Goal: Task Accomplishment & Management: Manage account settings

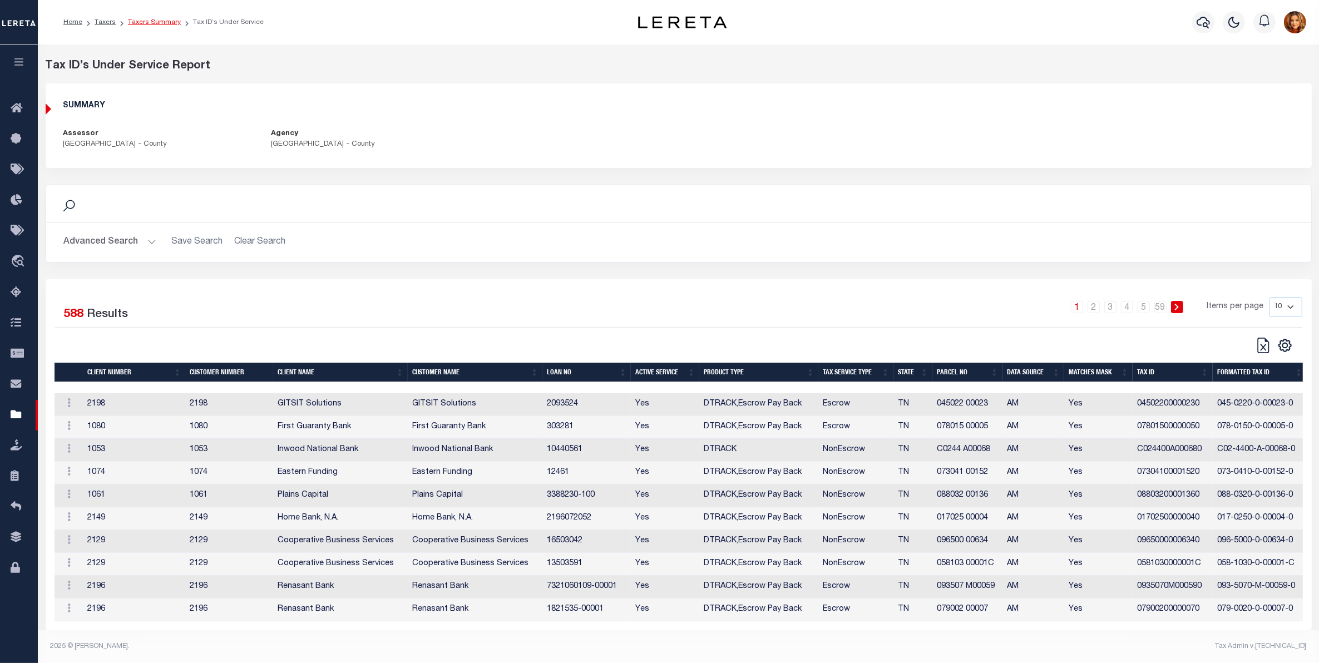
click at [159, 20] on link "Taxers Summary" at bounding box center [154, 22] width 53 height 7
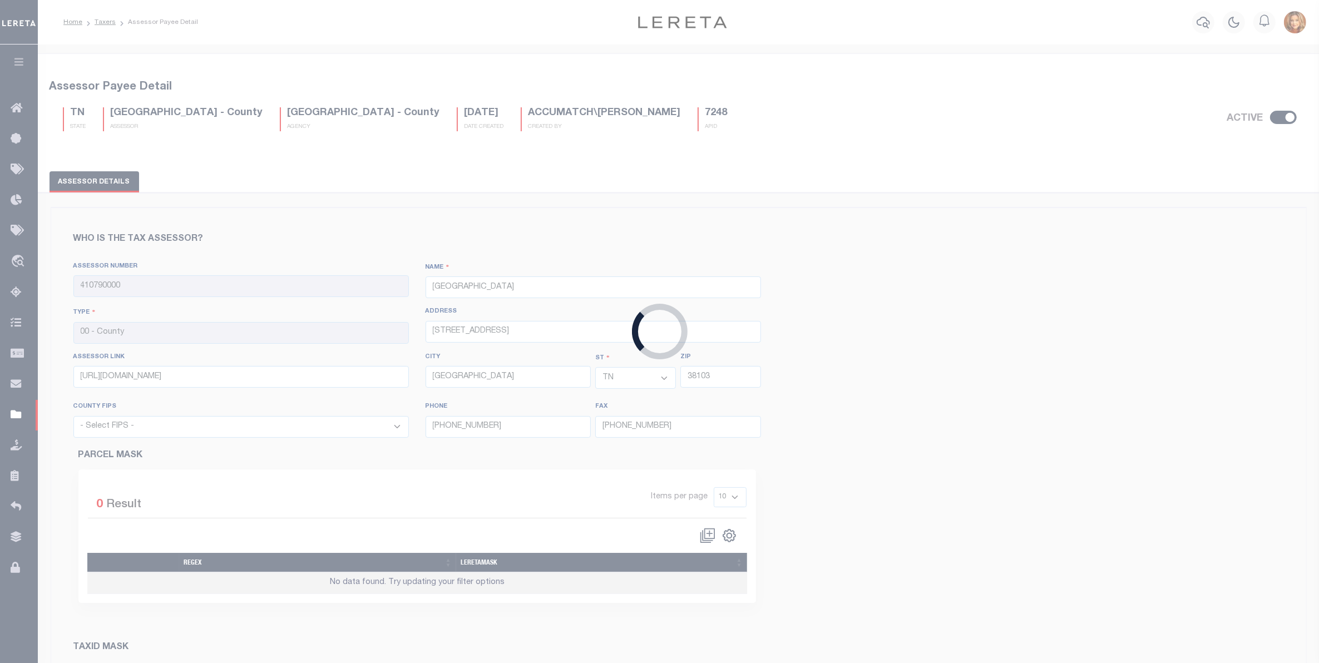
select select "47157"
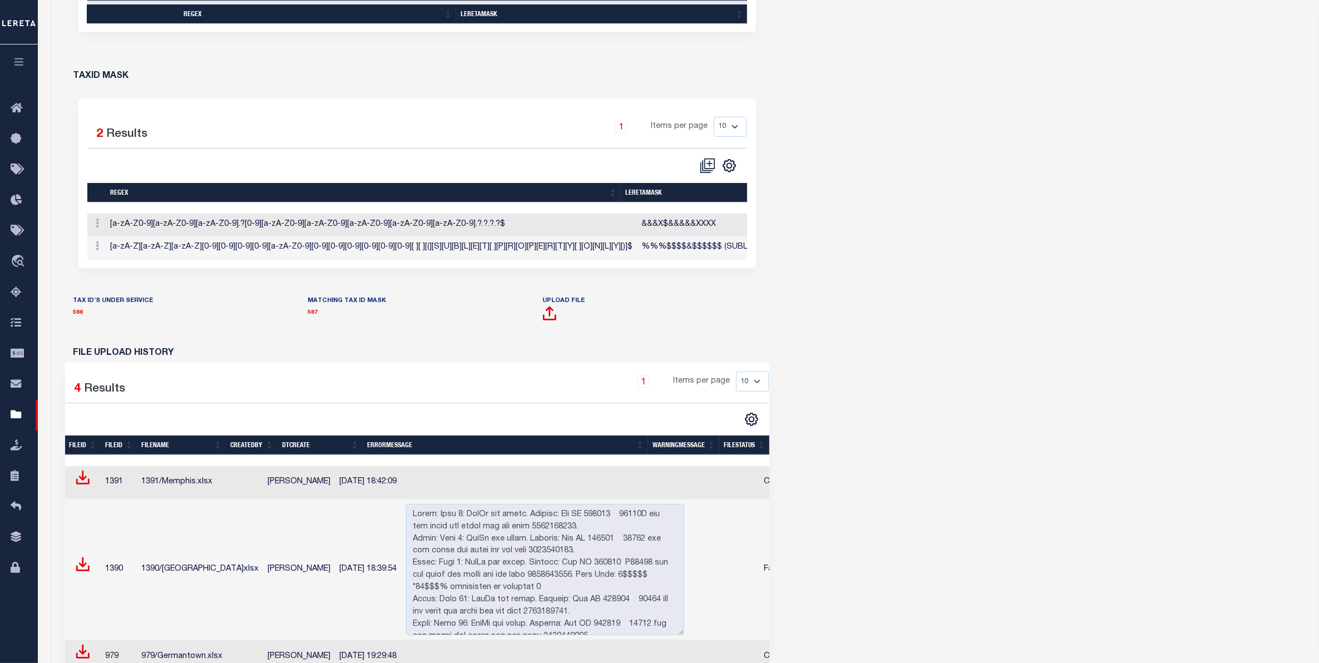
scroll to position [695, 0]
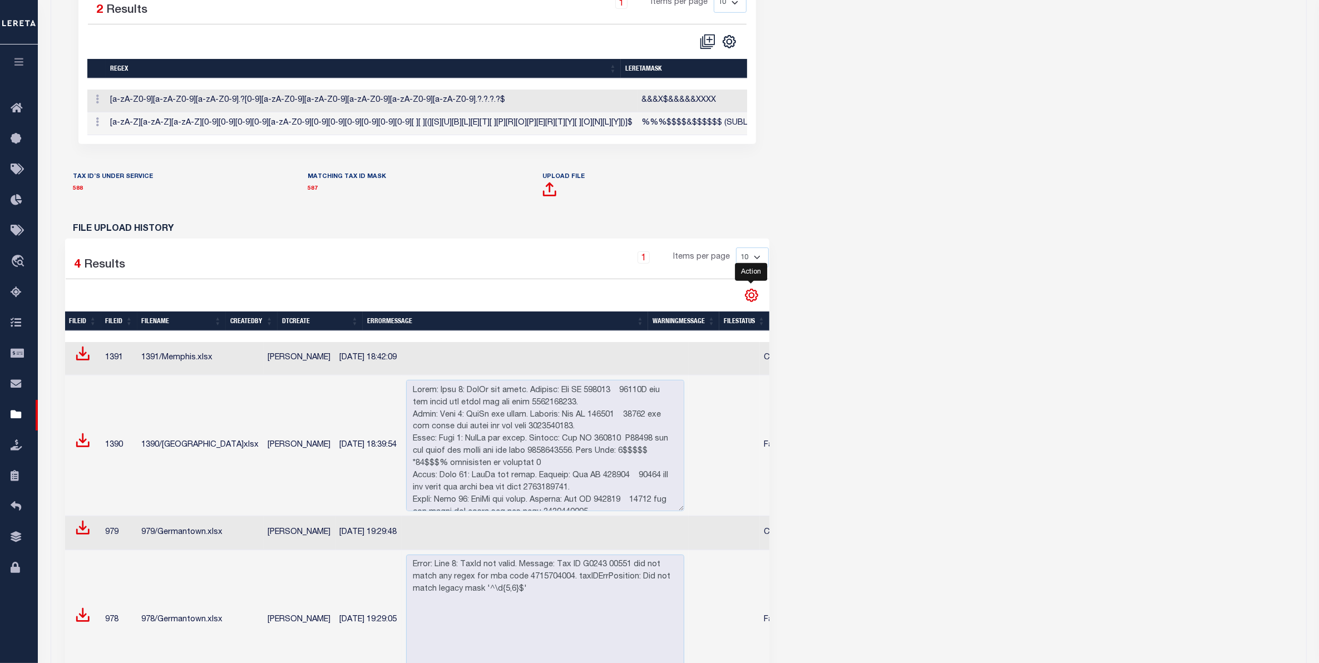
click at [749, 303] on icon "" at bounding box center [751, 295] width 14 height 14
click at [679, 317] on span "CSV" at bounding box center [671, 313] width 17 height 8
click at [752, 303] on icon "" at bounding box center [751, 295] width 14 height 14
click at [468, 327] on th "ErrorMessage" at bounding box center [505, 321] width 285 height 19
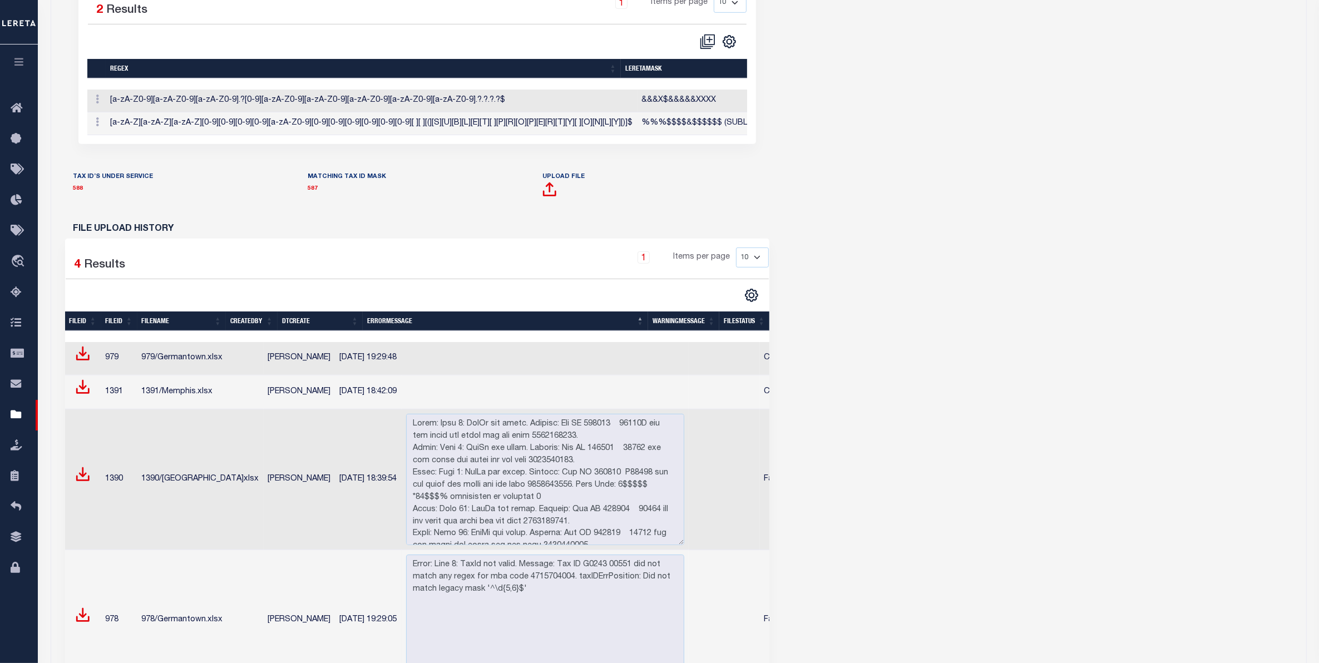
scroll to position [556, 0]
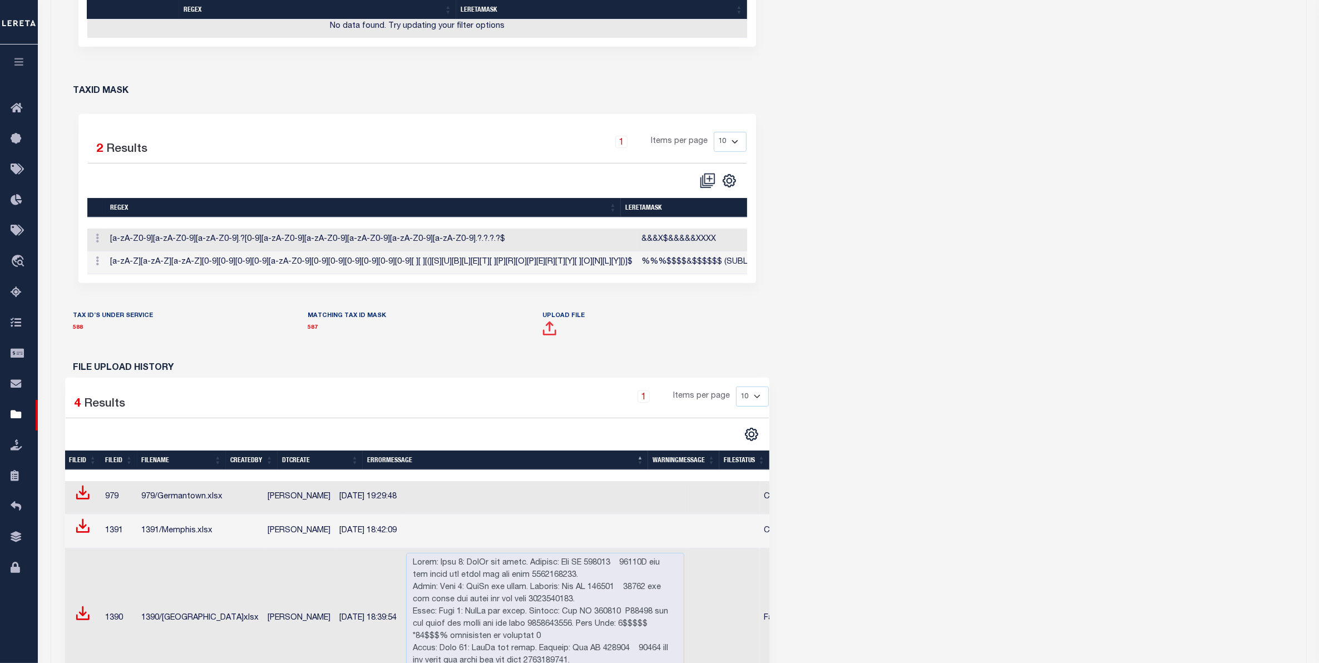
click at [551, 339] on span at bounding box center [550, 332] width 14 height 14
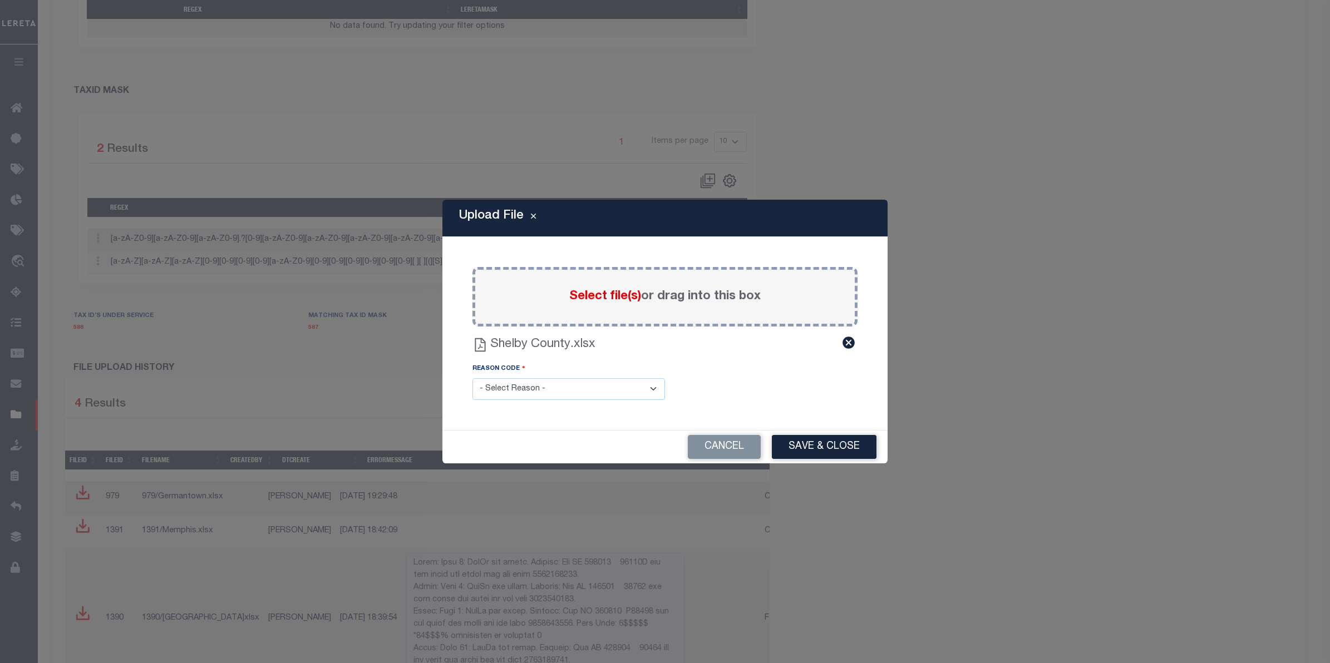
click at [560, 388] on select "- Select Reason - 099 - Other (Provide additional detail) ACT - Agency Changed …" at bounding box center [568, 389] width 192 height 22
select select "ACT"
click at [472, 378] on select "- Select Reason - 099 - Other (Provide additional detail) ACT - Agency Changed …" at bounding box center [568, 389] width 192 height 22
click at [841, 446] on button "Save & Close" at bounding box center [824, 447] width 105 height 24
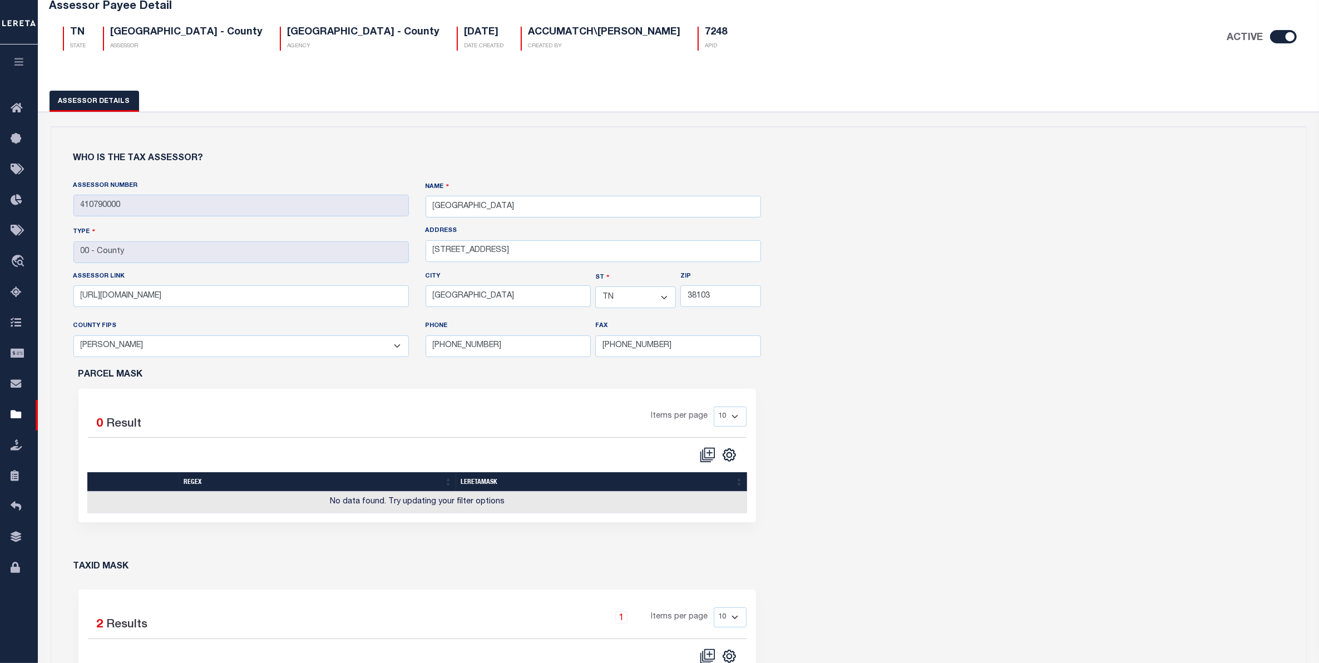
scroll to position [0, 0]
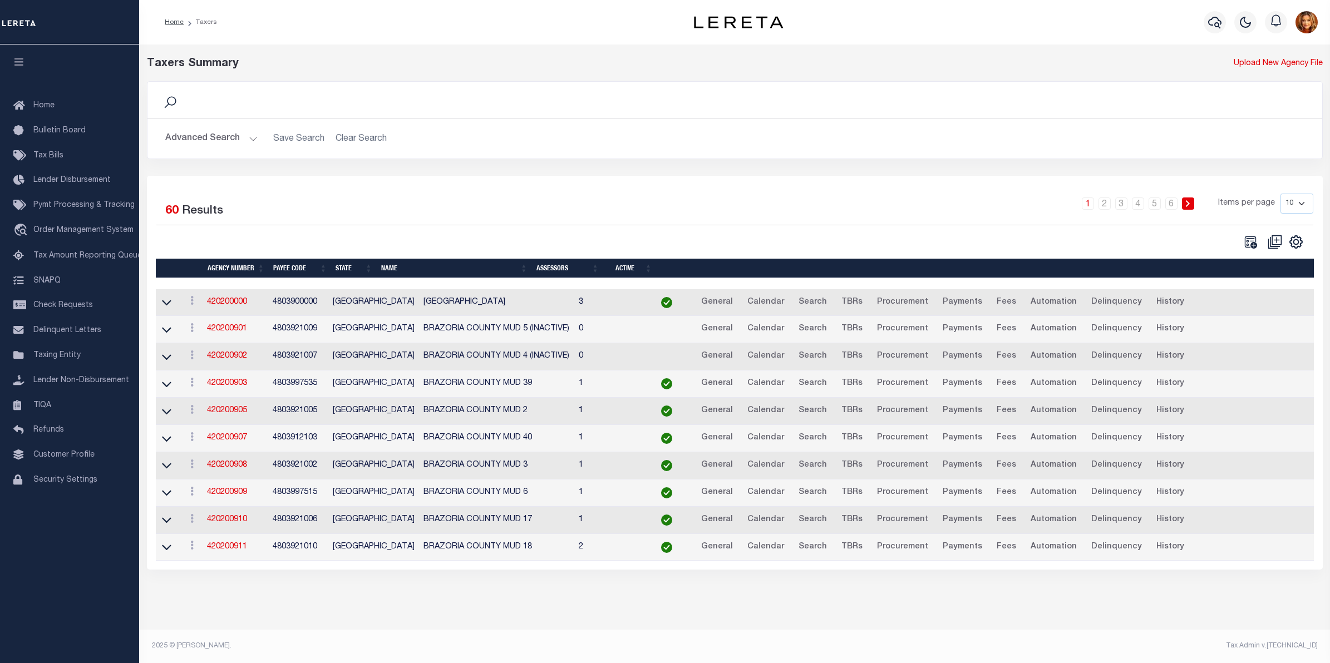
click at [201, 141] on button "Advanced Search" at bounding box center [211, 139] width 92 height 22
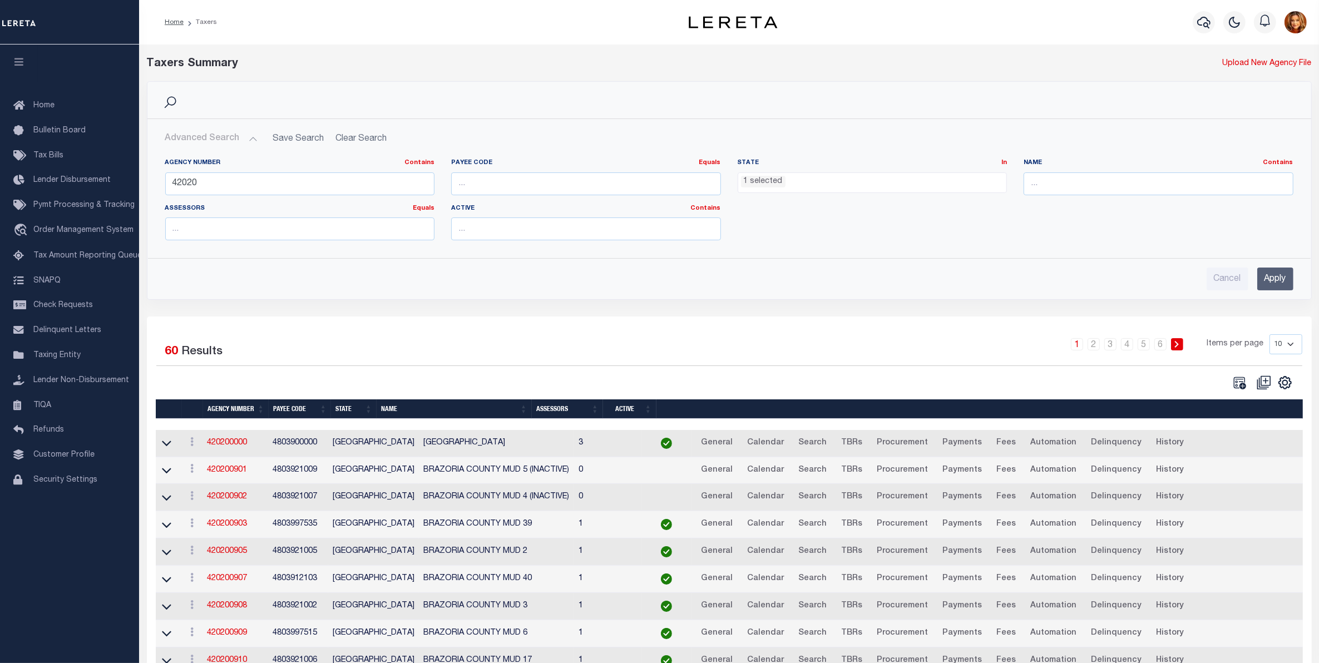
click at [788, 182] on ul "1 selected" at bounding box center [872, 180] width 269 height 15
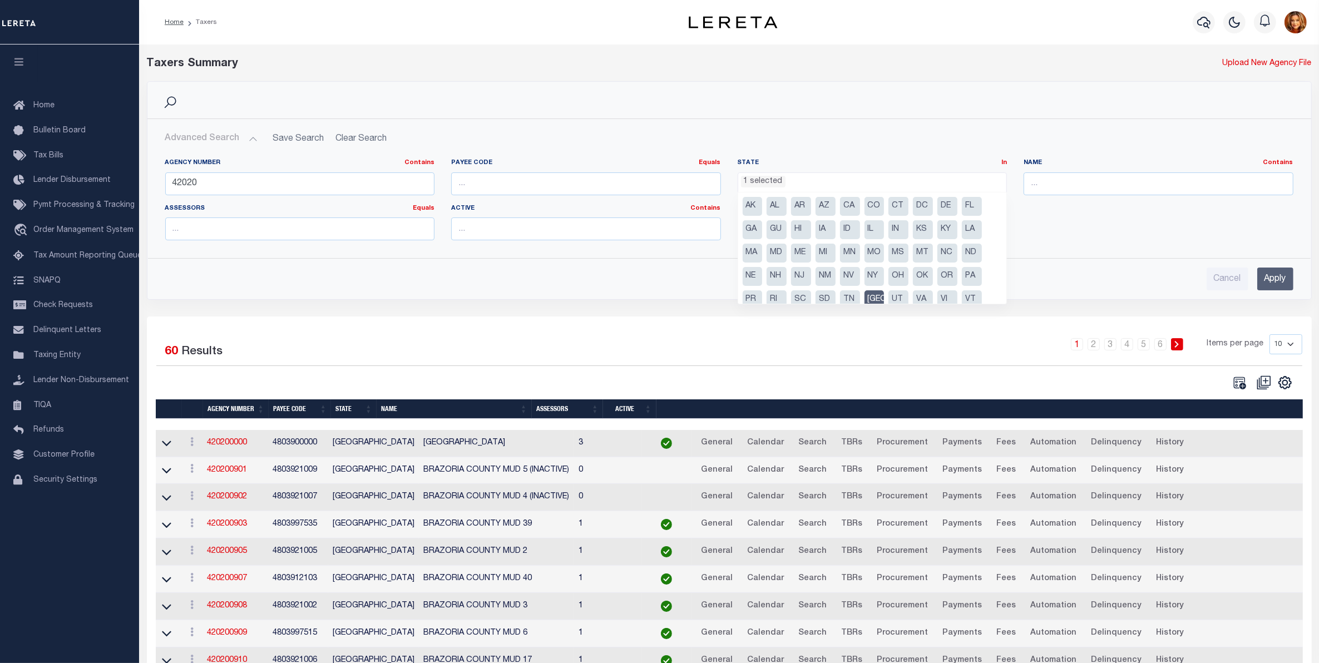
drag, startPoint x: 842, startPoint y: 302, endPoint x: 854, endPoint y: 299, distance: 13.2
click at [843, 302] on li "TN" at bounding box center [850, 299] width 20 height 19
select select "TN"
click at [879, 297] on li "[GEOGRAPHIC_DATA]" at bounding box center [875, 299] width 20 height 19
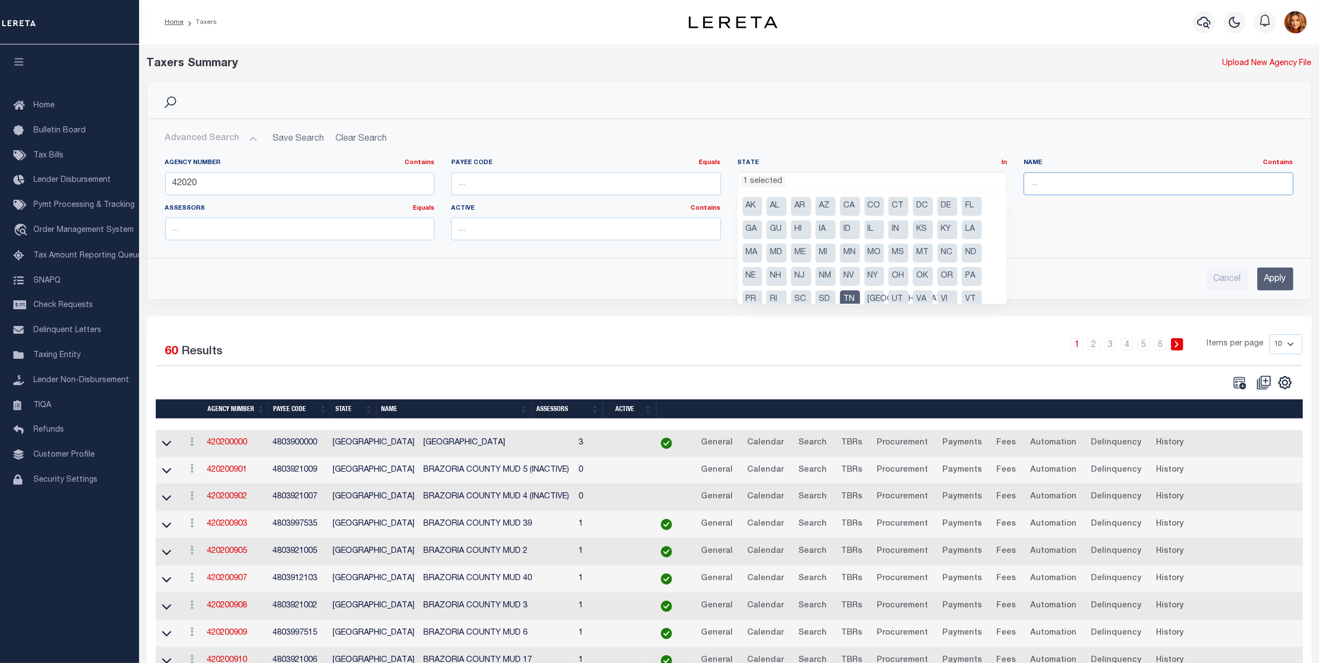
click at [1049, 184] on input "text" at bounding box center [1159, 183] width 270 height 23
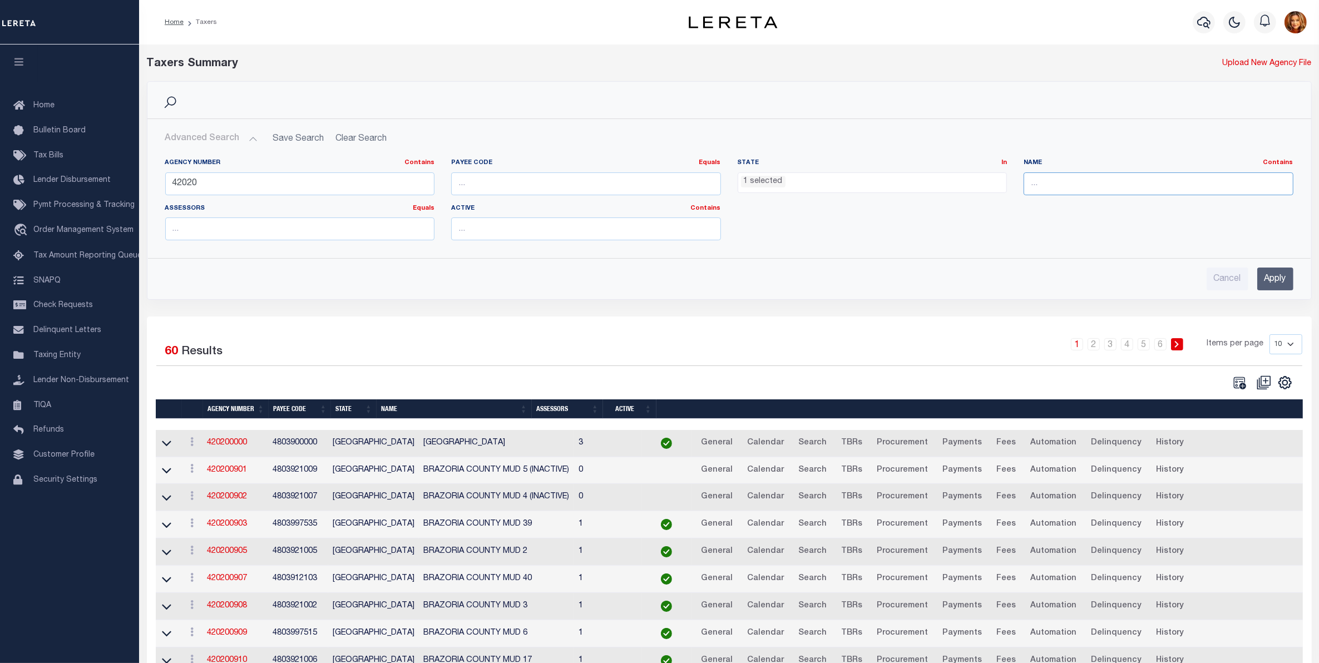
type input "[PERSON_NAME]"
click at [1282, 281] on input "Apply" at bounding box center [1275, 279] width 36 height 23
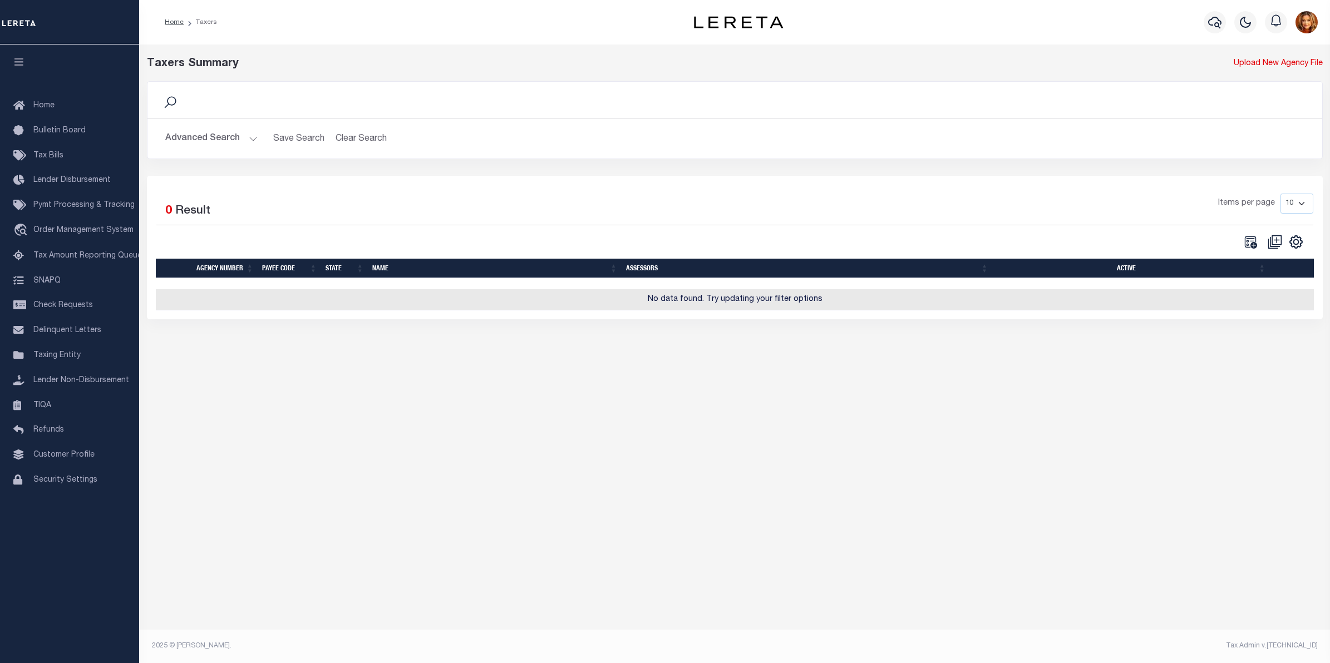
click at [221, 136] on button "Advanced Search" at bounding box center [211, 139] width 92 height 22
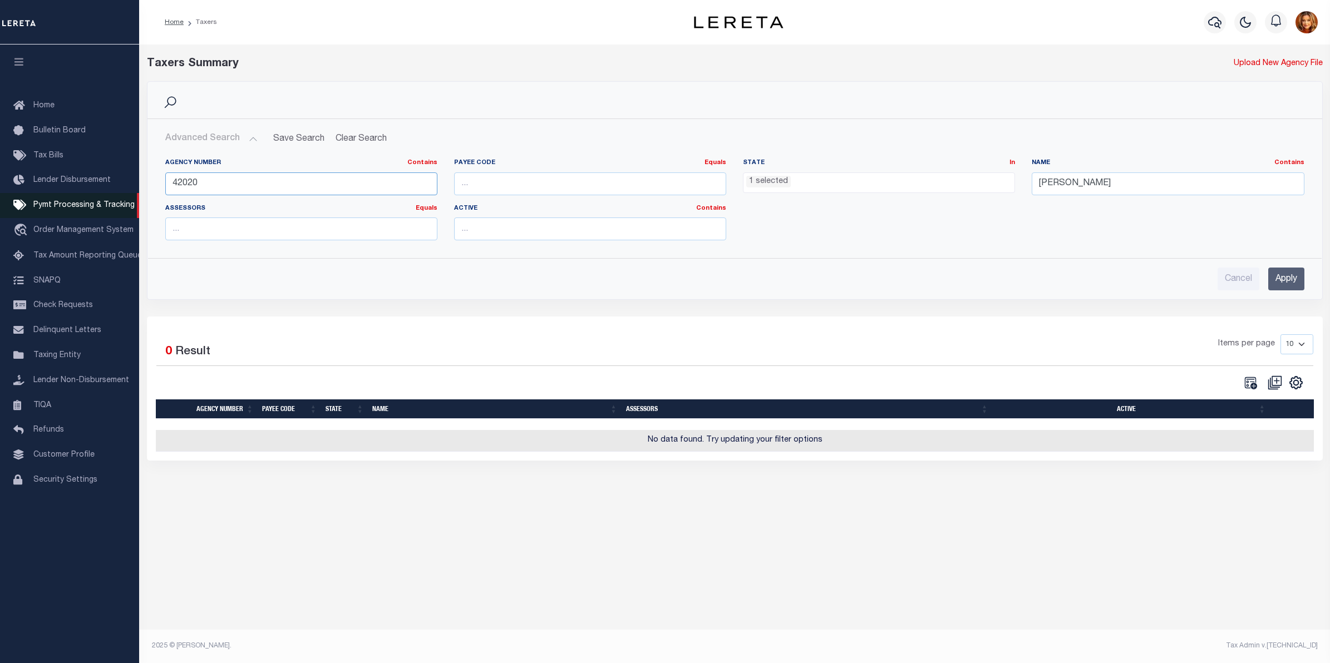
drag, startPoint x: 173, startPoint y: 181, endPoint x: 112, endPoint y: 209, distance: 66.7
click at [78, 184] on div "Home Taxers Profile" at bounding box center [665, 320] width 1330 height 641
click at [1283, 274] on input "Apply" at bounding box center [1286, 279] width 36 height 23
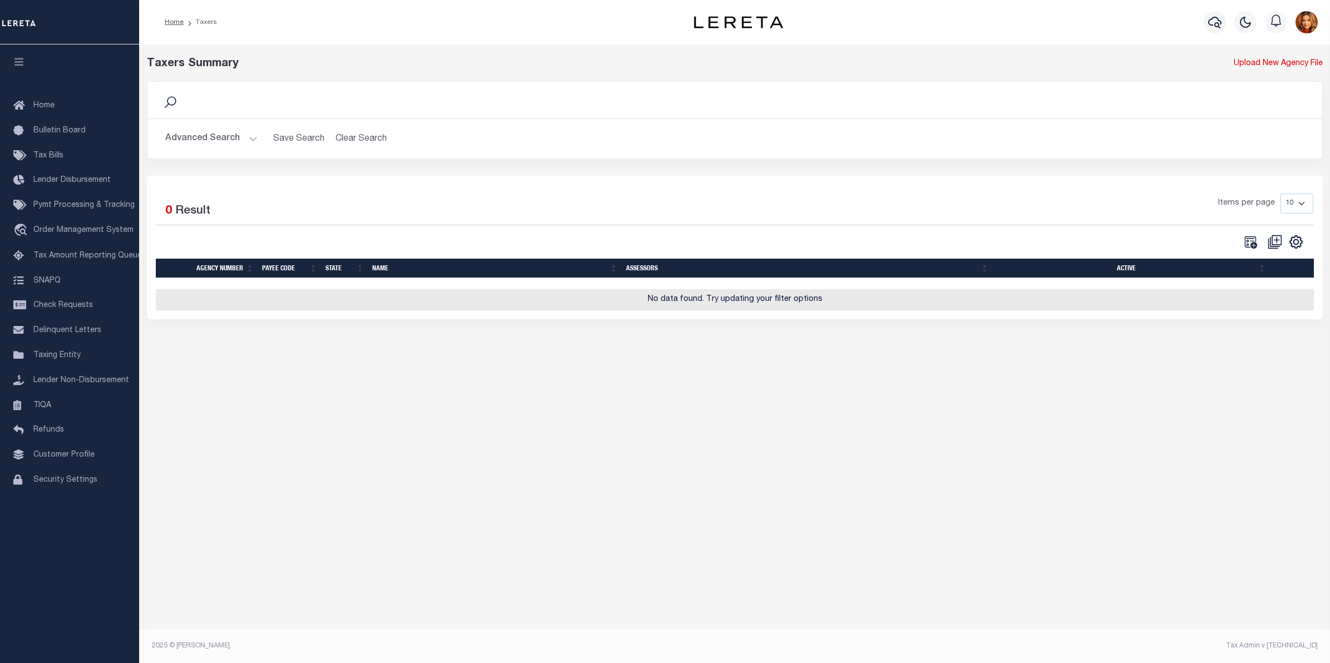
click at [219, 137] on button "Advanced Search" at bounding box center [211, 139] width 92 height 22
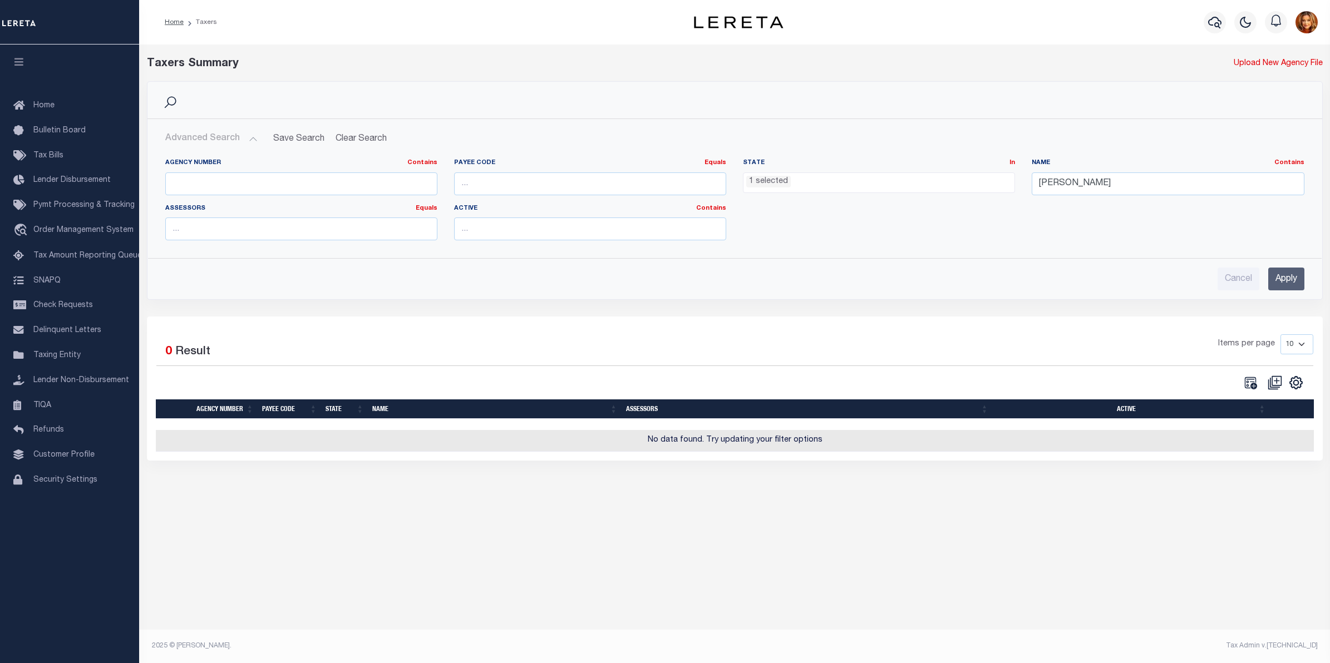
click at [808, 179] on ul "1 selected" at bounding box center [878, 180] width 271 height 15
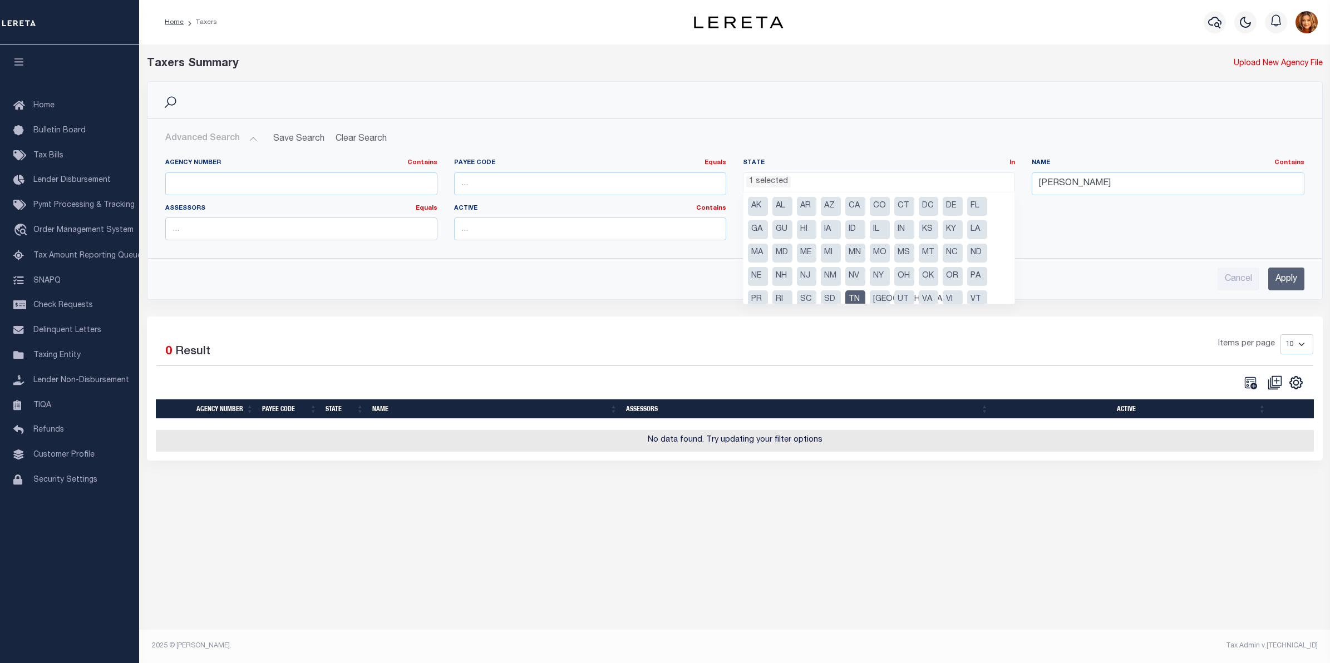
click at [1288, 282] on input "Apply" at bounding box center [1286, 279] width 36 height 23
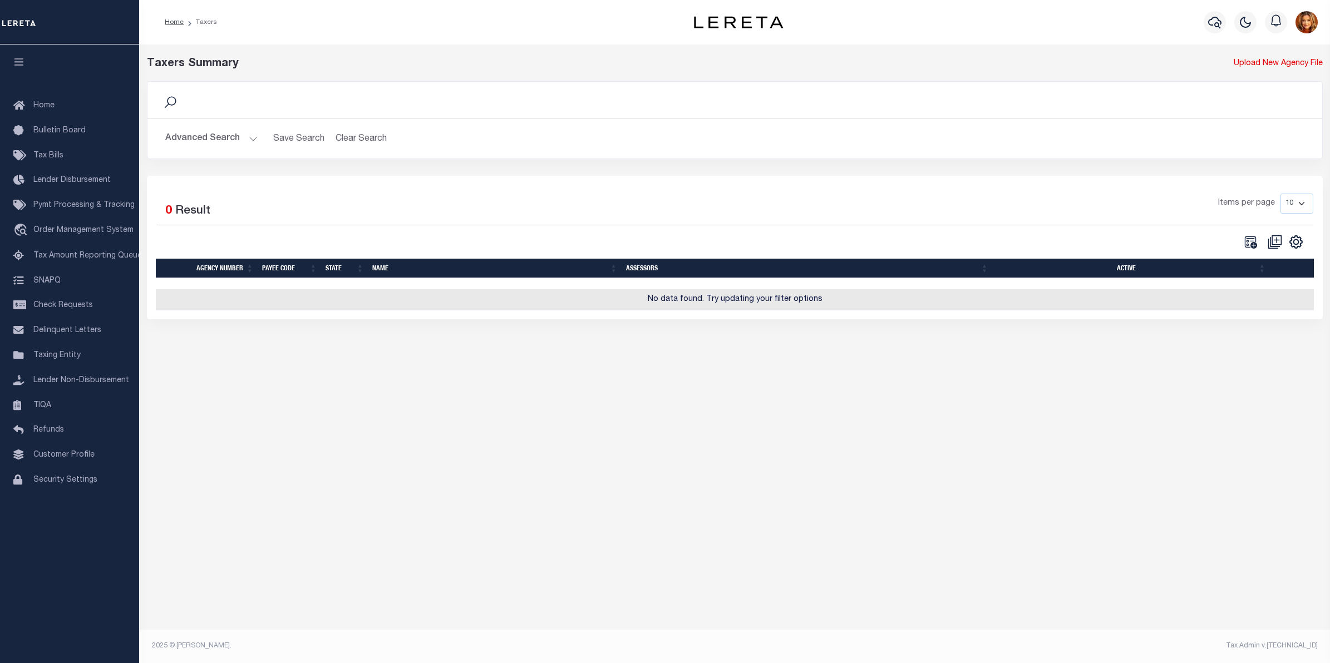
click at [211, 132] on button "Advanced Search" at bounding box center [211, 139] width 92 height 22
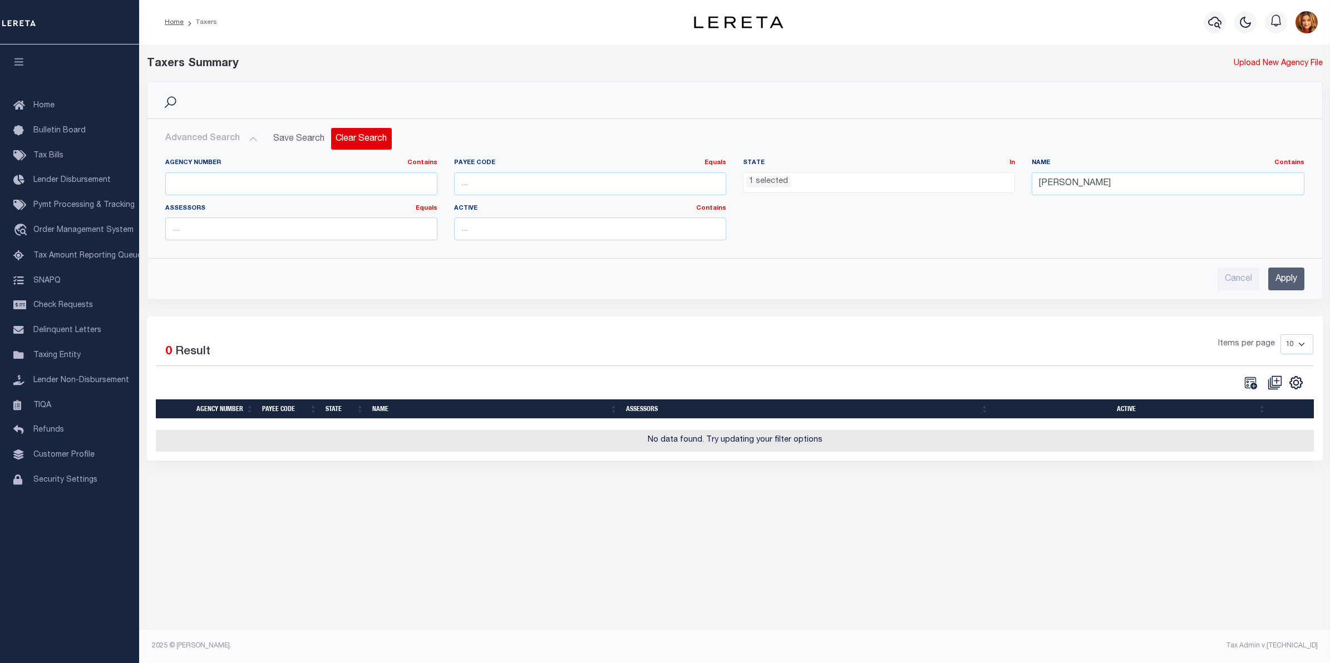
click at [363, 136] on button "Clear Search" at bounding box center [361, 139] width 61 height 22
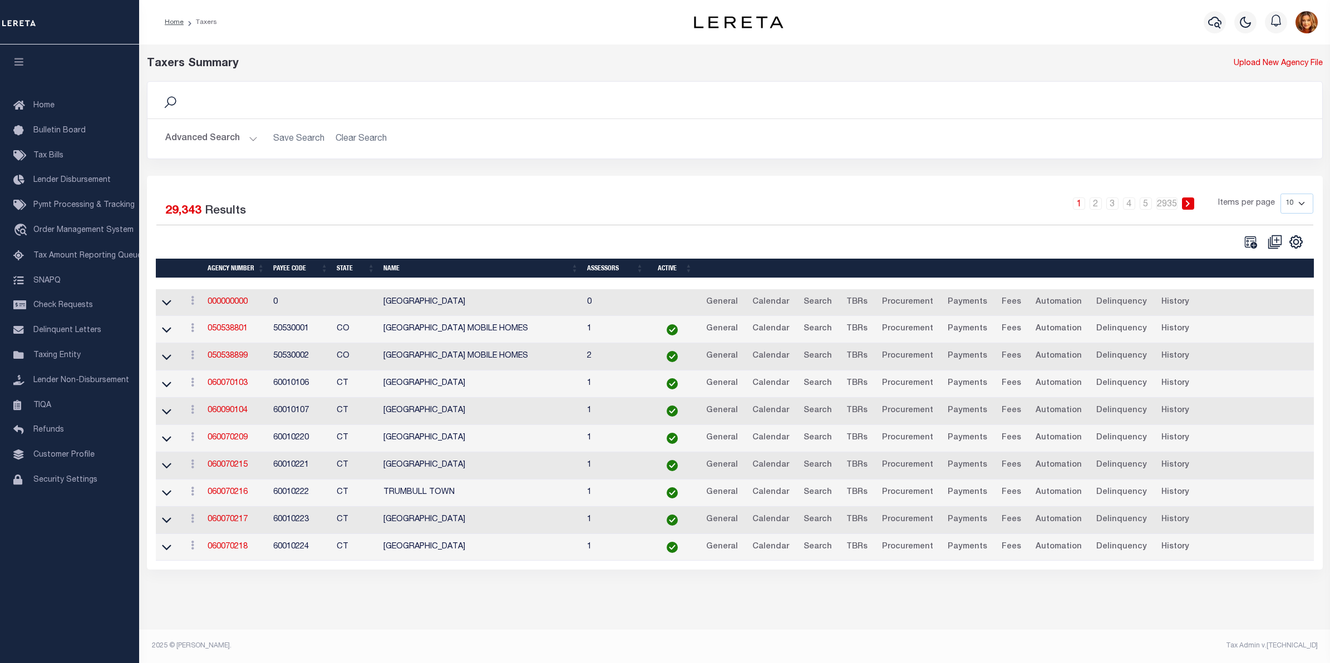
click at [202, 136] on button "Advanced Search" at bounding box center [211, 139] width 92 height 22
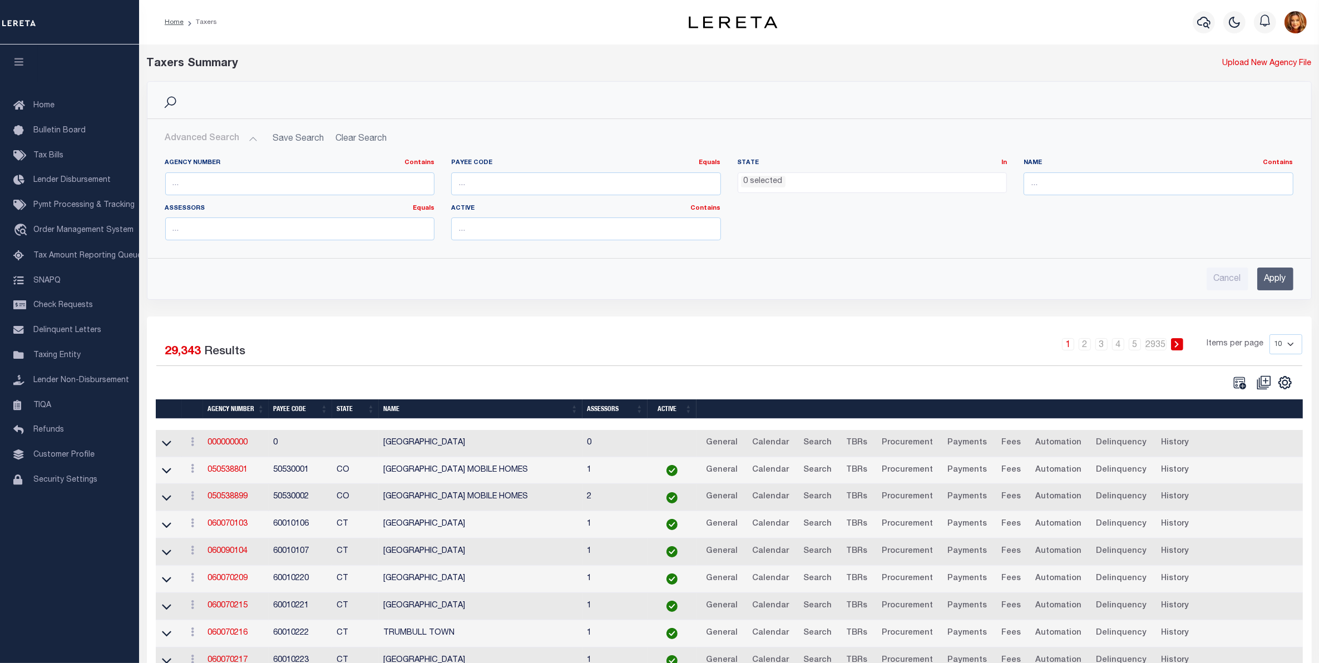
click at [822, 181] on ul "0 selected" at bounding box center [872, 180] width 269 height 15
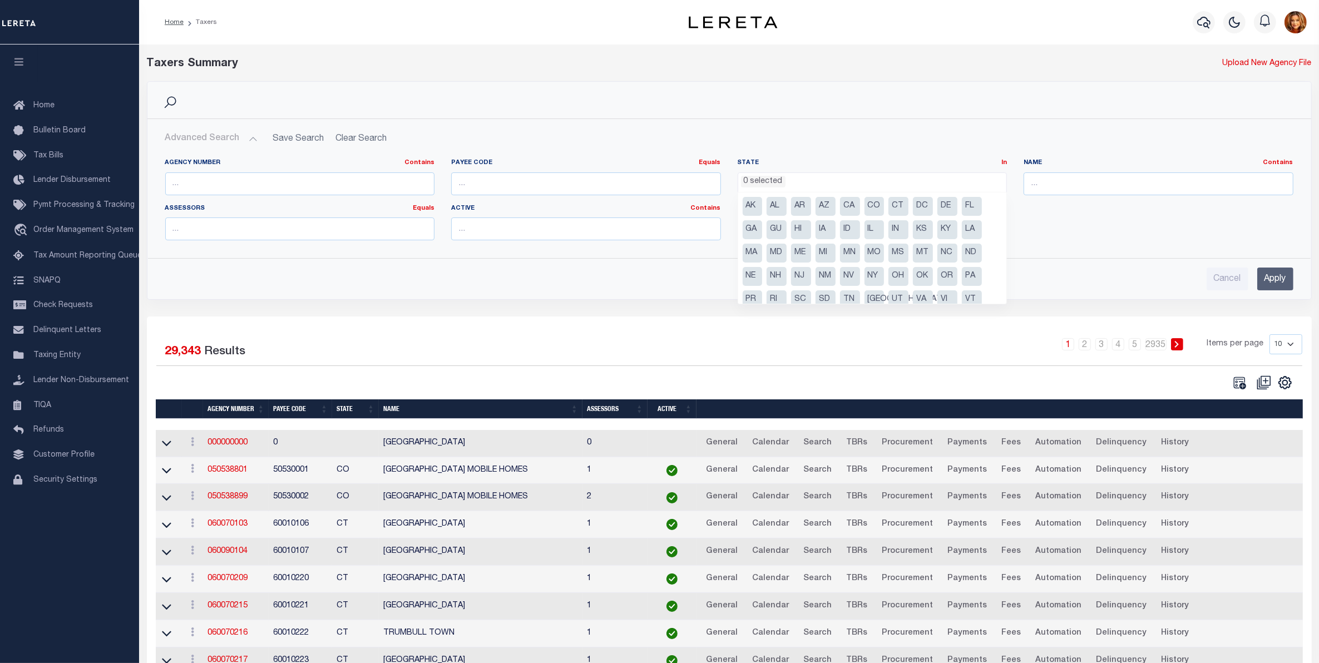
click at [852, 295] on li "TN" at bounding box center [850, 299] width 20 height 19
select select "TN"
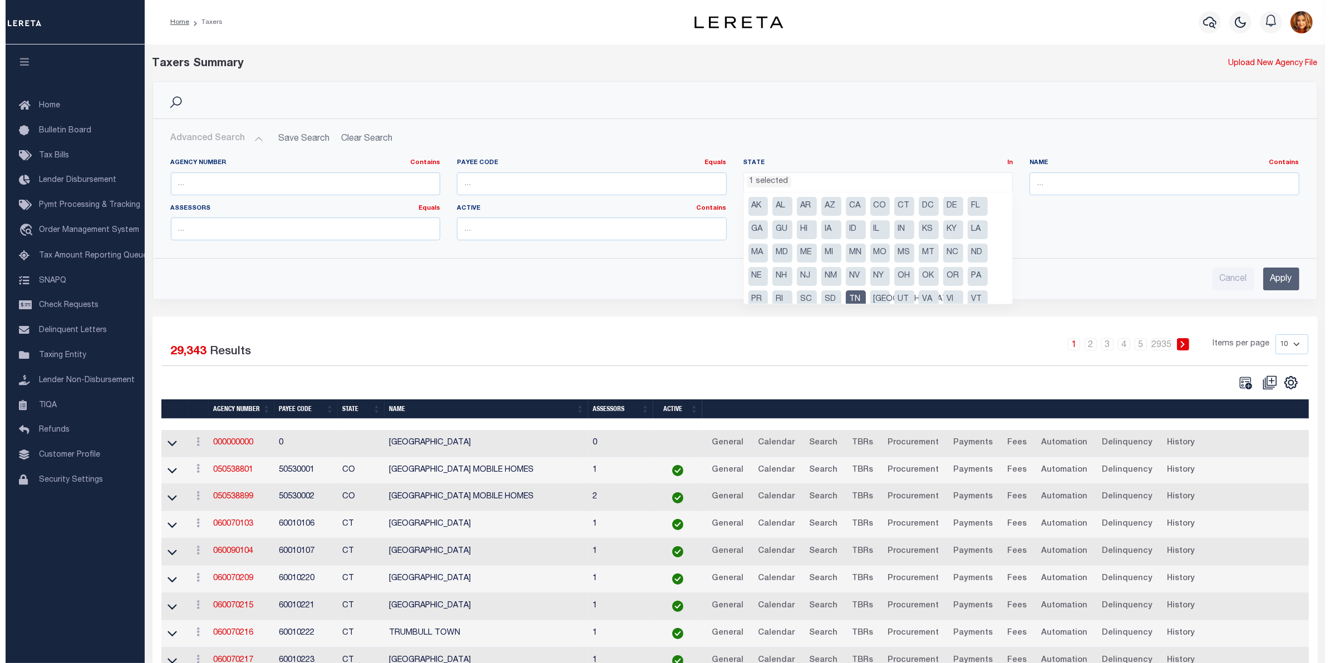
scroll to position [429, 0]
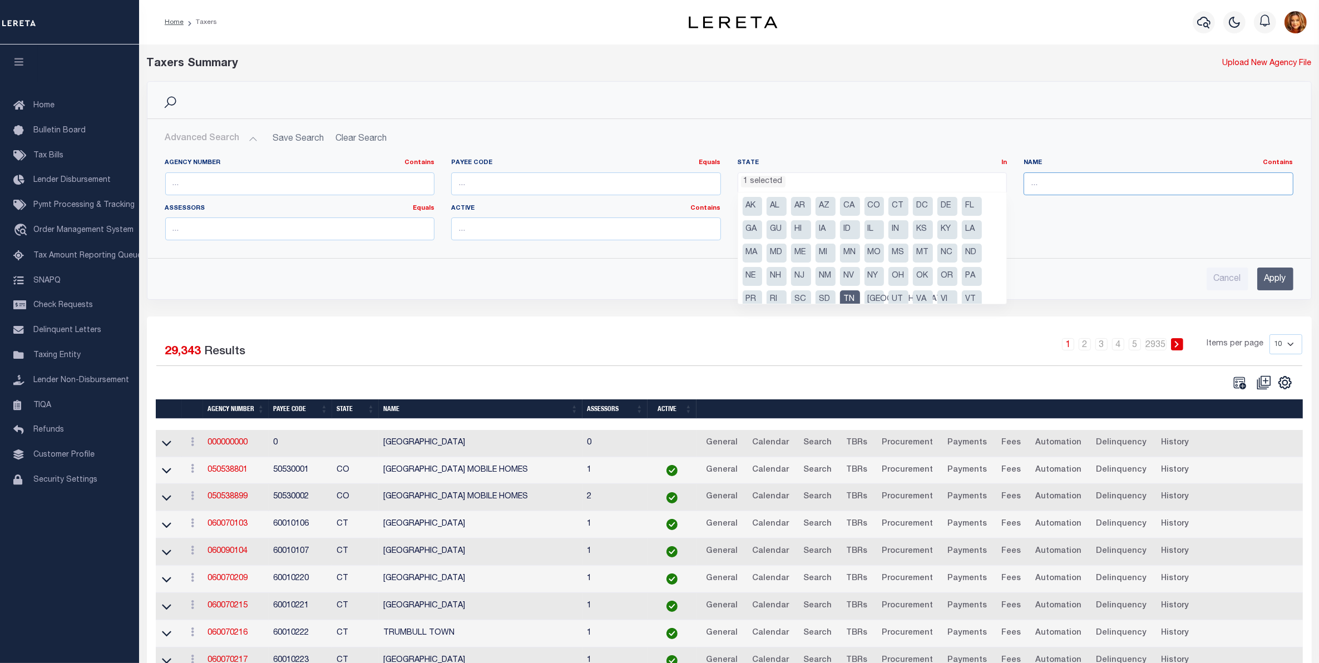
click at [1068, 185] on input "text" at bounding box center [1159, 183] width 270 height 23
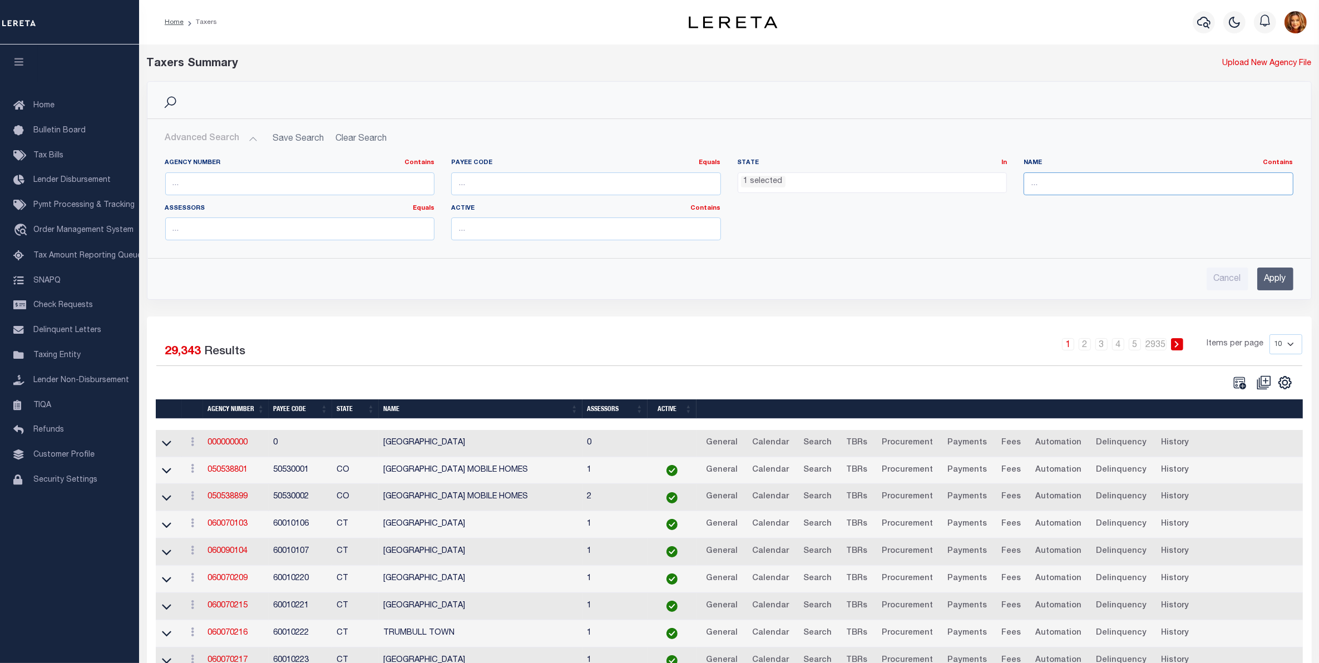
type input "[PERSON_NAME]"
click at [1273, 270] on input "Apply" at bounding box center [1275, 279] width 36 height 23
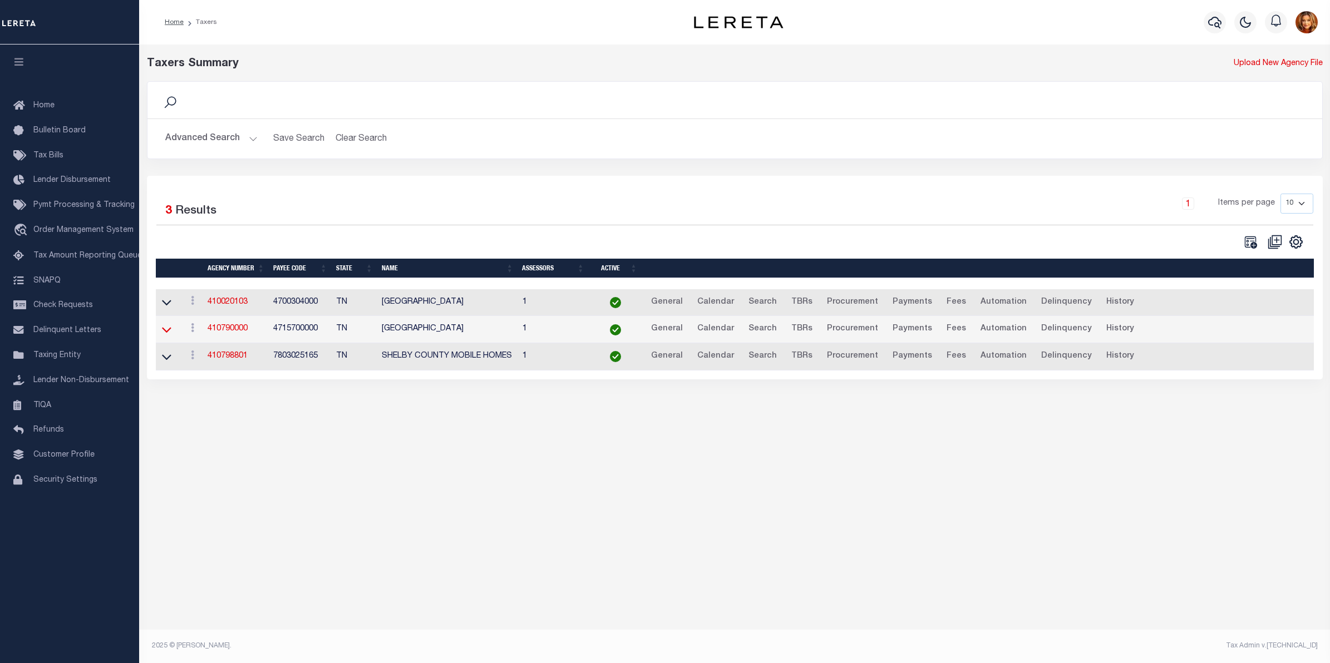
click at [163, 334] on icon at bounding box center [166, 330] width 9 height 12
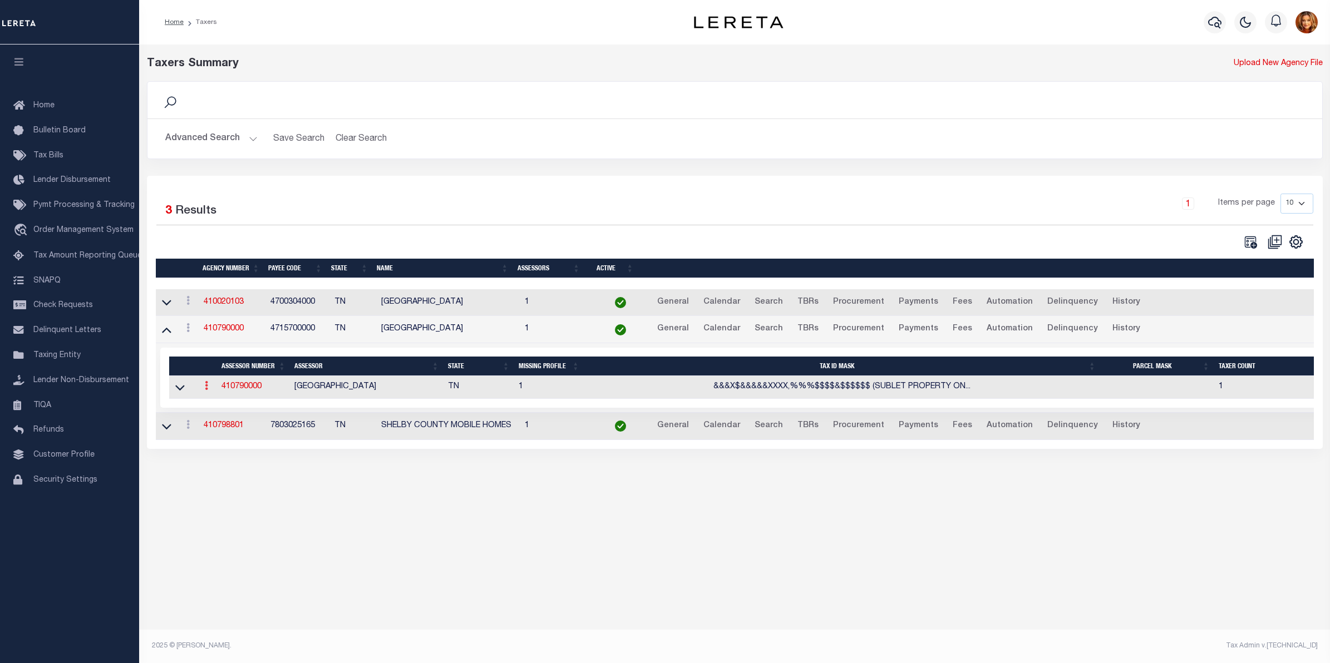
click at [203, 387] on link at bounding box center [206, 387] width 12 height 9
click at [215, 410] on link "View" at bounding box center [226, 403] width 51 height 18
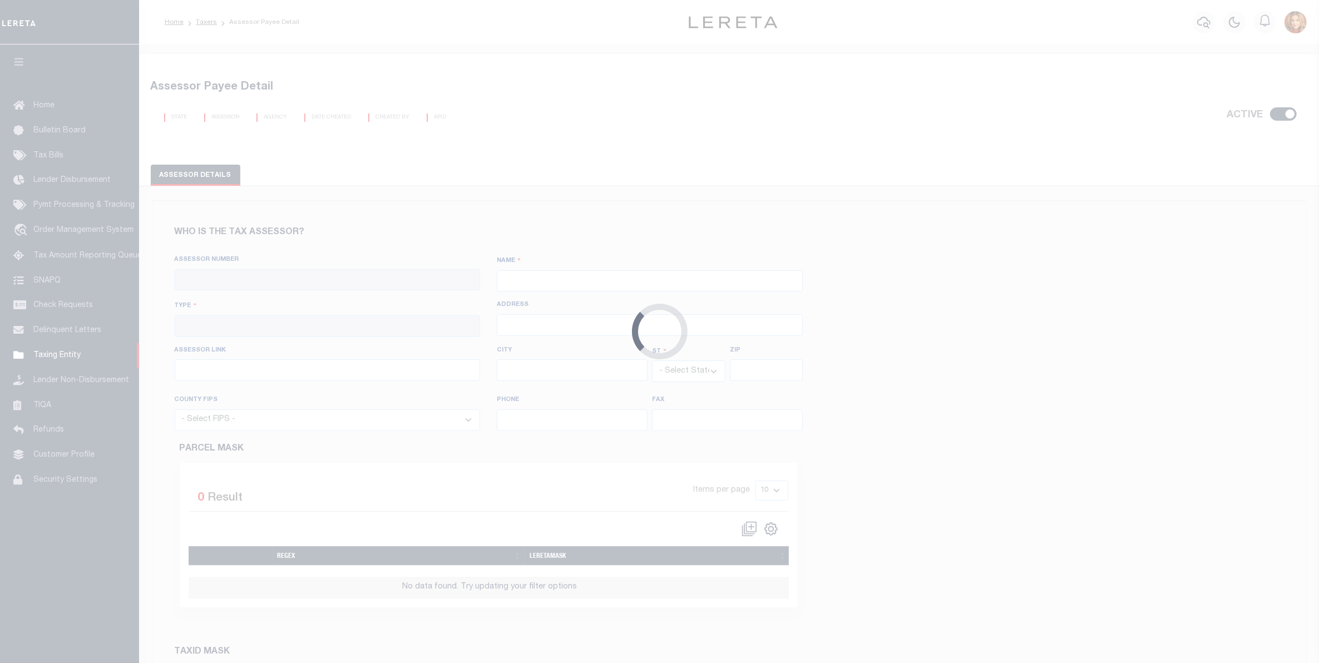
checkbox input "true"
type input "410790000"
type input "[GEOGRAPHIC_DATA]"
type input "00 - County"
type input "[STREET_ADDRESS]"
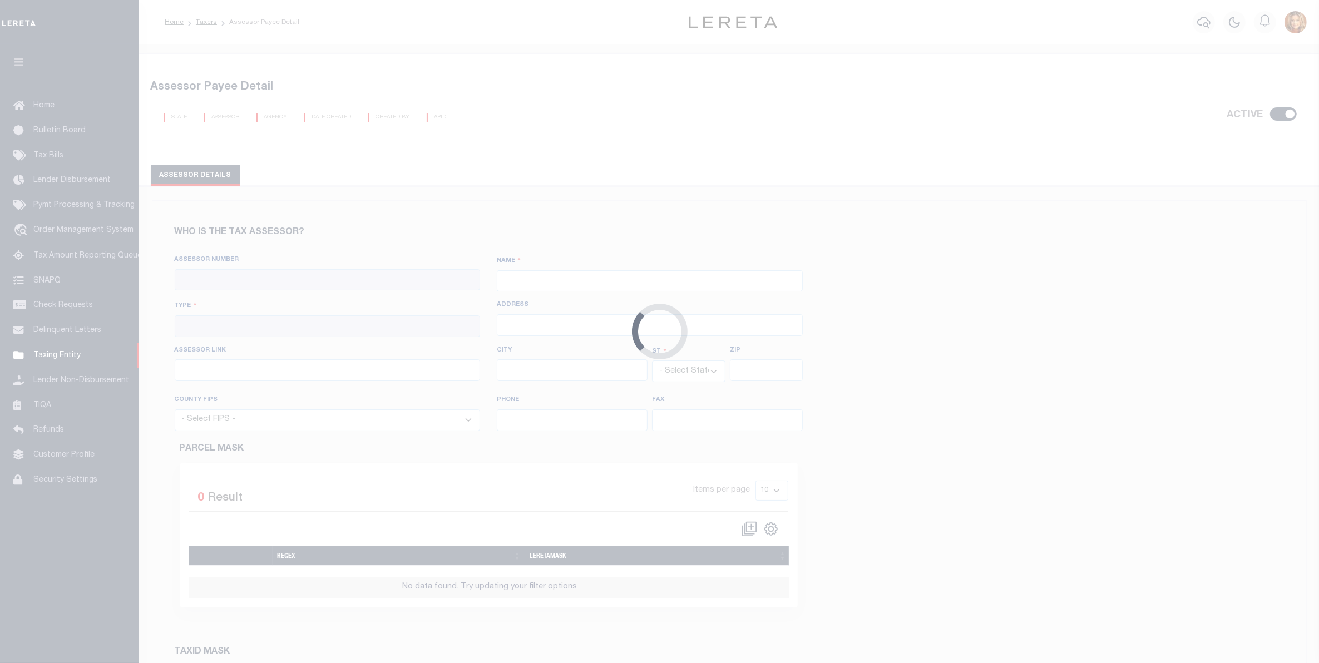
type input "[URL][DOMAIN_NAME]"
type input "[GEOGRAPHIC_DATA]"
select select "TN"
type input "38103"
select select "47157"
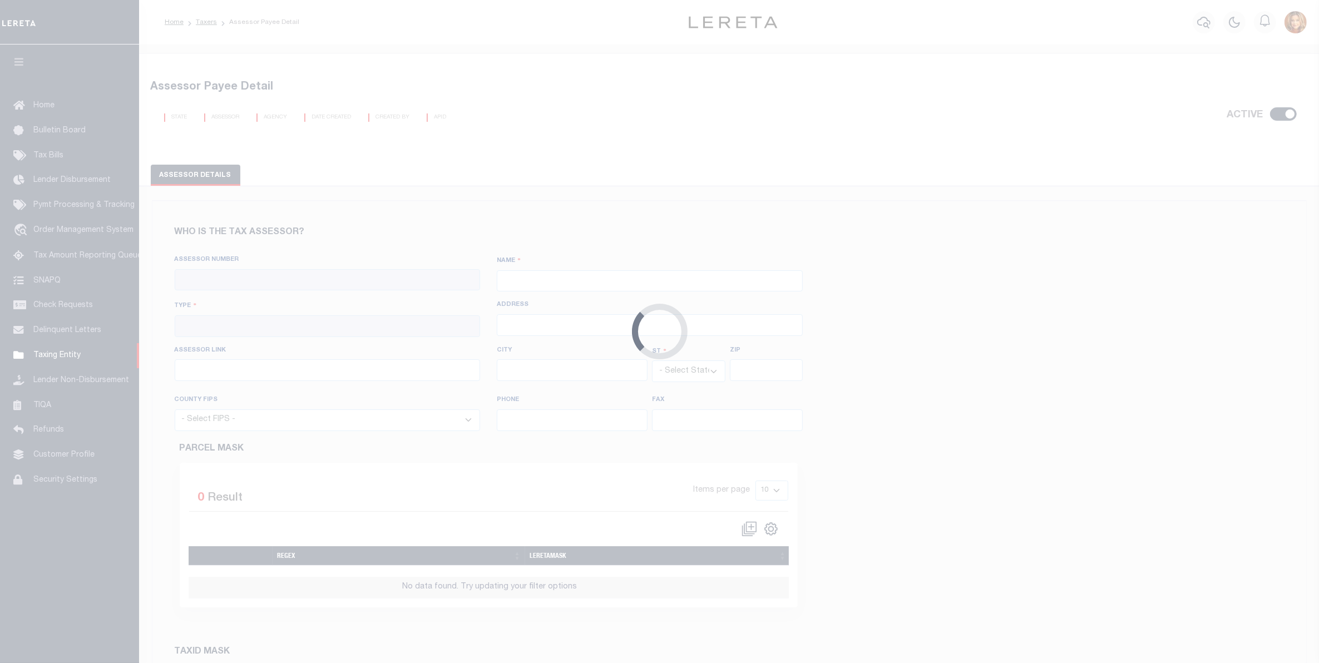
type input "[PHONE_NUMBER]"
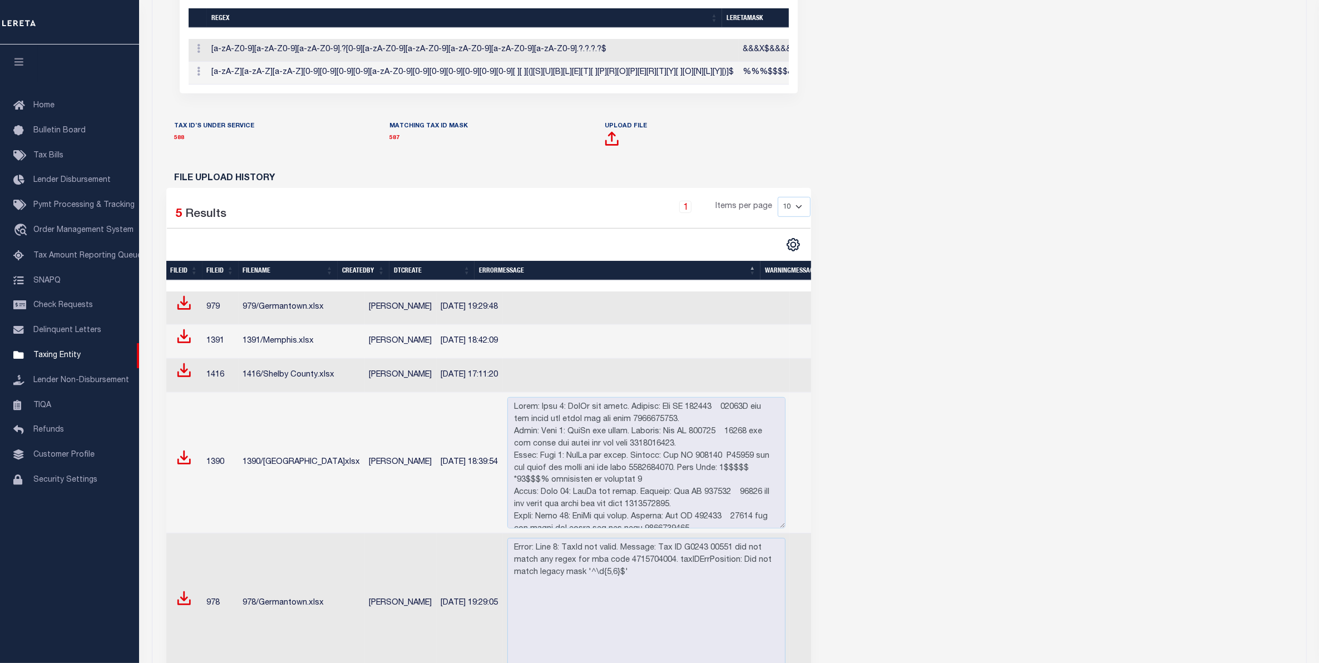
scroll to position [765, 0]
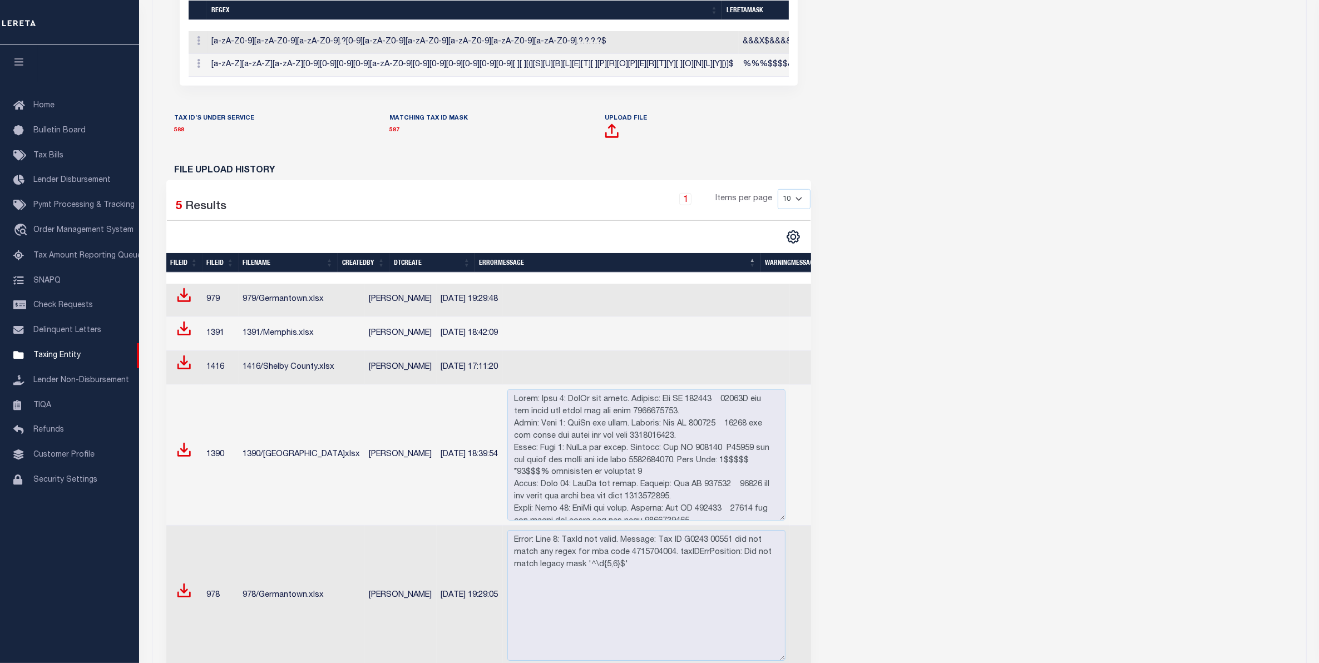
click at [684, 205] on link "1" at bounding box center [685, 199] width 12 height 12
click at [411, 273] on th "dtCreate" at bounding box center [432, 262] width 86 height 19
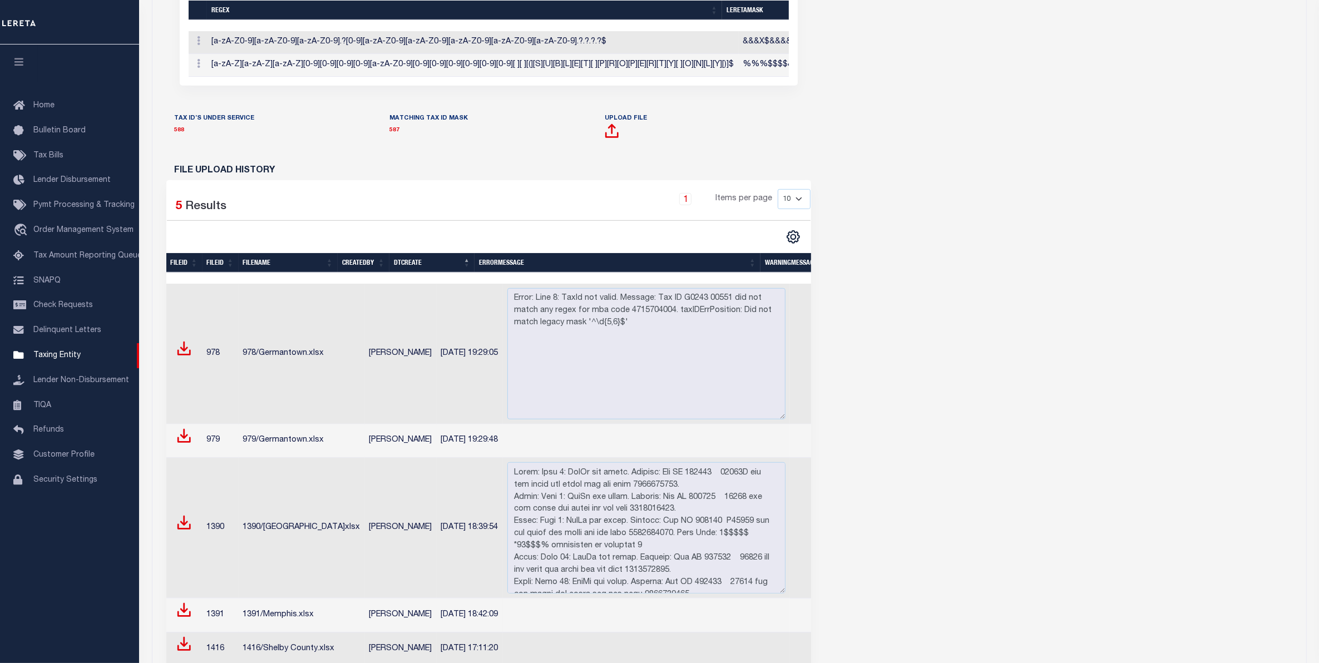
click at [402, 273] on th "dtCreate" at bounding box center [432, 262] width 86 height 19
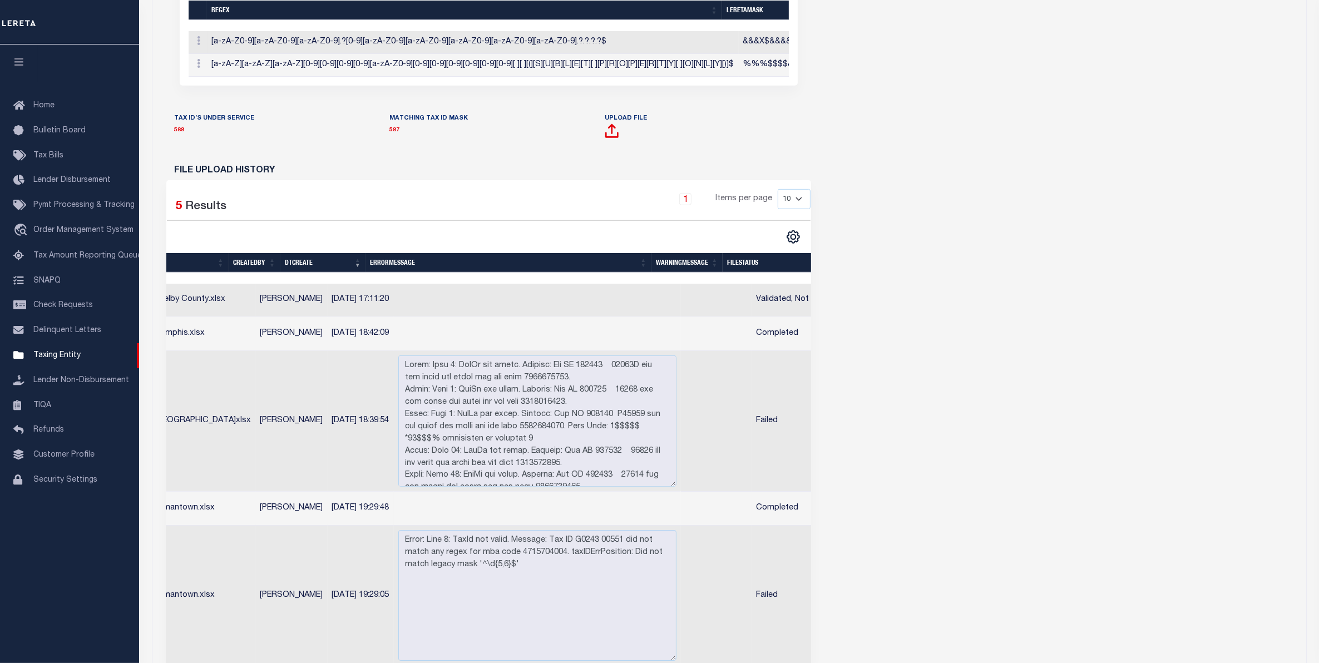
scroll to position [0, 170]
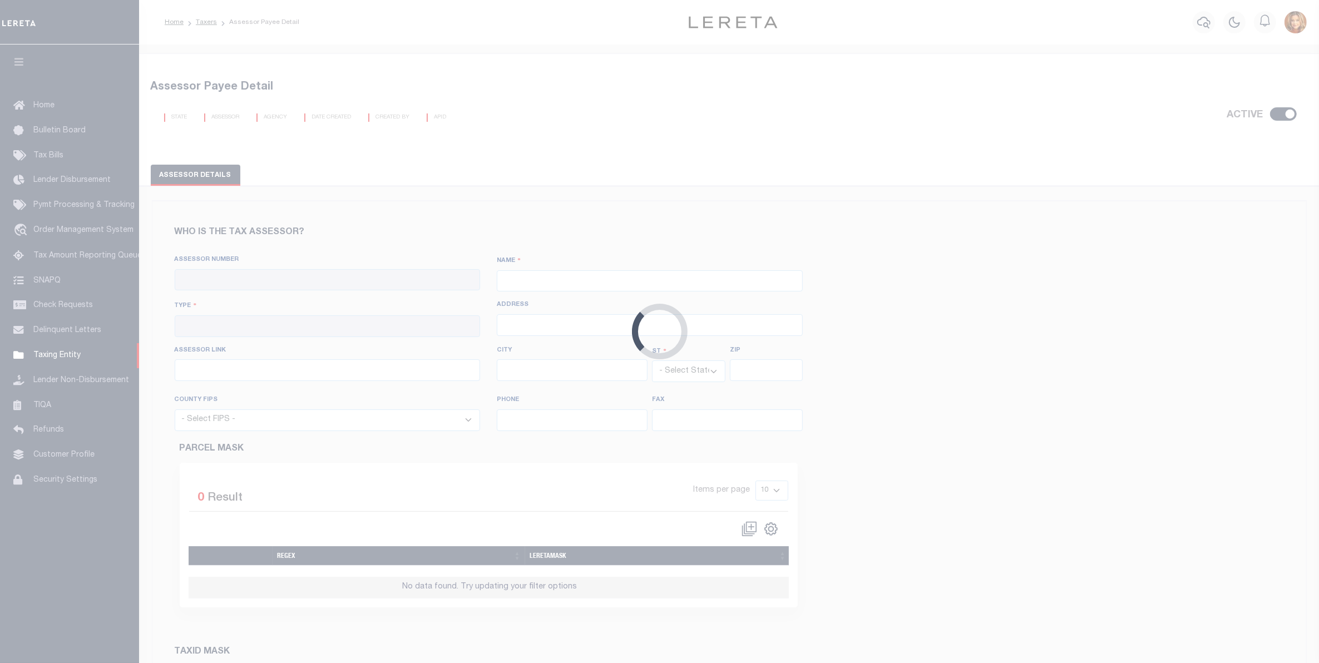
checkbox input "true"
type input "410790000"
type input "[GEOGRAPHIC_DATA]"
type input "00 - County"
type input "157 Poplar Avenue, 2nd Floor"
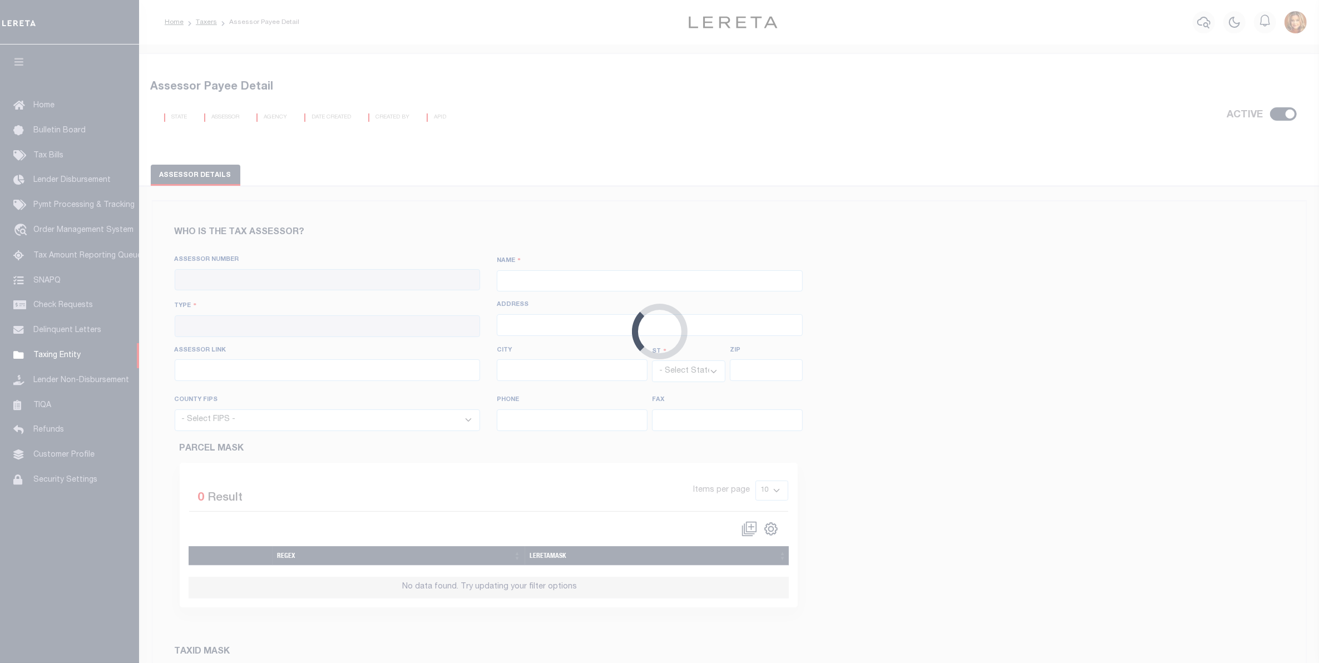
type input "http://www.assessor.shelby.tn.us/content.aspx?key=PropertySearch"
type input "Memphis"
select select "TN"
type input "38103"
select select "47157"
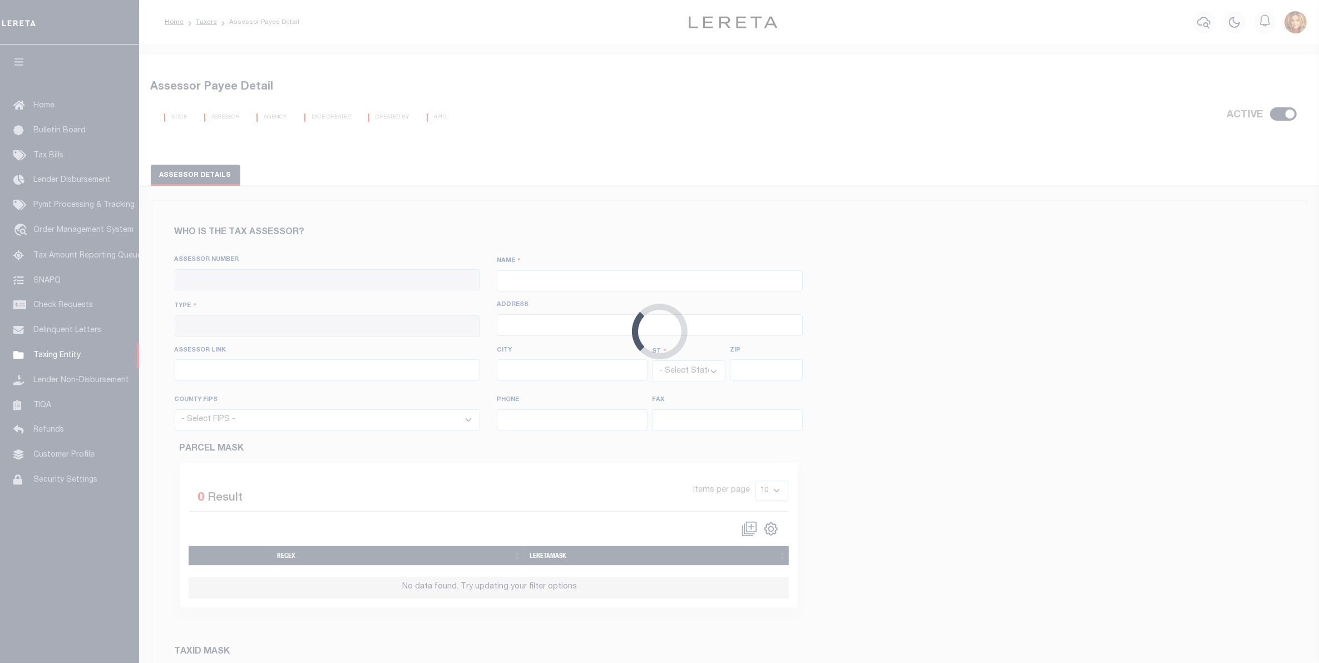
type input "901-222-0200"
type input "901-432-4785"
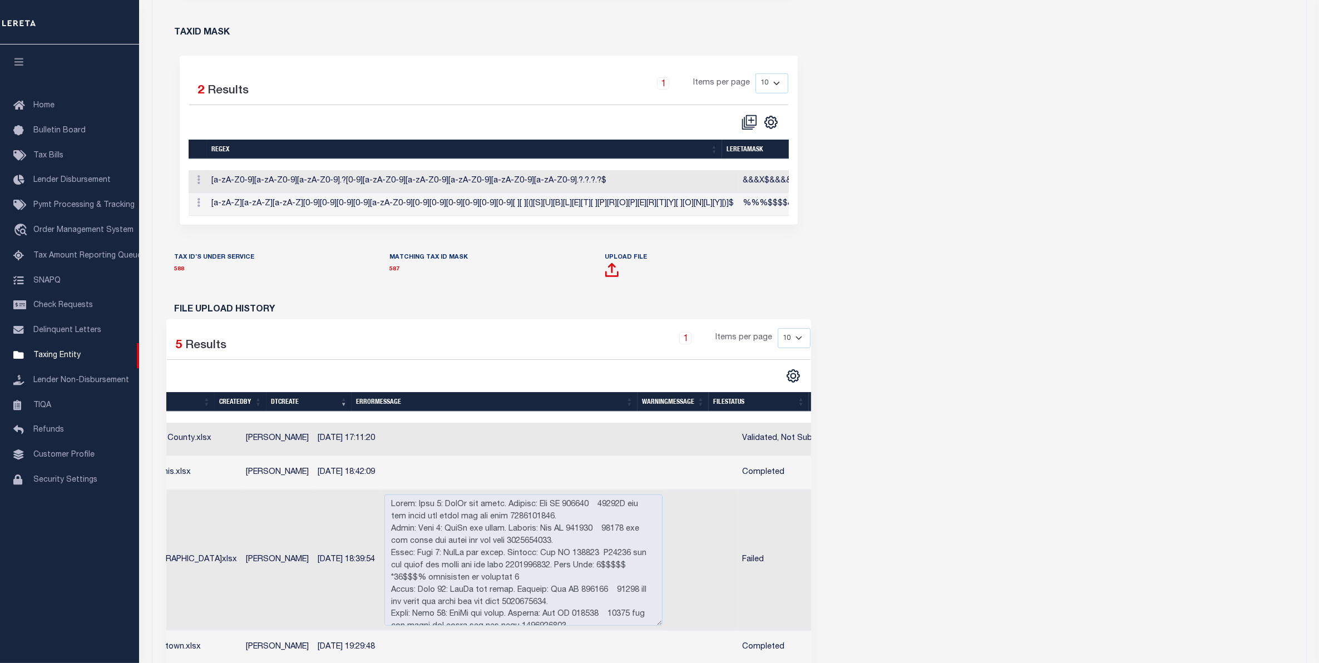
scroll to position [0, 170]
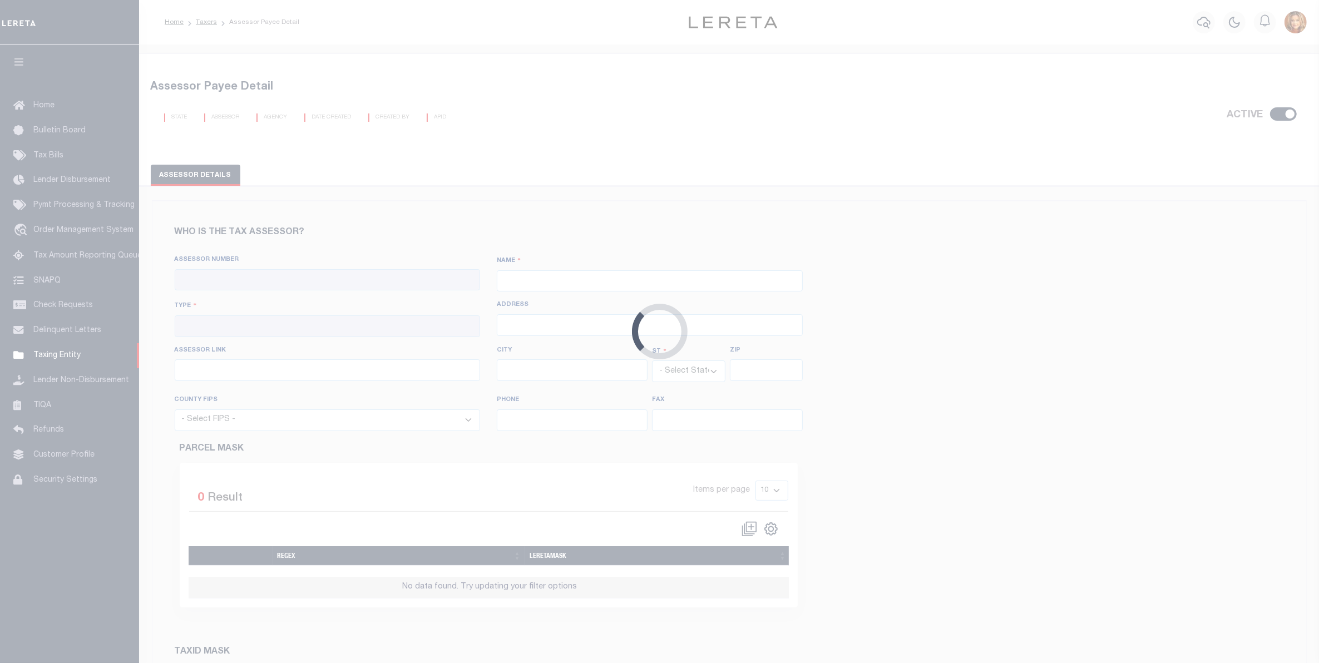
checkbox input "true"
type input "410790000"
type input "[GEOGRAPHIC_DATA]"
type input "00 - County"
type input "[STREET_ADDRESS]"
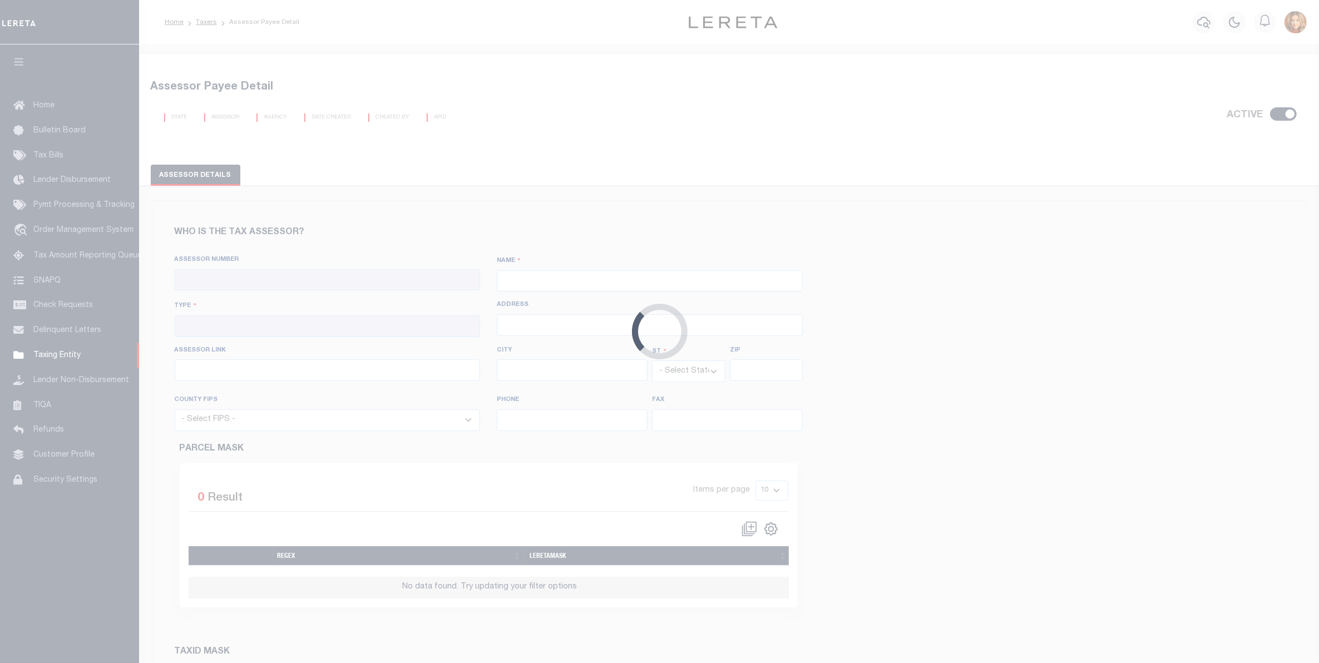
type input "[URL][DOMAIN_NAME]"
type input "[GEOGRAPHIC_DATA]"
select select "TN"
type input "38103"
select select "47157"
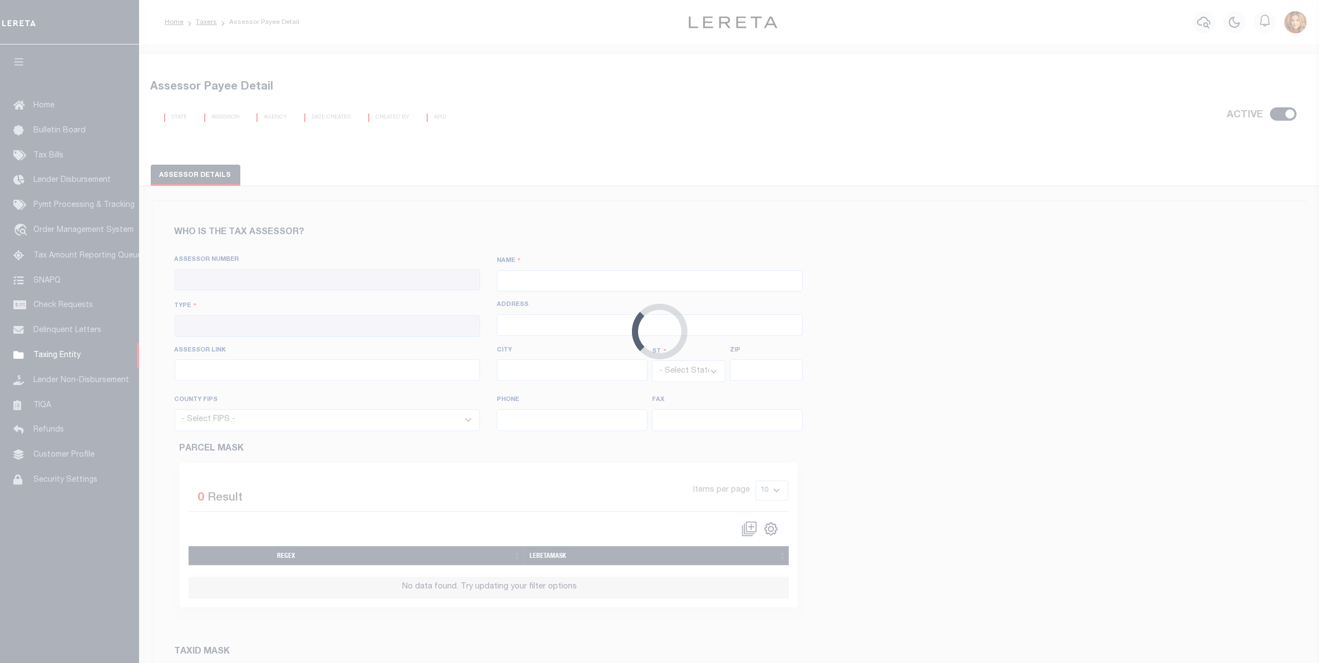
type input "[PHONE_NUMBER]"
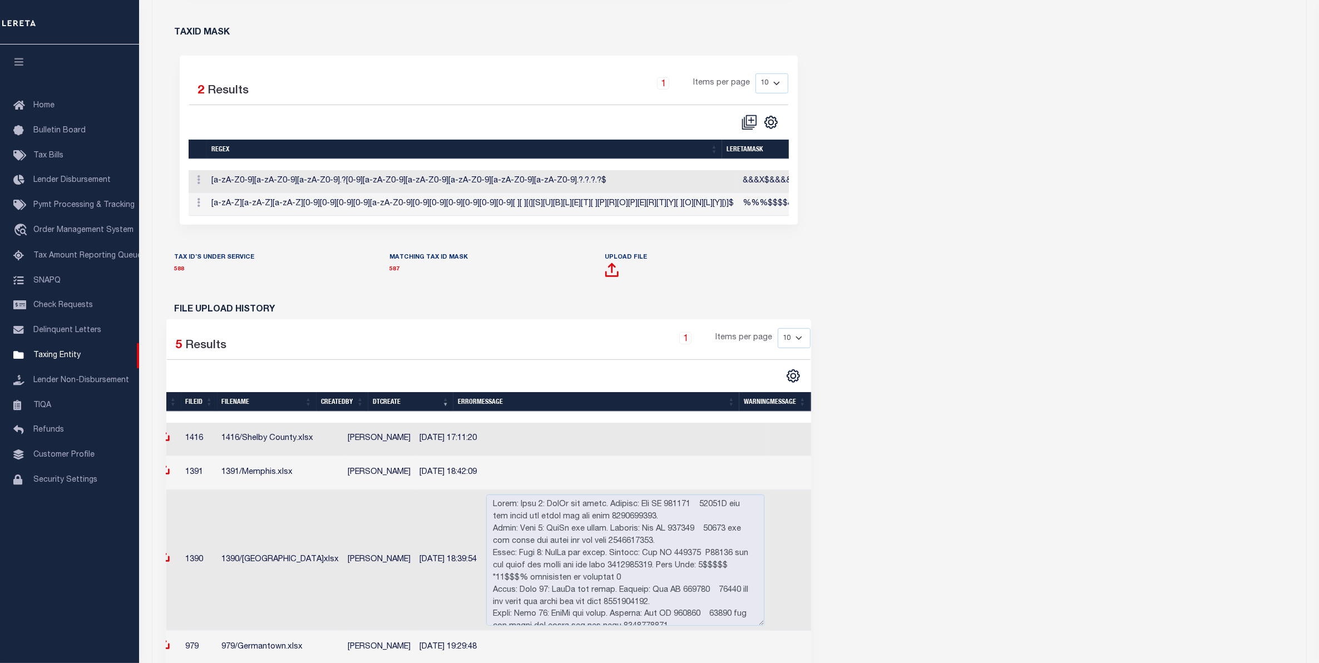
scroll to position [0, 170]
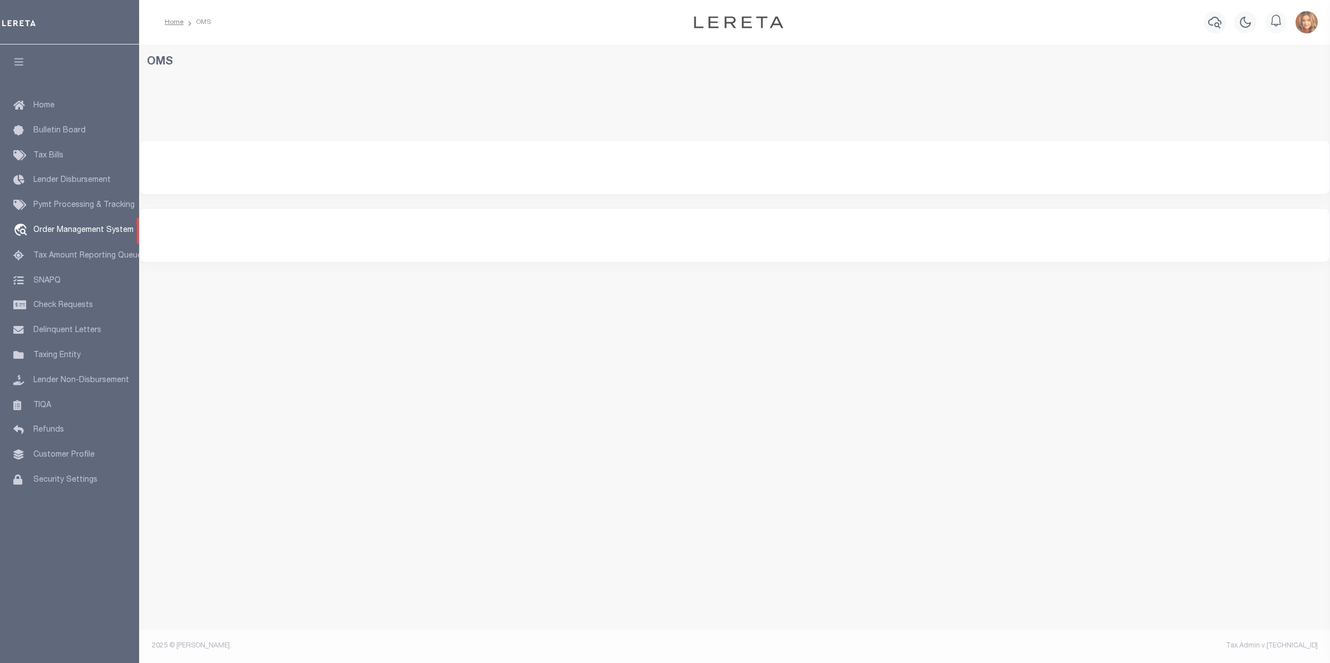
select select "200"
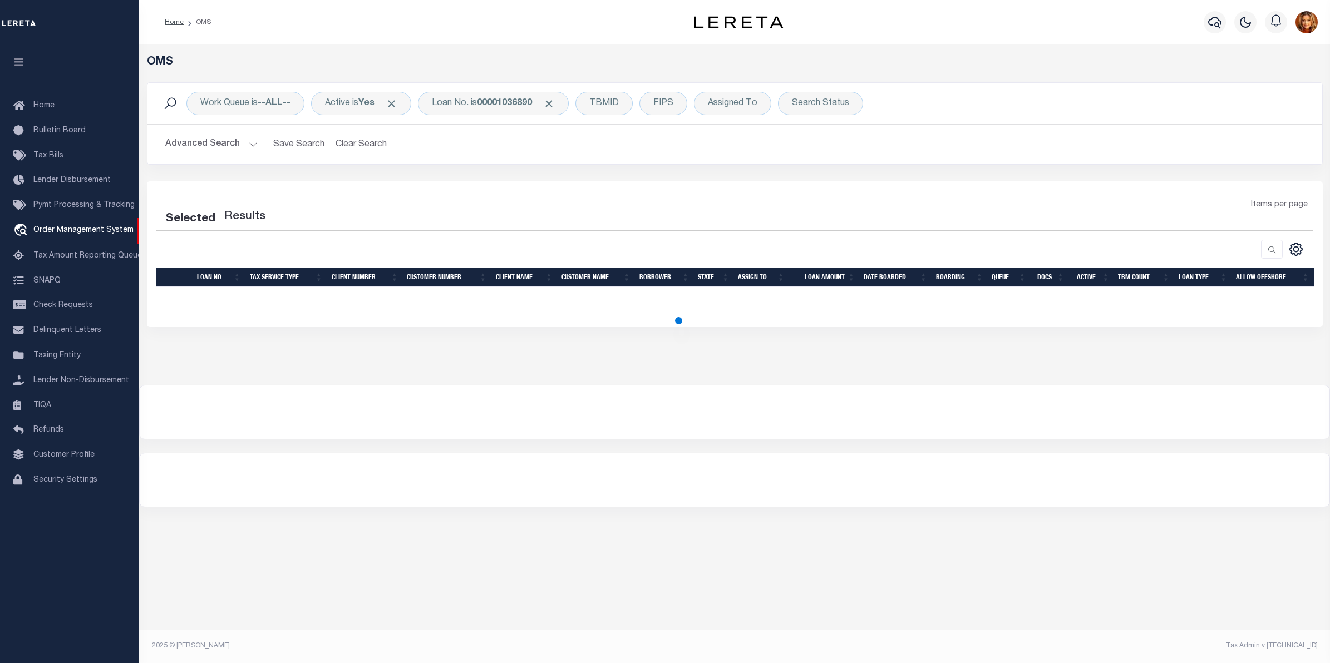
select select "200"
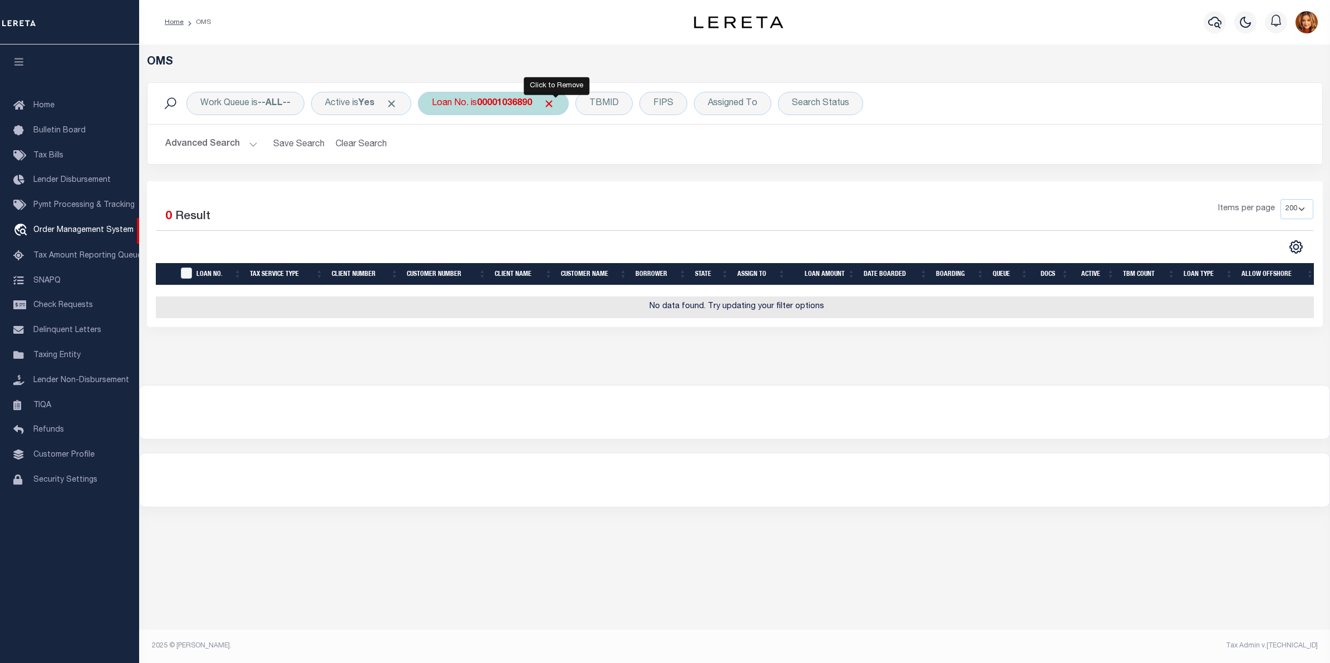
click at [555, 101] on span "Click to Remove" at bounding box center [549, 104] width 12 height 12
click at [520, 106] on div "TBMID" at bounding box center [517, 103] width 57 height 23
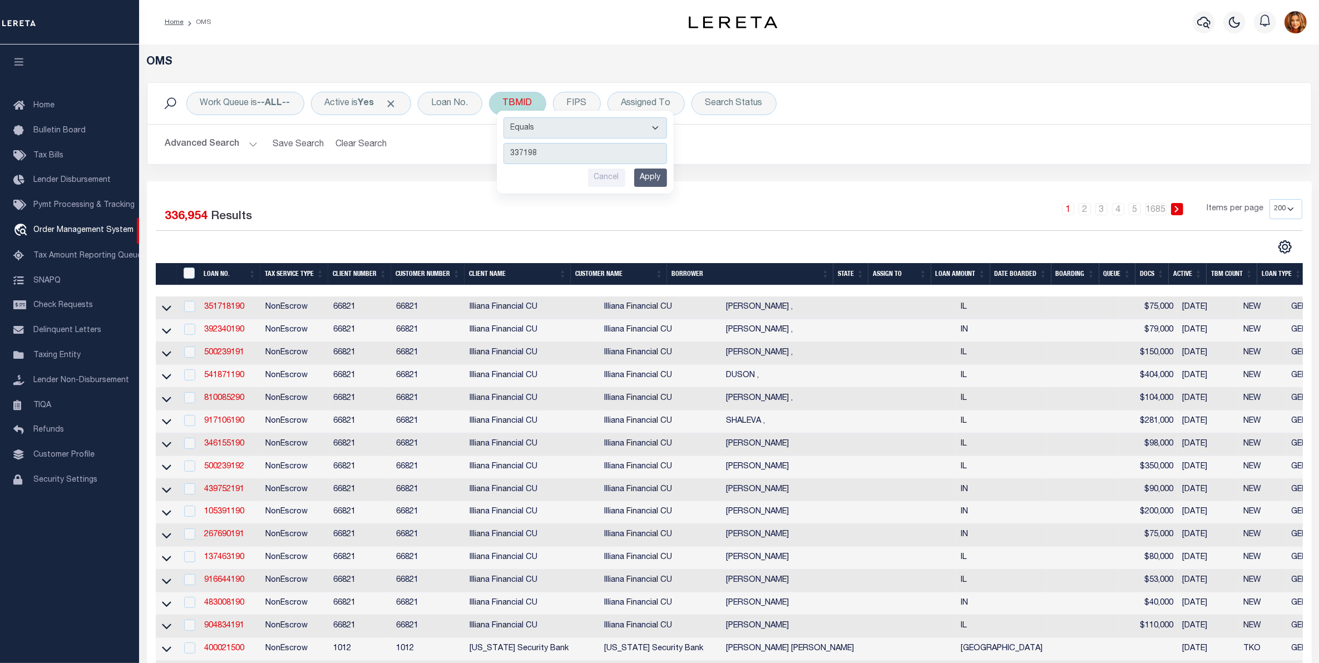
type input "3371988"
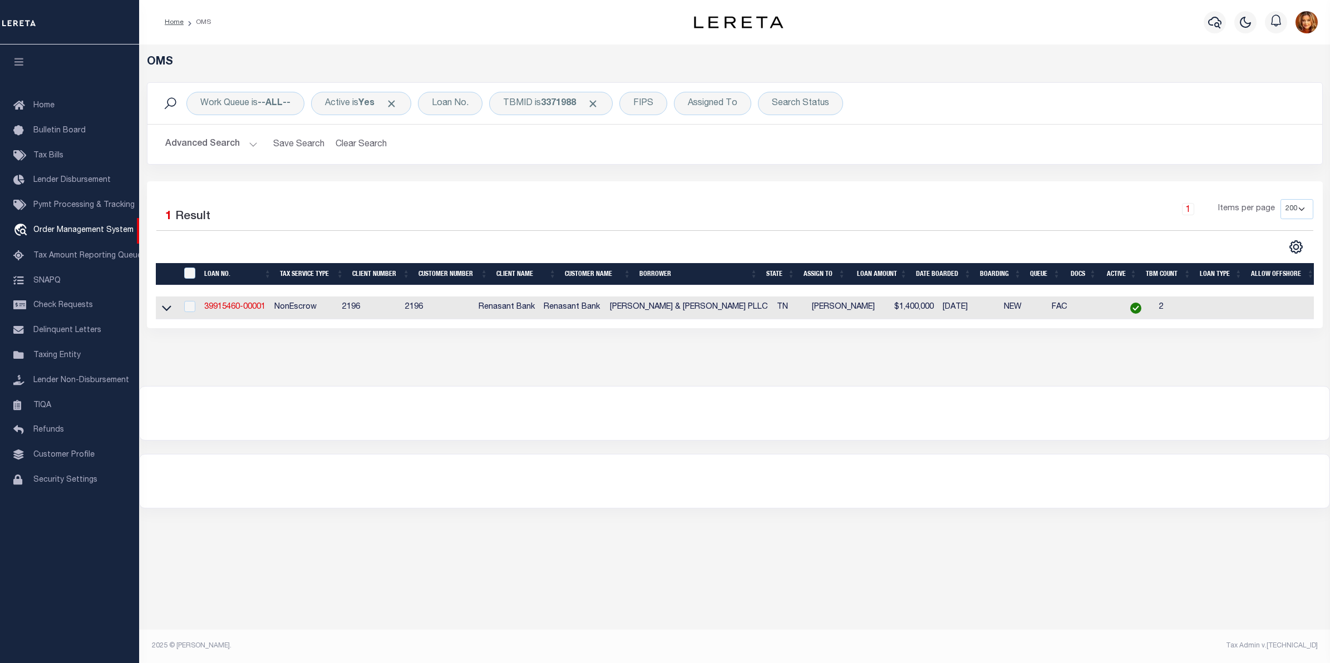
click at [218, 315] on td "39915460-00001" at bounding box center [235, 308] width 70 height 23
checkbox input "true"
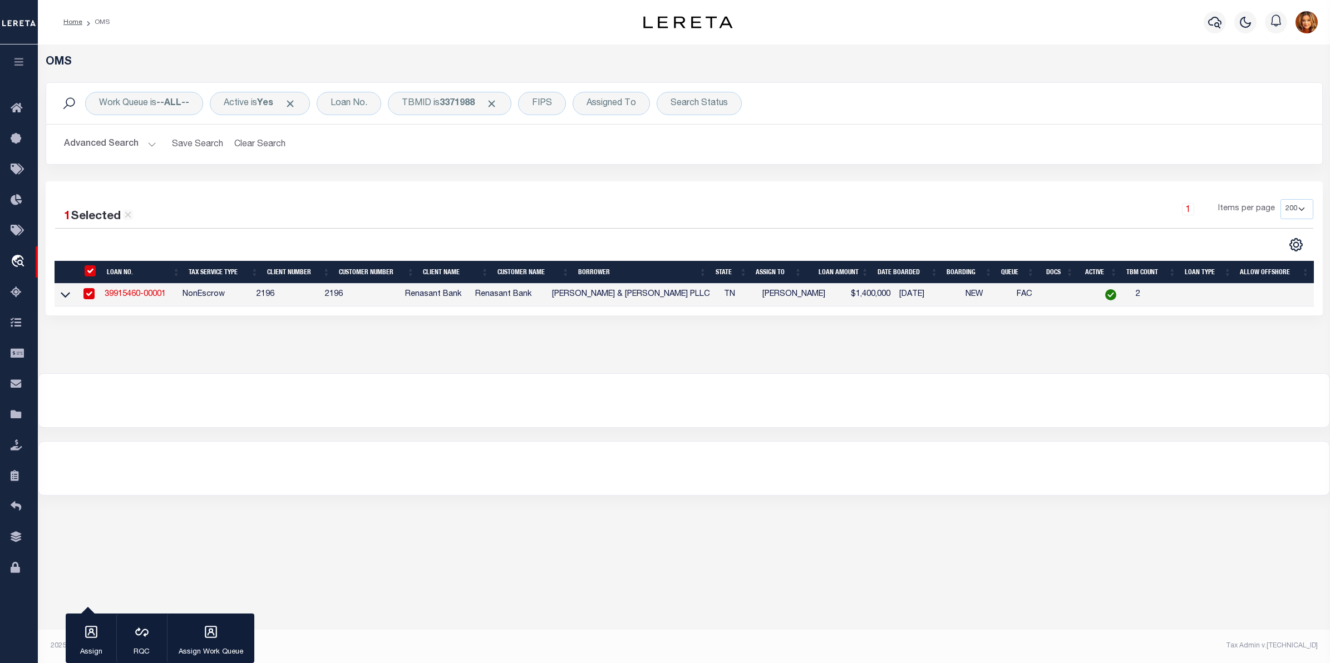
click at [149, 298] on link "39915460-00001" at bounding box center [135, 294] width 61 height 8
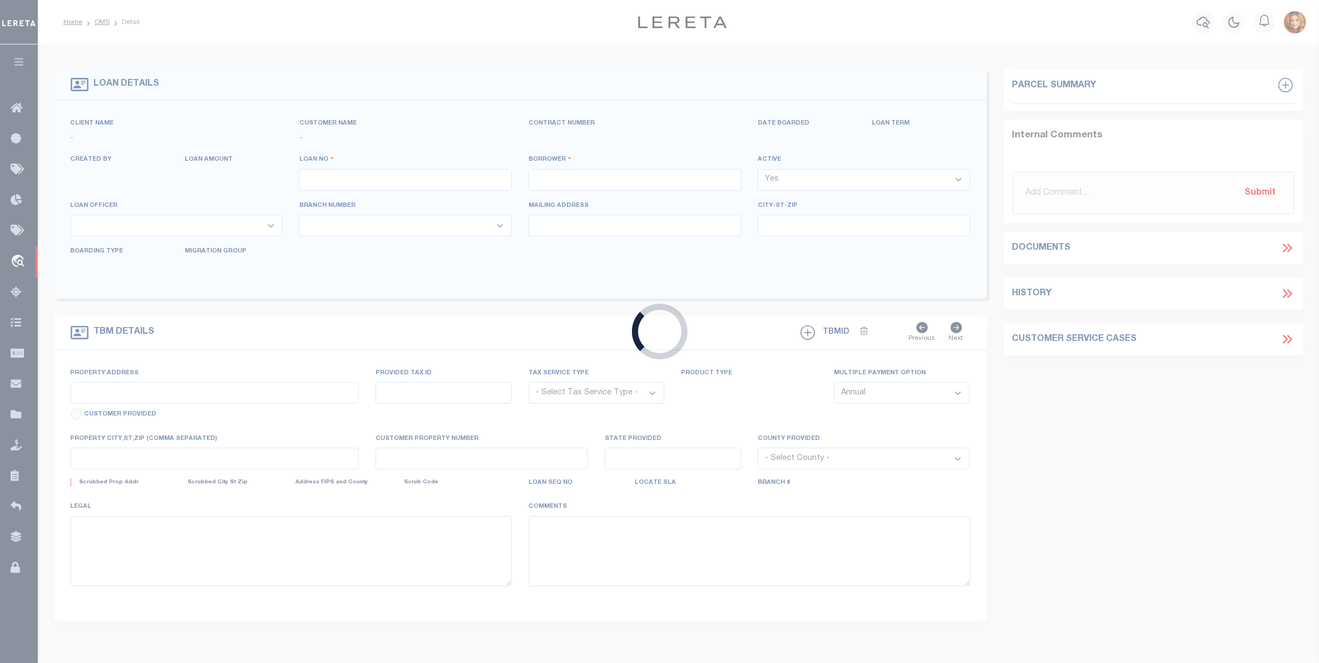
type input "39915460-00001"
type input "[PERSON_NAME] & [PERSON_NAME] PLLC"
select select
select select "10"
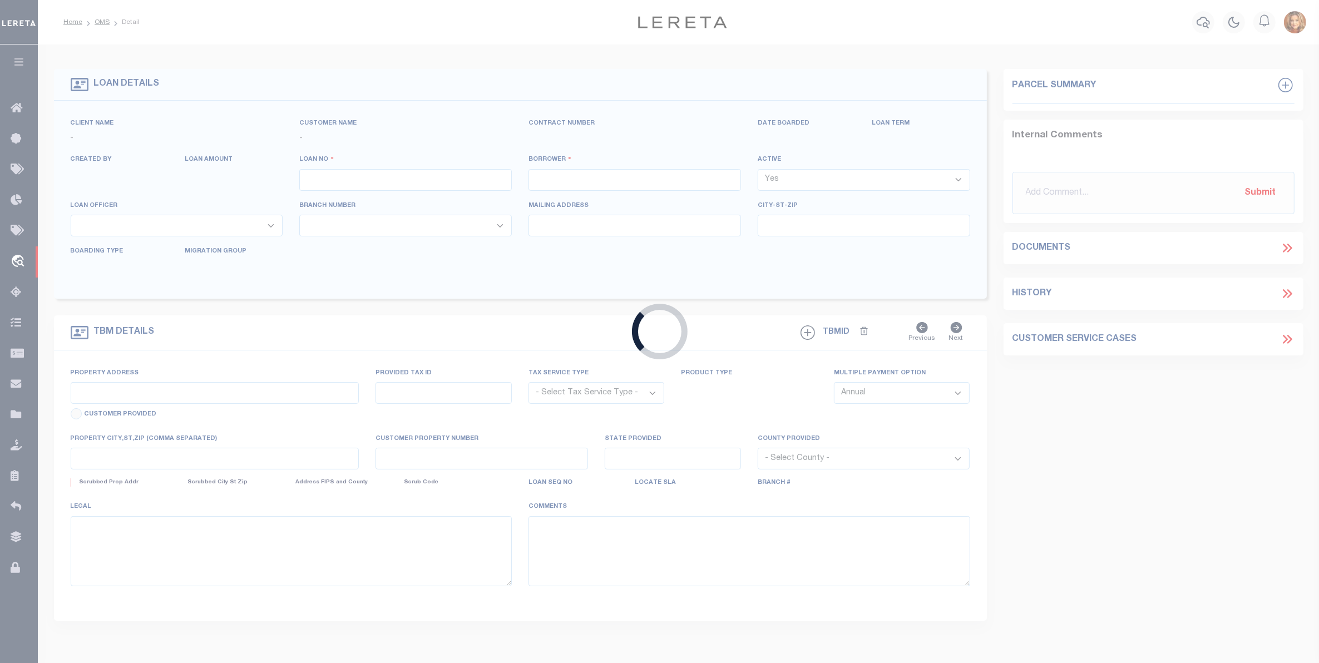
select select "NonEscrow"
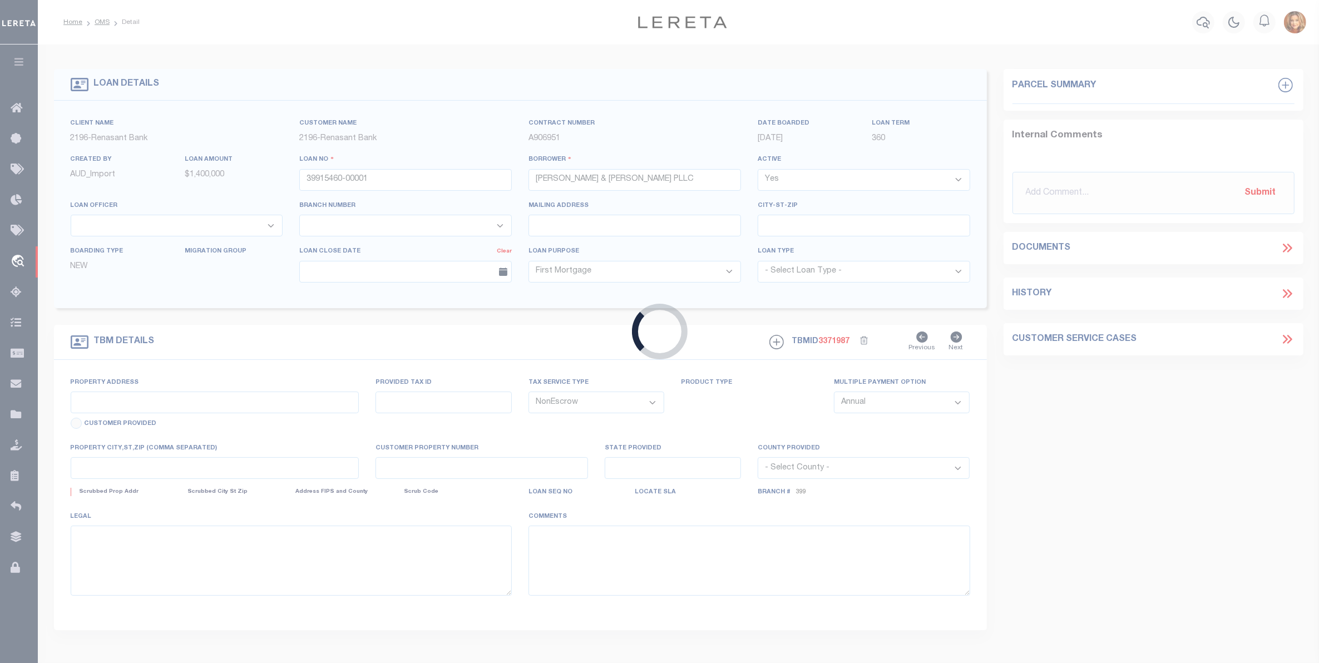
select select "5150"
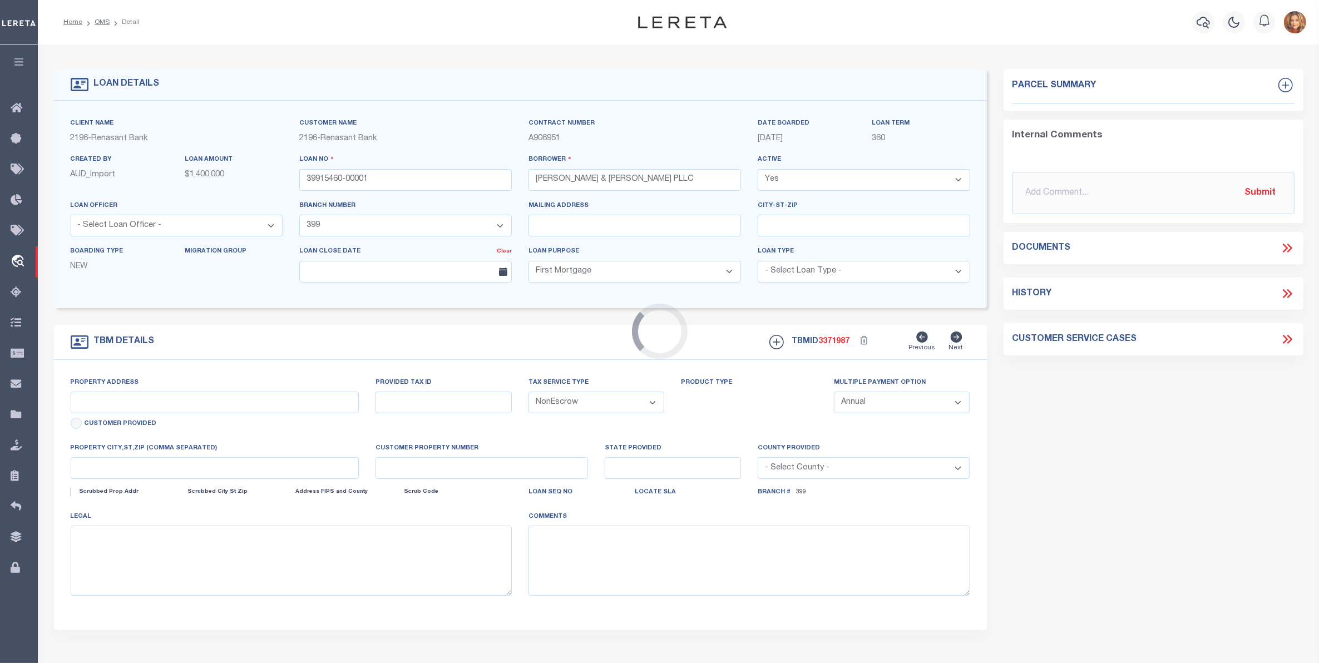
type input "[STREET_ADDRESS]"
select select
type input "BARTLETT TN 38134"
type input "TN"
select select
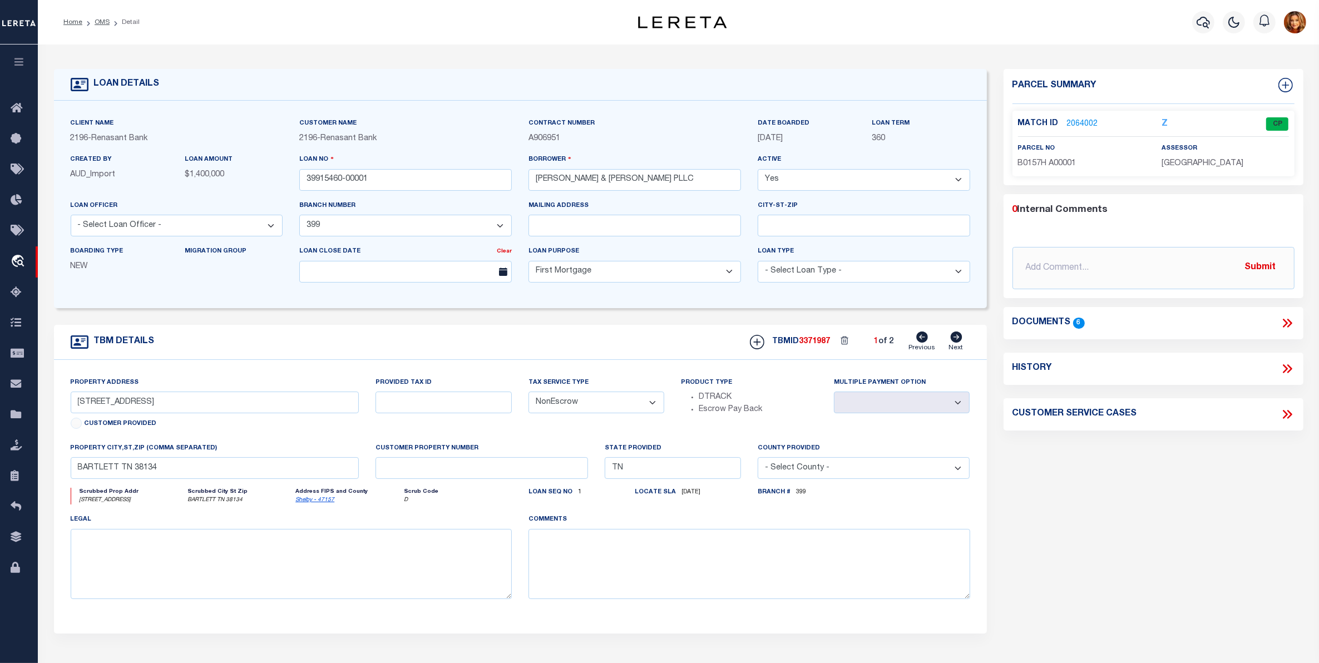
click at [1083, 121] on link "2064002" at bounding box center [1082, 124] width 31 height 12
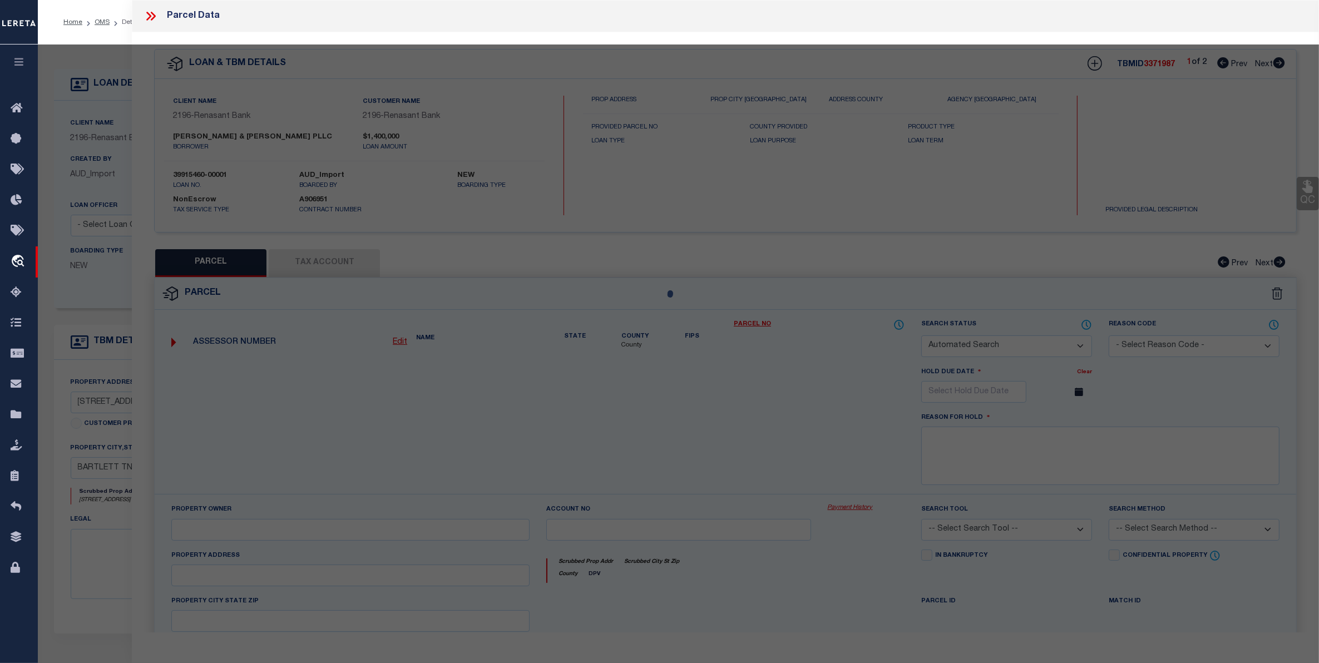
checkbox input "false"
select select "CP"
type input "CJ PRESTIGE HOLDINGS LLC"
select select "AGW"
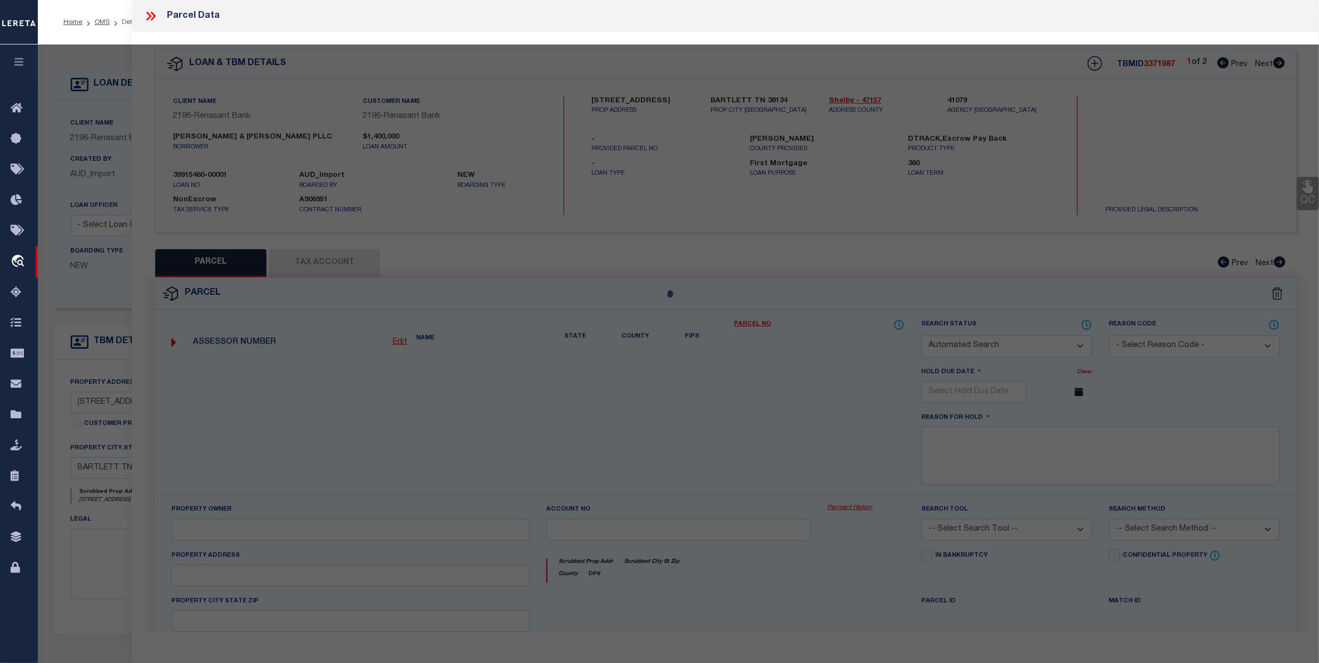
select select
type input "2865 SUMMER OAKS DR"
checkbox input "false"
type input "BARTLETT TN 38134"
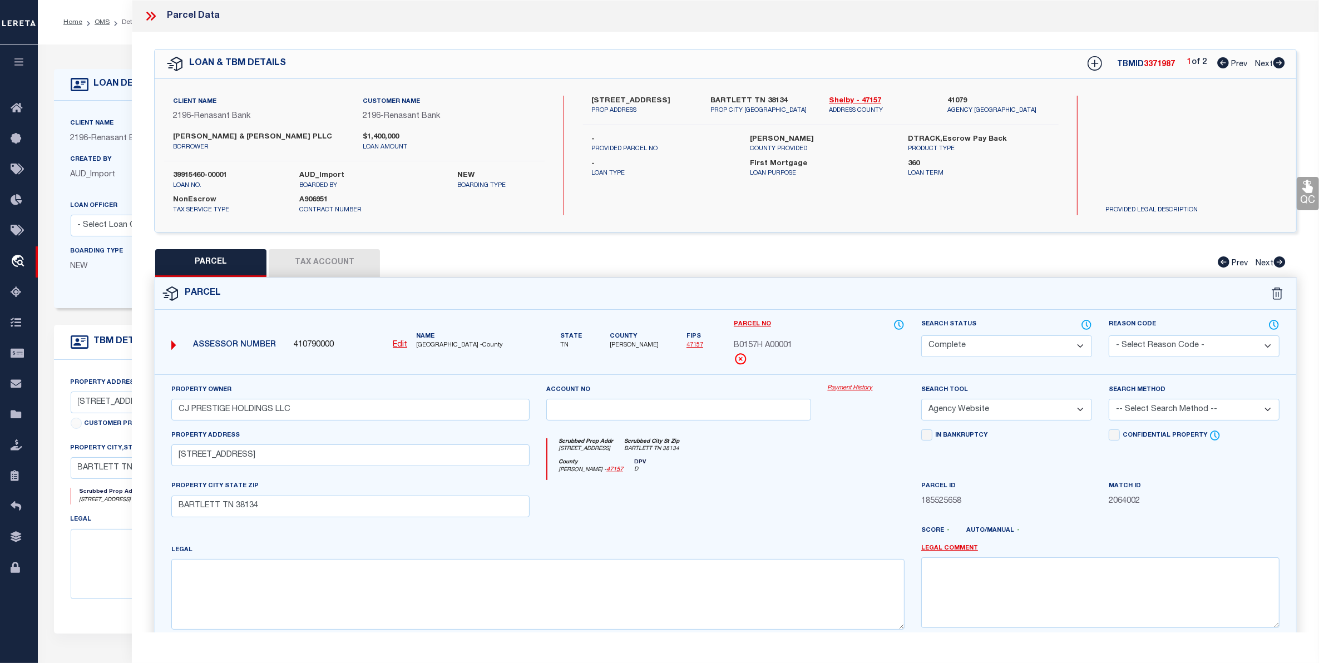
click at [302, 263] on button "Tax Account" at bounding box center [324, 263] width 111 height 28
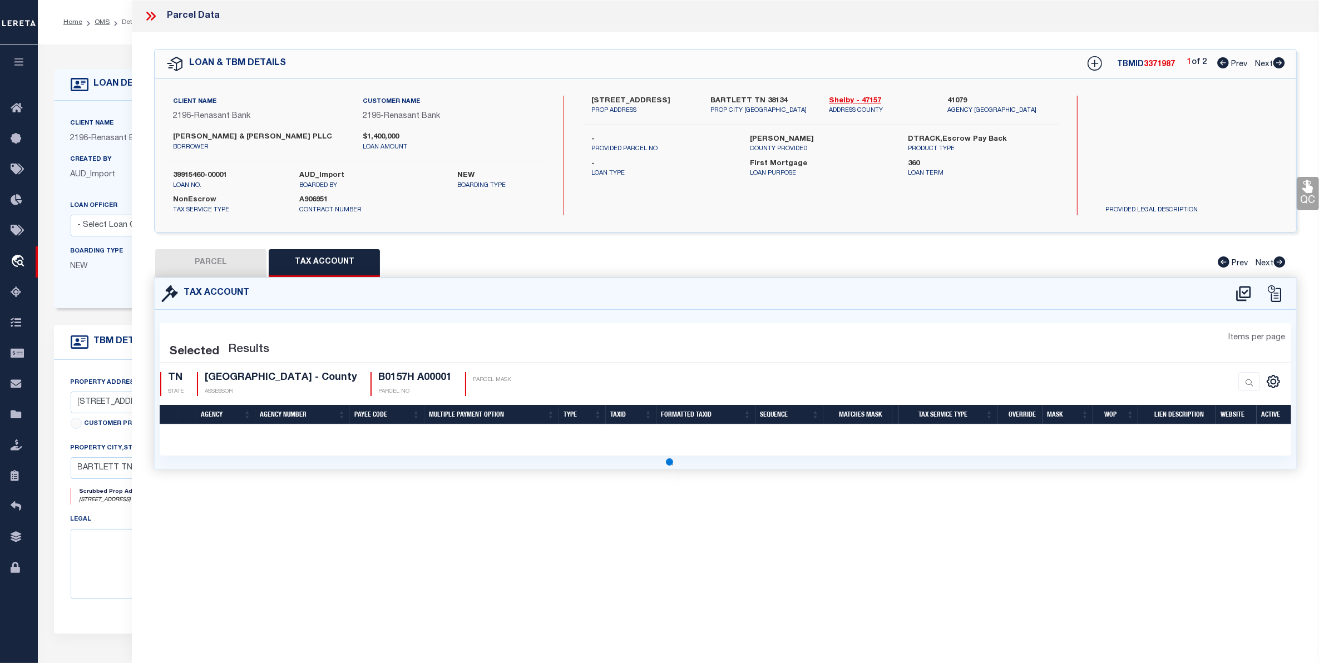
select select "100"
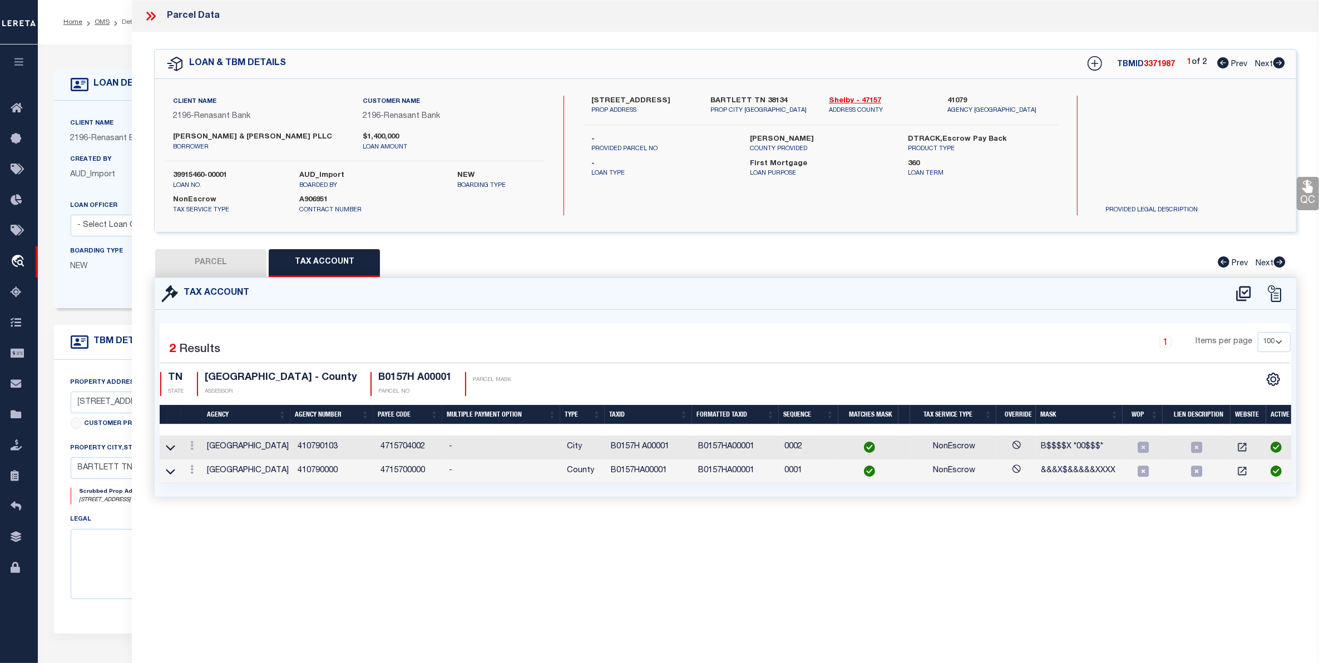
click at [213, 264] on button "PARCEL" at bounding box center [210, 263] width 111 height 28
select select "AS"
select select
checkbox input "false"
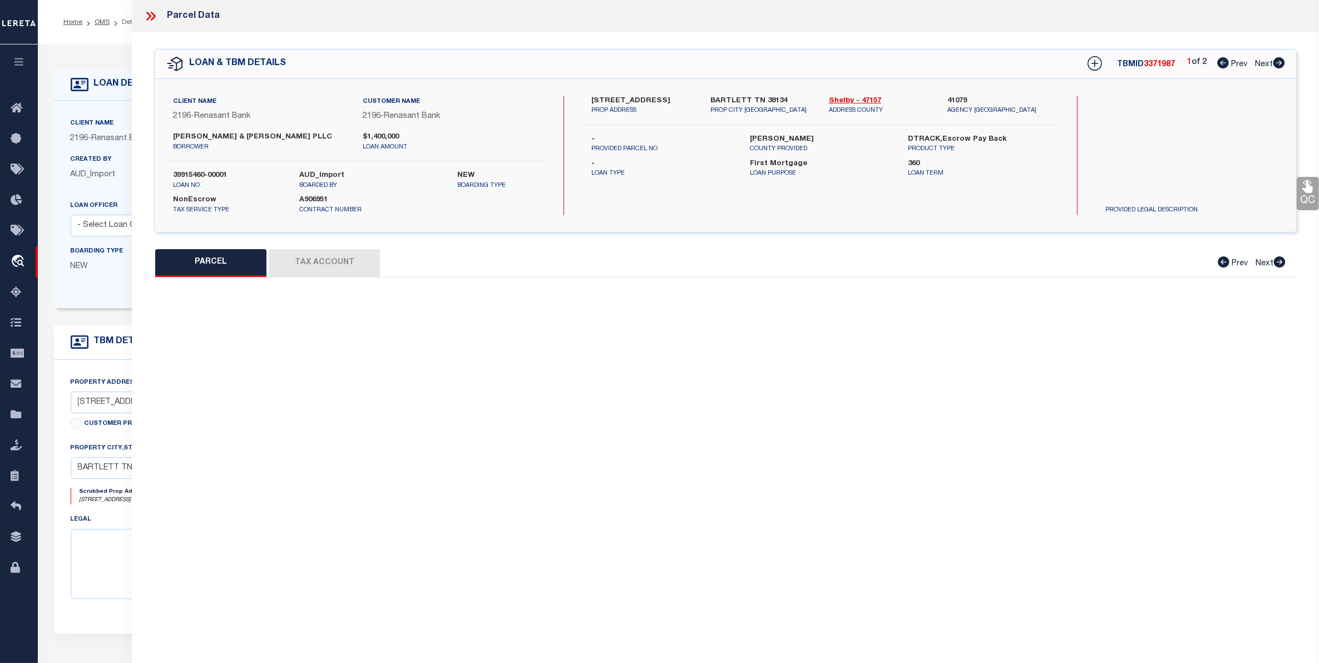
select select "CP"
type input "CJ PRESTIGE HOLDINGS LLC"
select select "AGW"
select select
type input "2865 SUMMER OAKS DR"
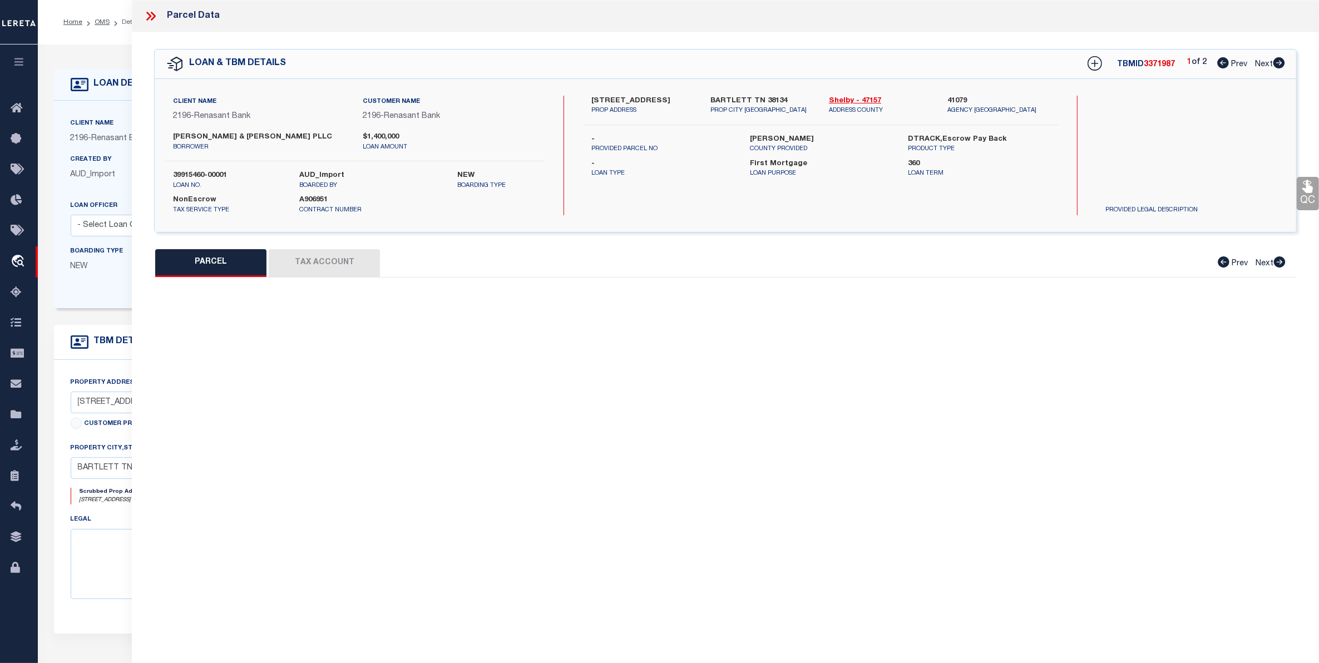
checkbox input "false"
type input "BARTLETT TN 38134"
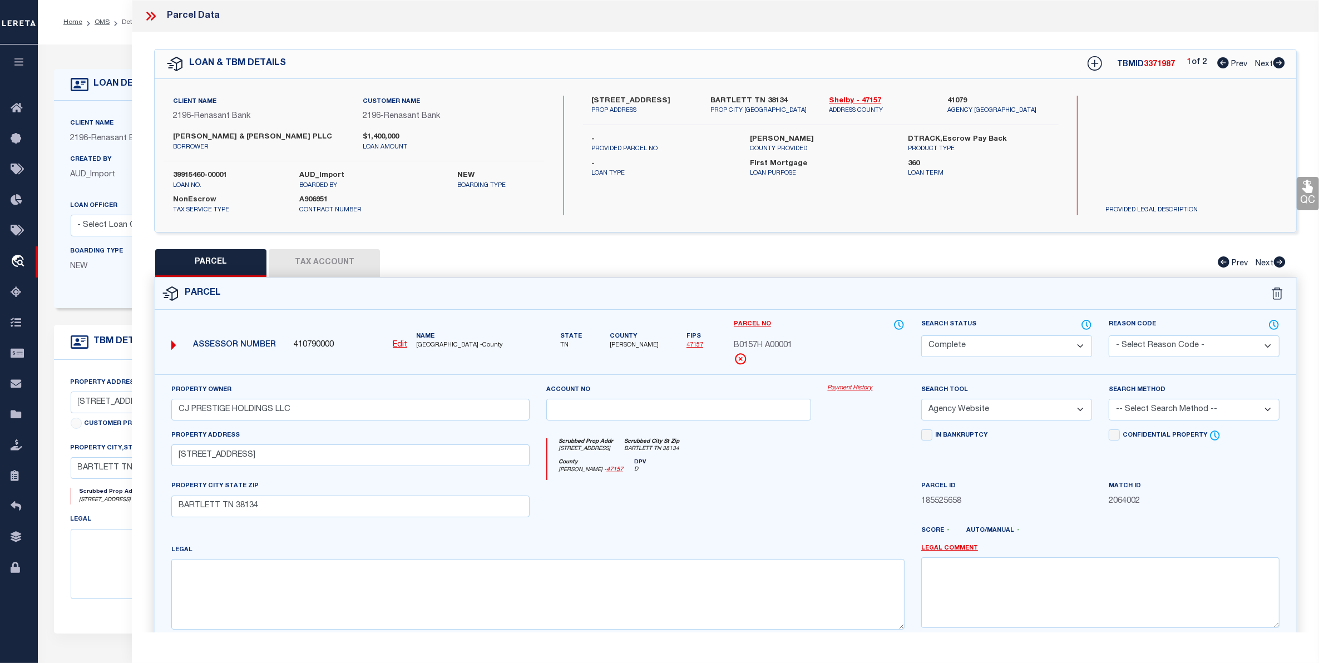
click at [1263, 66] on span "Next" at bounding box center [1264, 65] width 18 height 8
select select "AS"
select select
checkbox input "false"
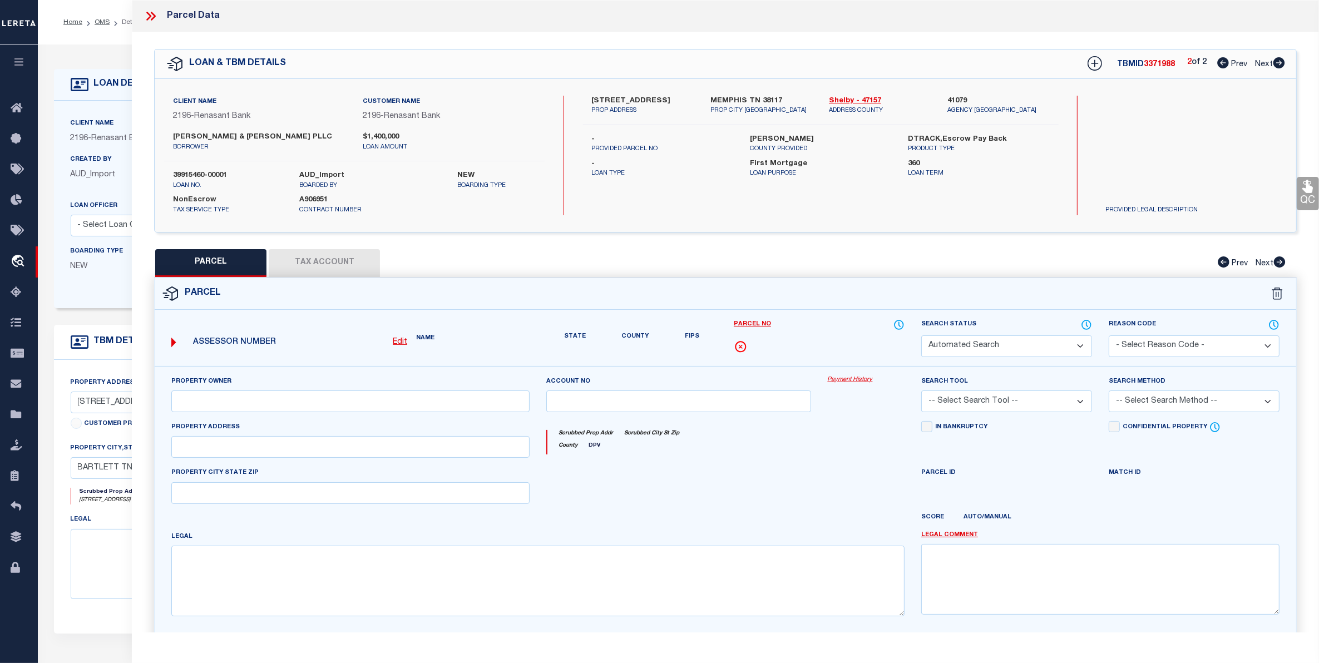
select select "CP"
type input "RUNGER CURTIS A & JODI B"
select select "AGW"
select select
type input "4583 LAURELWOOD DR"
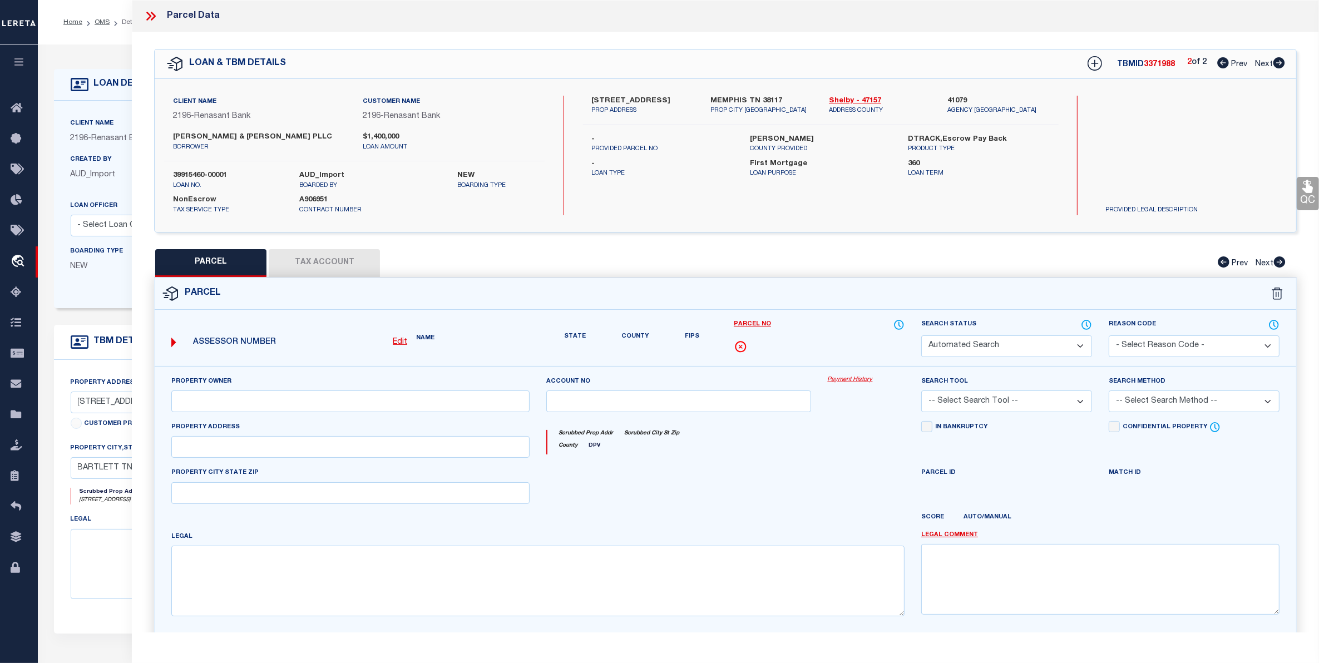
checkbox input "false"
type input "MEMPHIS TN 38117"
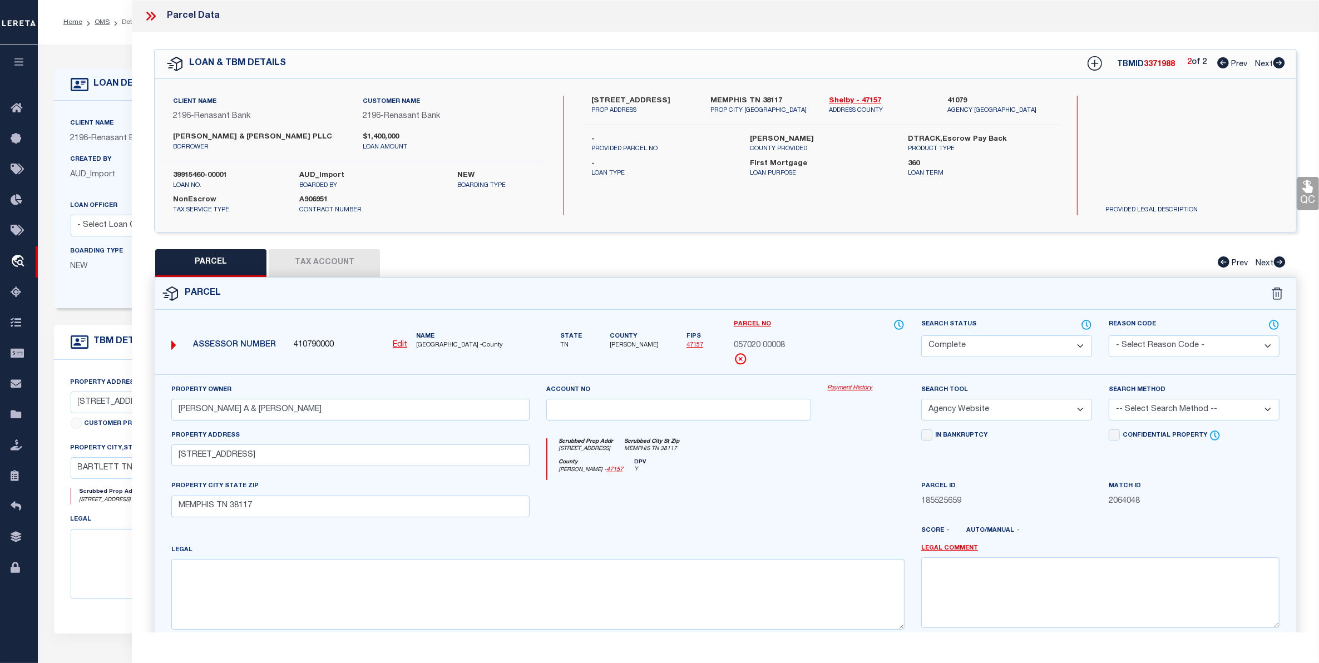
click at [320, 263] on button "Tax Account" at bounding box center [324, 263] width 111 height 28
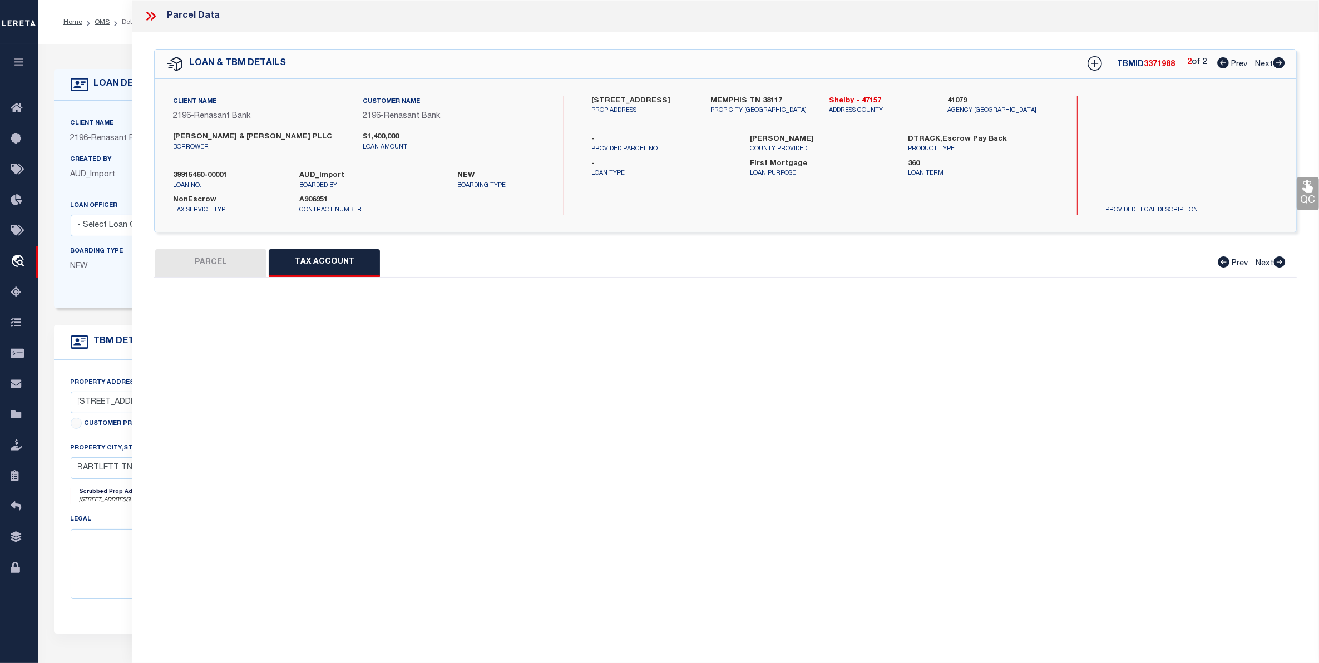
select select "100"
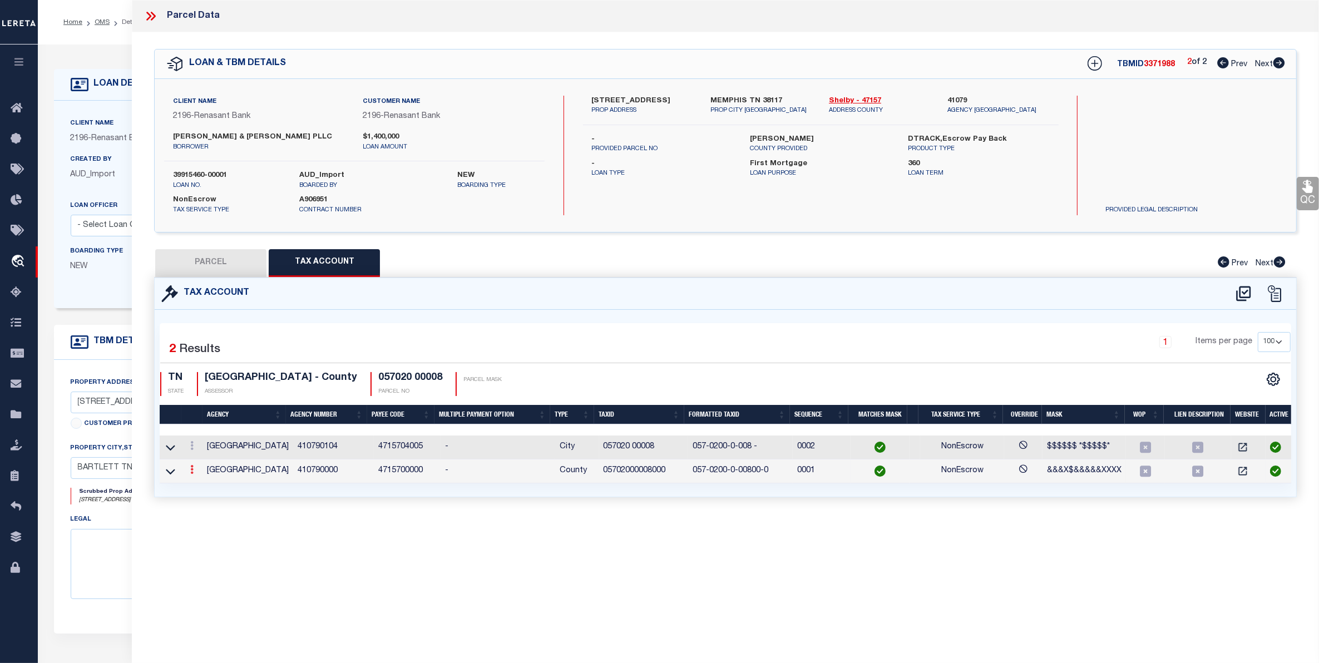
click at [190, 471] on icon at bounding box center [191, 469] width 3 height 9
click at [210, 488] on link at bounding box center [206, 487] width 41 height 18
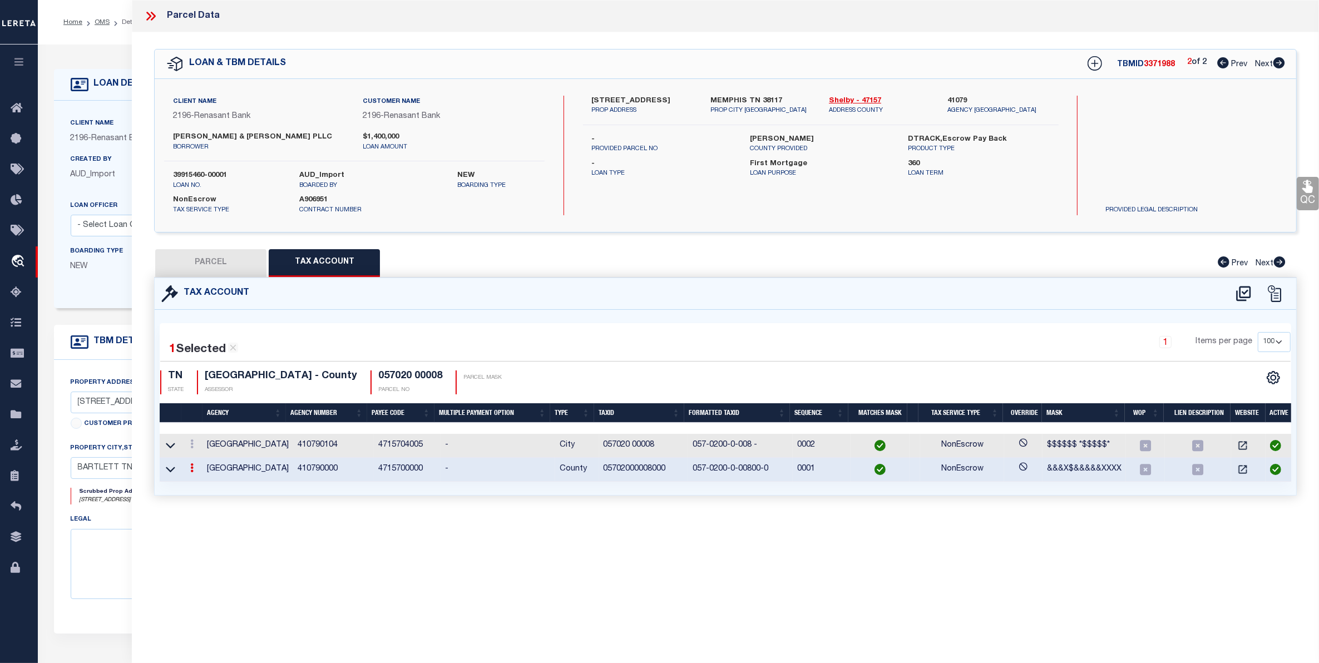
type input "05702000008000"
type textarea "&&&X$&&&&&XXXX"
checkbox input "true"
type input "XXXXXXXXXXXXXX*"
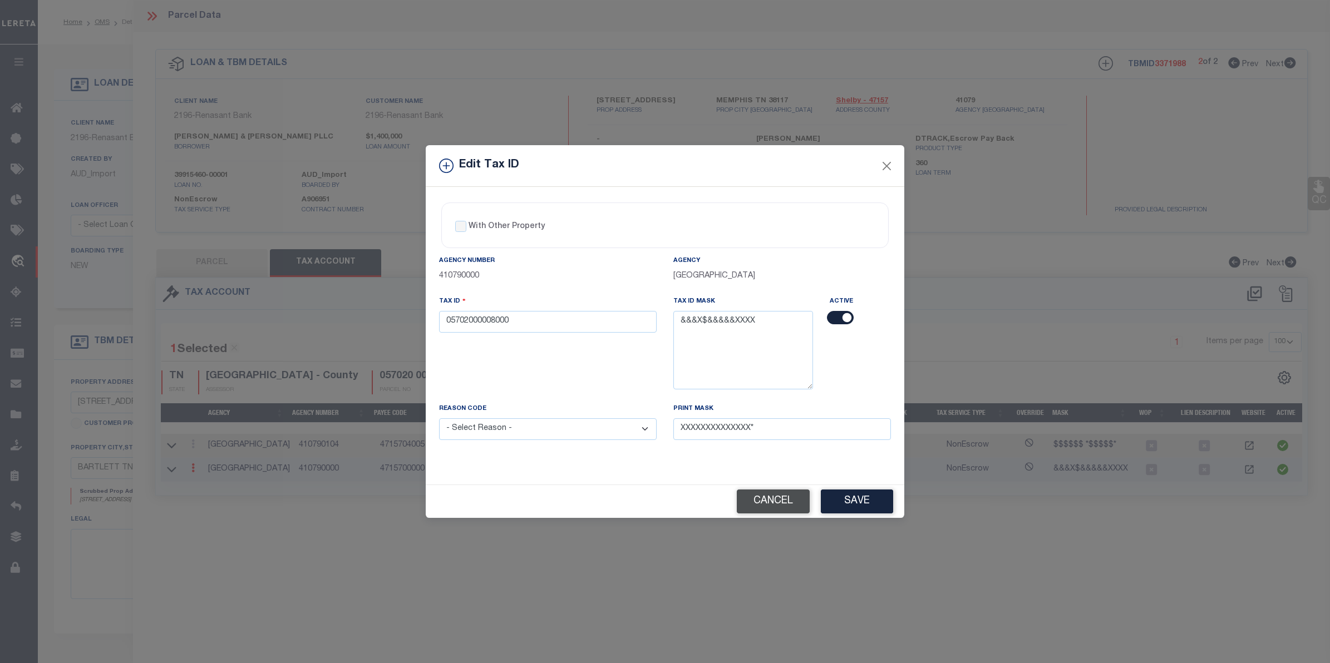
click at [773, 498] on button "Cancel" at bounding box center [773, 502] width 73 height 24
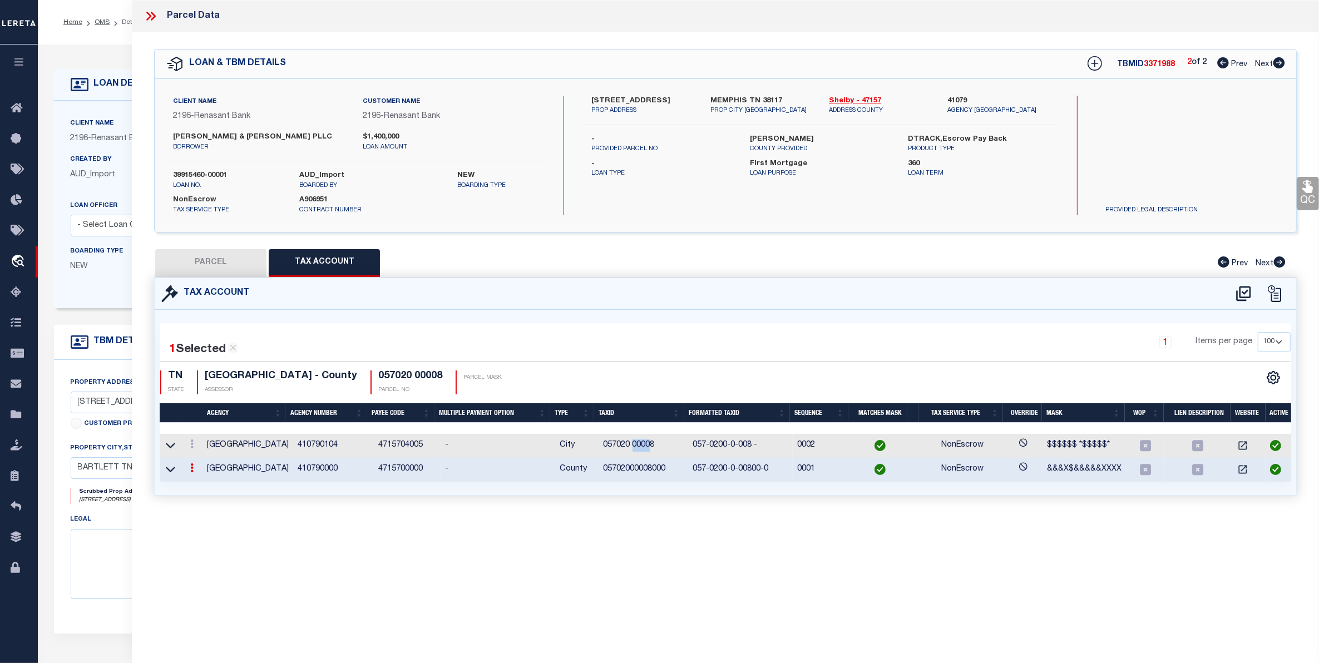
drag, startPoint x: 629, startPoint y: 445, endPoint x: 648, endPoint y: 443, distance: 19.0
click at [648, 443] on td "057020 00008" at bounding box center [644, 446] width 90 height 24
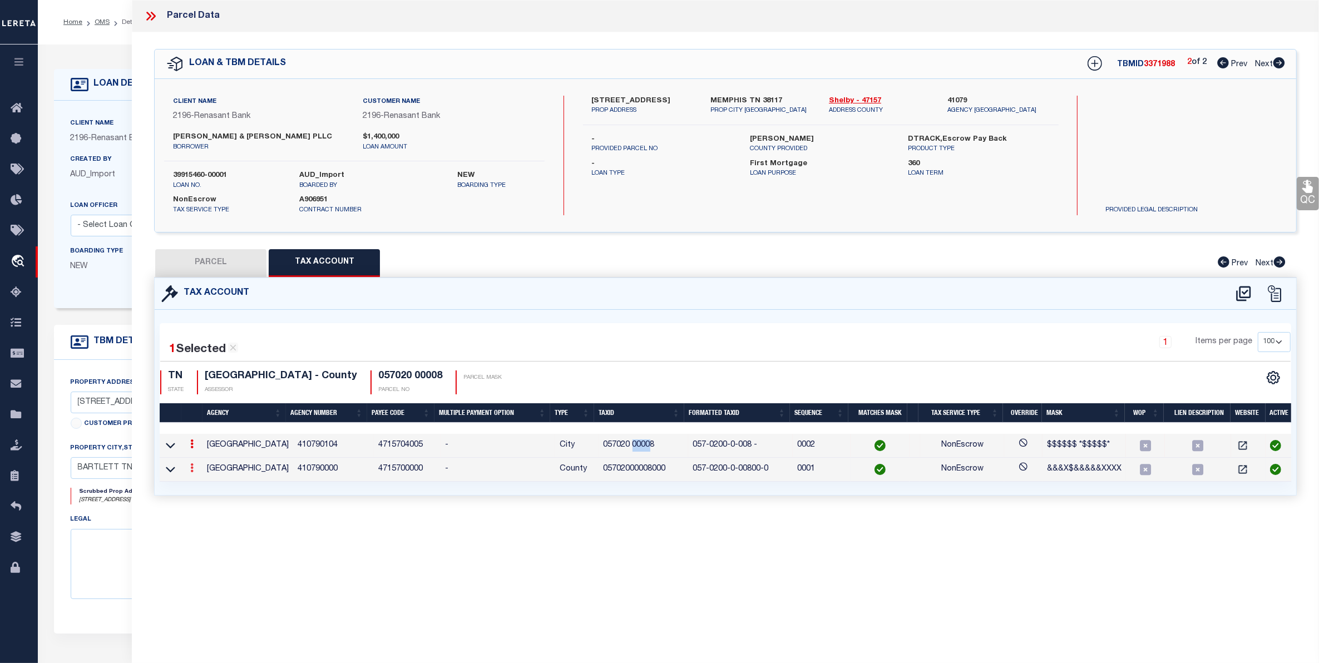
click at [190, 468] on icon at bounding box center [191, 467] width 3 height 9
click at [202, 488] on icon "" at bounding box center [204, 484] width 8 height 8
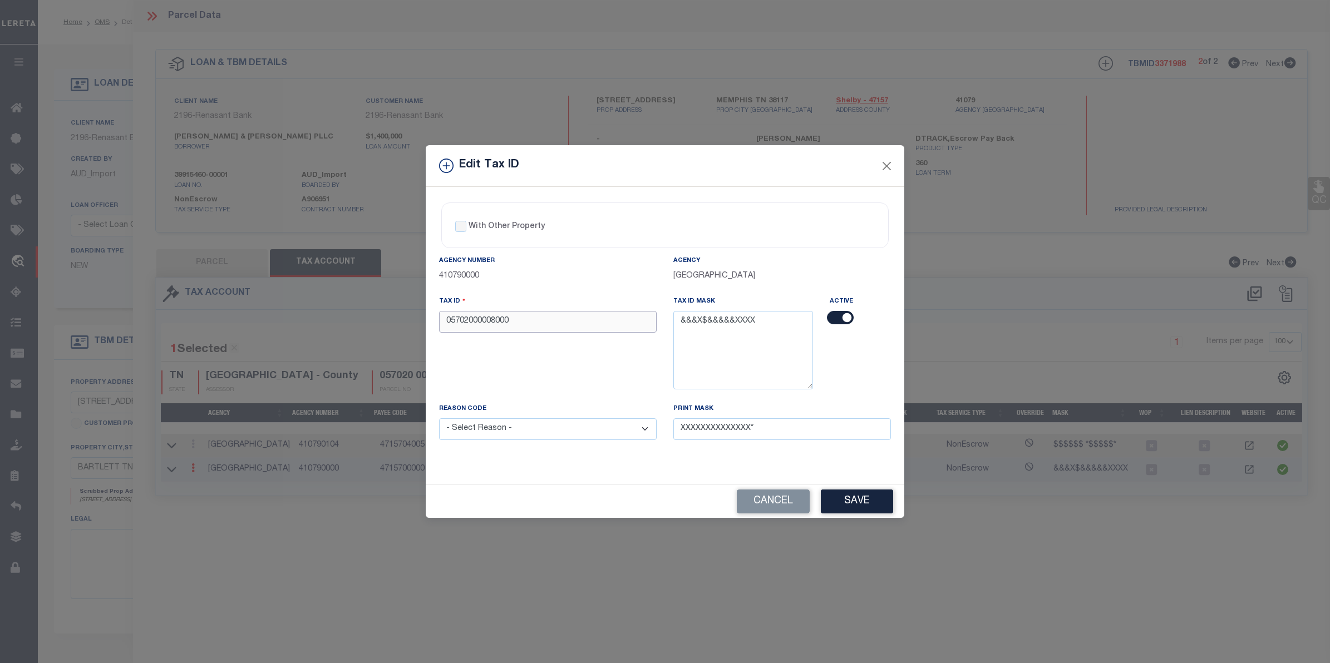
drag, startPoint x: 469, startPoint y: 323, endPoint x: 488, endPoint y: 323, distance: 19.5
click at [488, 323] on input "05702000008000" at bounding box center [548, 322] width 218 height 22
click at [490, 323] on input "05702000008000" at bounding box center [548, 322] width 218 height 22
click at [516, 316] on input "0570200008000" at bounding box center [548, 322] width 218 height 22
type input "0570200008"
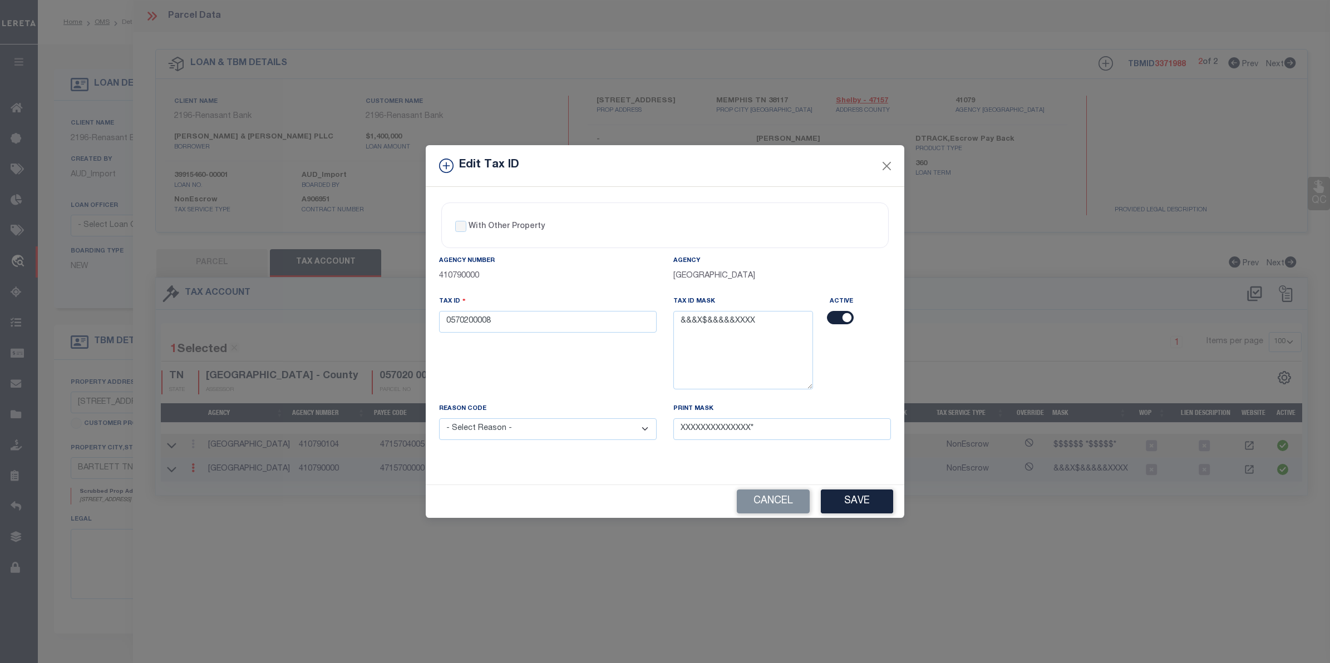
click at [511, 427] on select "- Select Reason - 099 - Other (Provide additional detail) ACT - Agency Changed …" at bounding box center [548, 429] width 218 height 22
select select "ACT"
click at [439, 420] on select "- Select Reason - 099 - Other (Provide additional detail) ACT - Agency Changed …" at bounding box center [548, 429] width 218 height 22
click at [847, 498] on button "Save" at bounding box center [857, 502] width 72 height 24
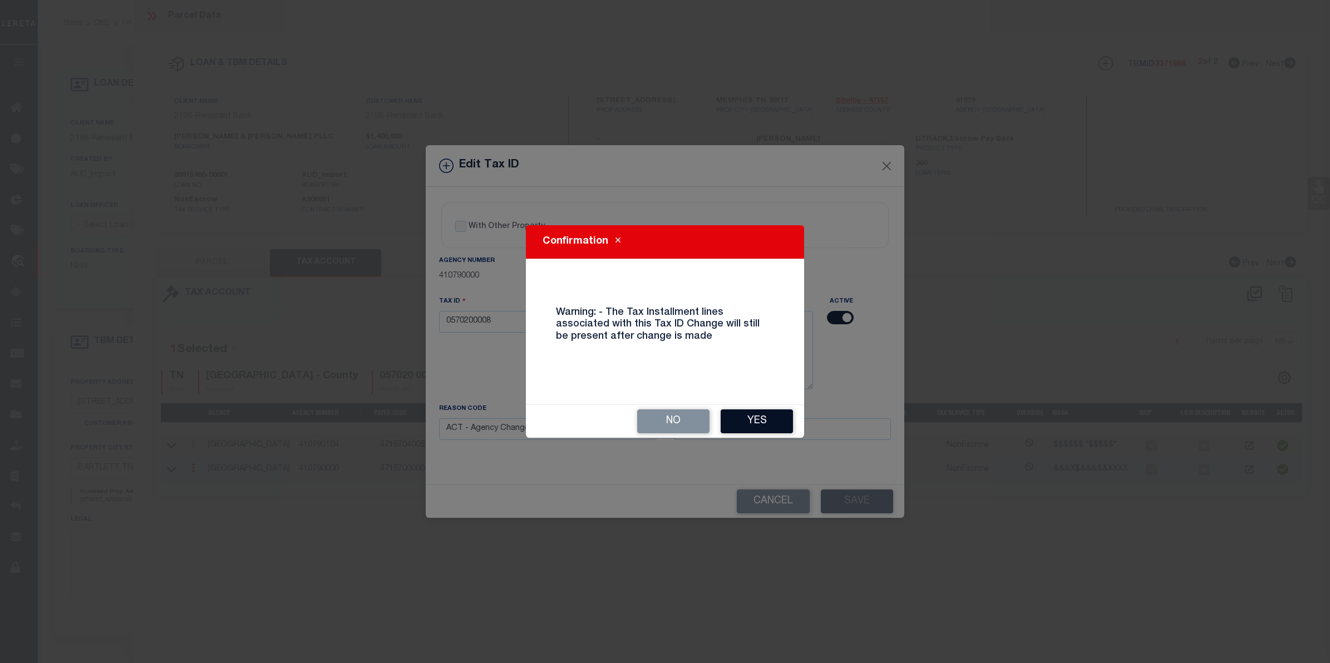
click at [747, 427] on button "Yes" at bounding box center [756, 421] width 72 height 24
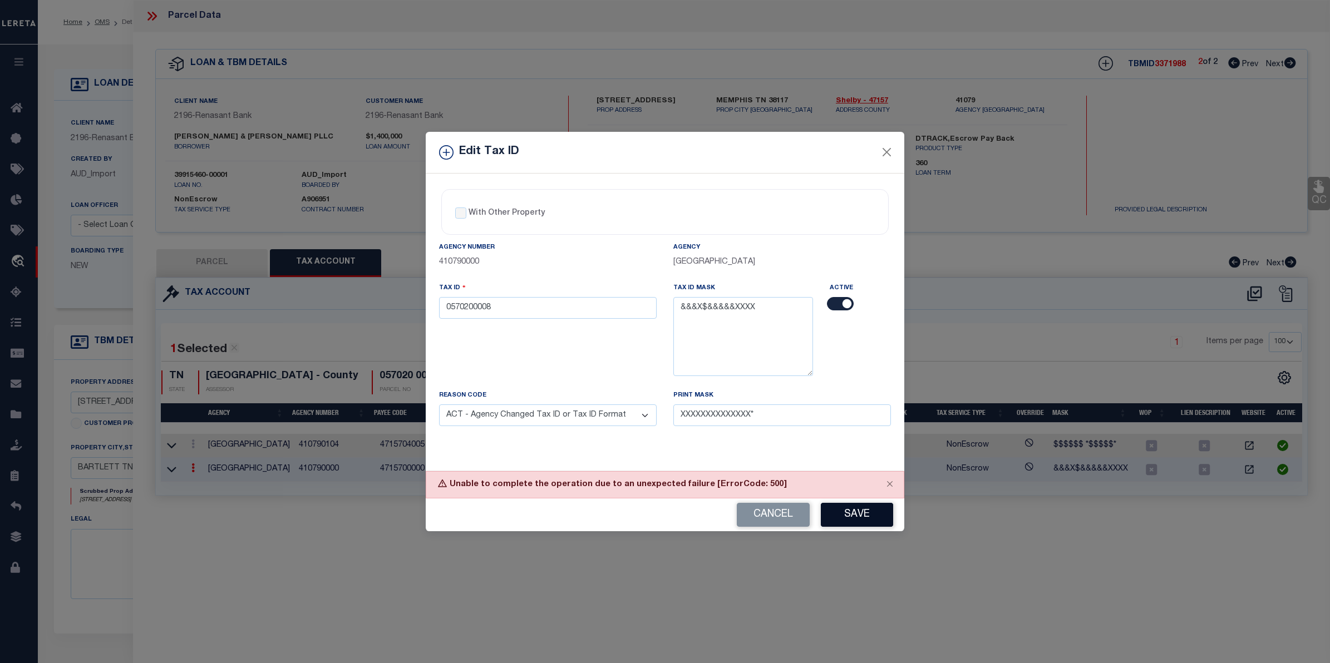
click at [849, 516] on button "Save" at bounding box center [857, 515] width 72 height 24
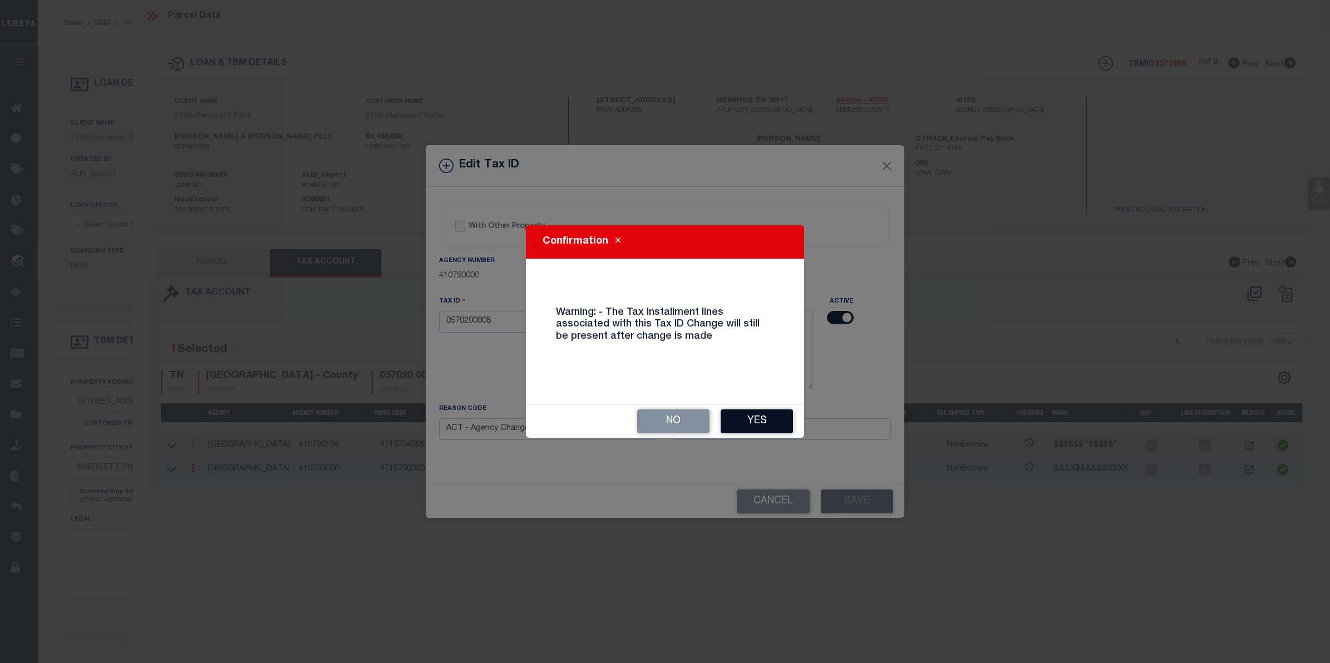
click at [752, 415] on button "Yes" at bounding box center [756, 421] width 72 height 24
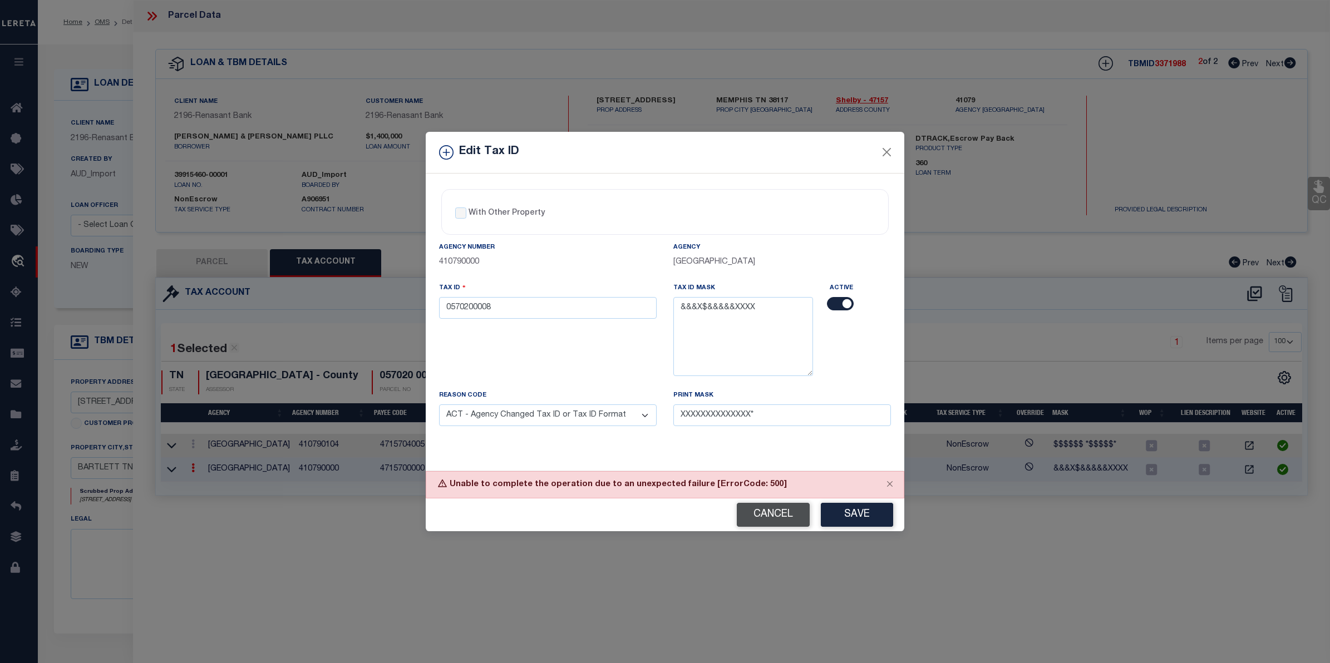
click at [765, 519] on button "Cancel" at bounding box center [773, 515] width 73 height 24
type input "05702000008000"
select select
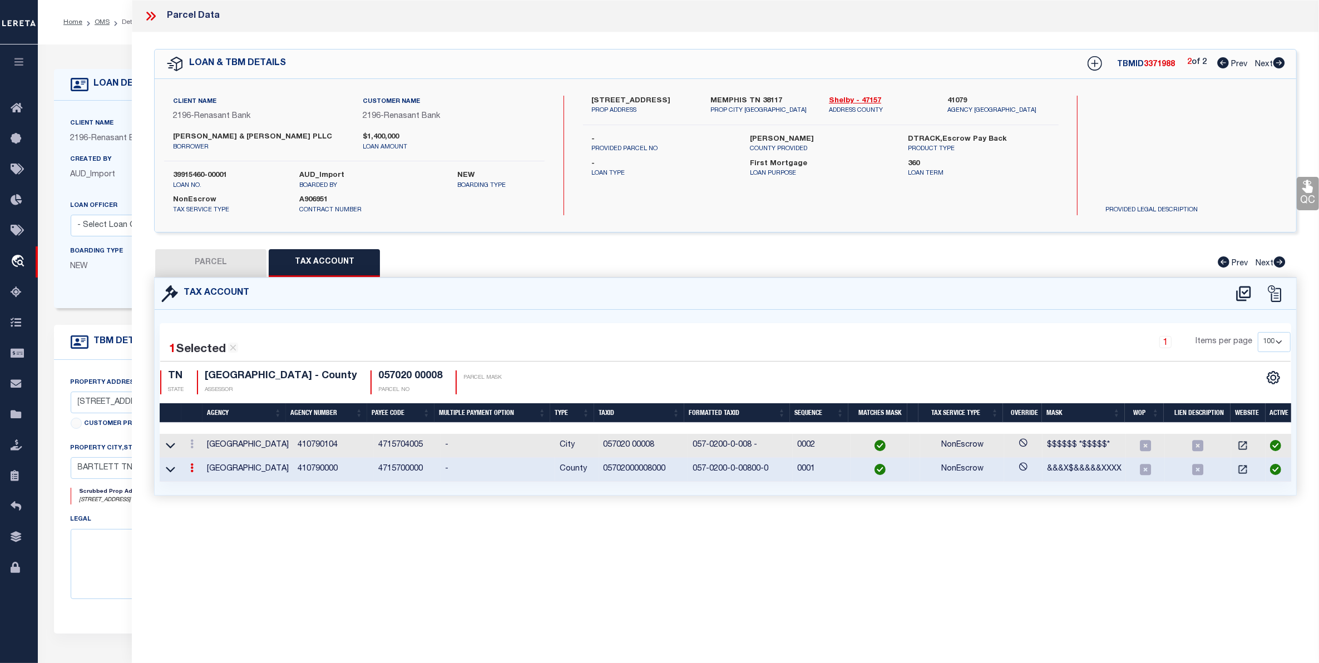
click at [198, 263] on button "PARCEL" at bounding box center [210, 263] width 111 height 28
select select "AS"
select select
checkbox input "false"
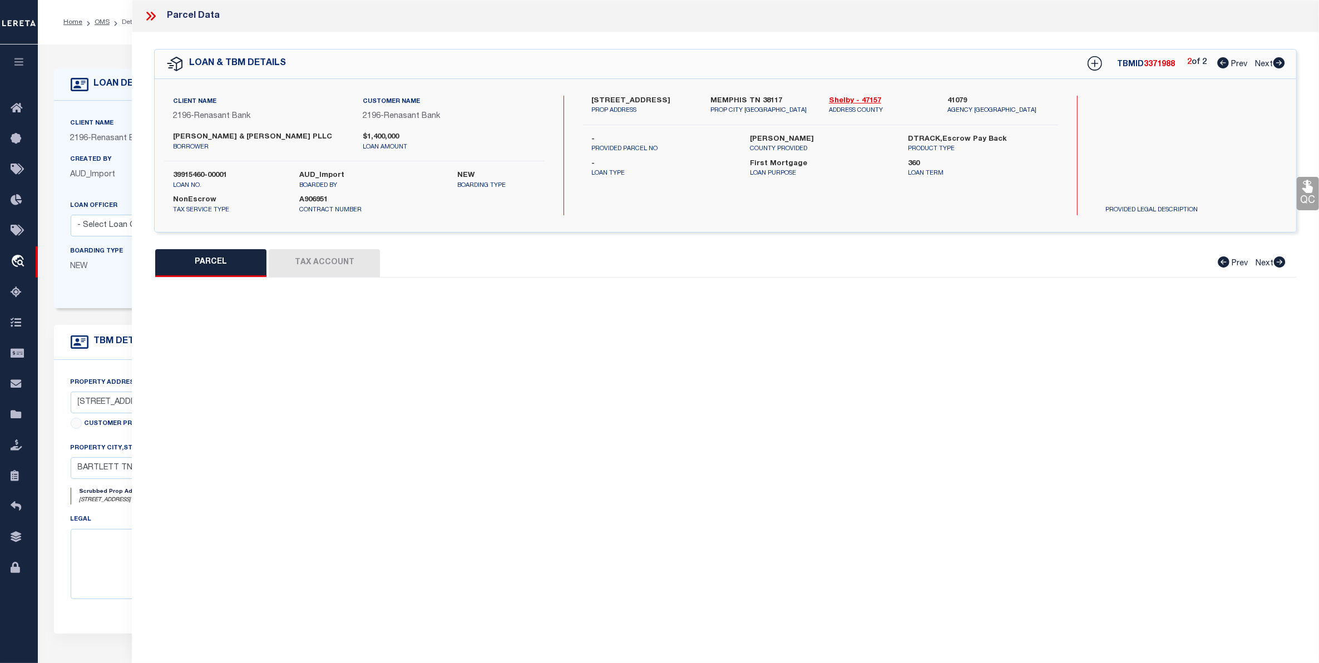
select select "CP"
type input "RUNGER CURTIS A & JODI B"
select select "AGW"
select select
type input "4583 LAURELWOOD DR"
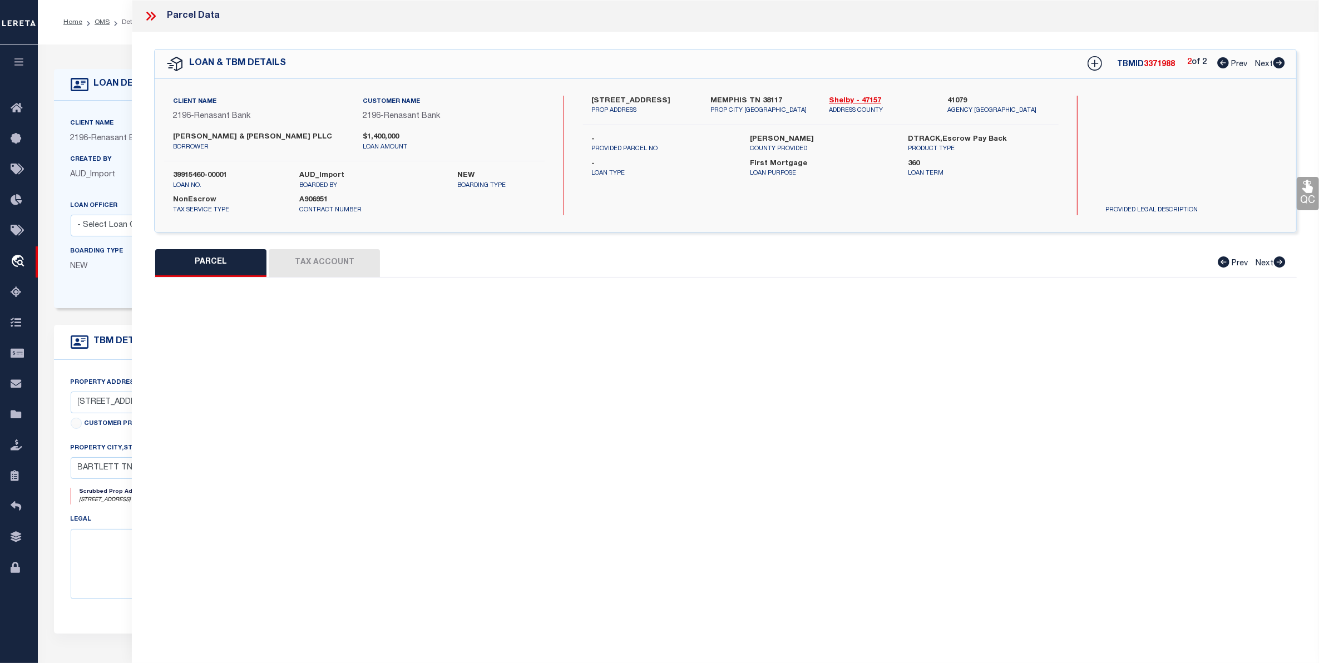
checkbox input "false"
type input "MEMPHIS TN 38117"
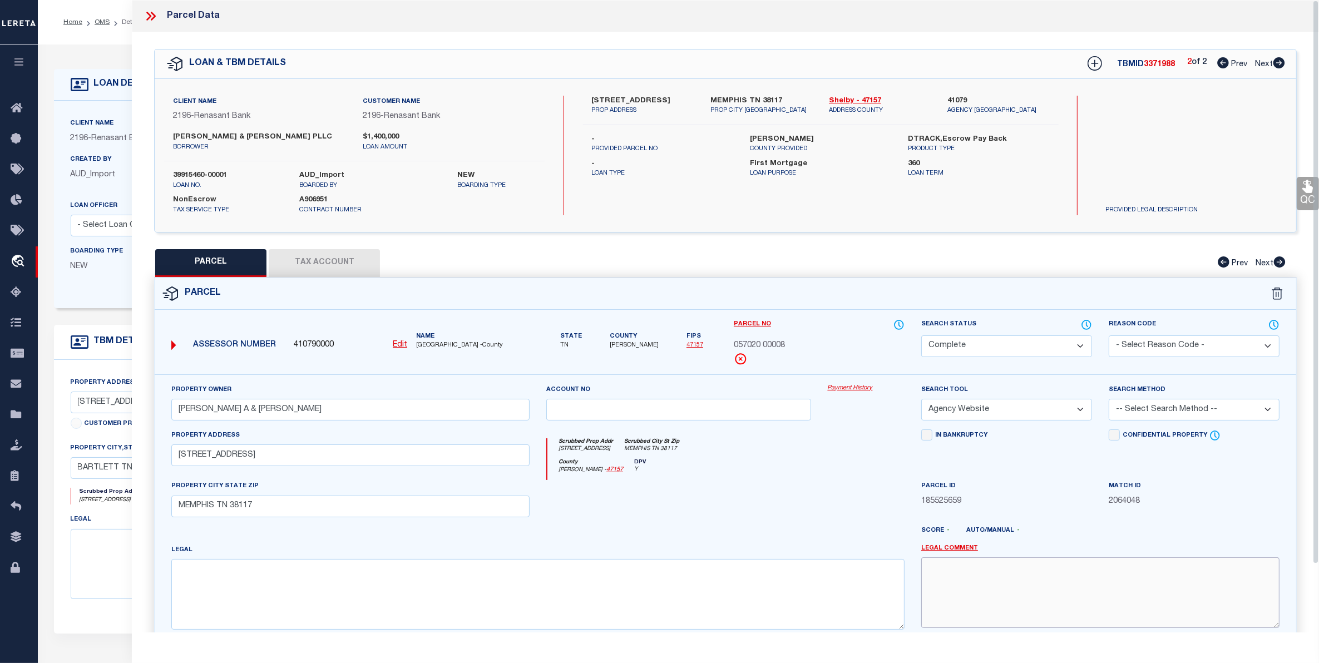
drag, startPoint x: 965, startPoint y: 577, endPoint x: 963, endPoint y: 571, distance: 7.0
click at [964, 571] on textarea at bounding box center [1100, 592] width 358 height 70
click at [321, 259] on button "Tax Account" at bounding box center [324, 263] width 111 height 28
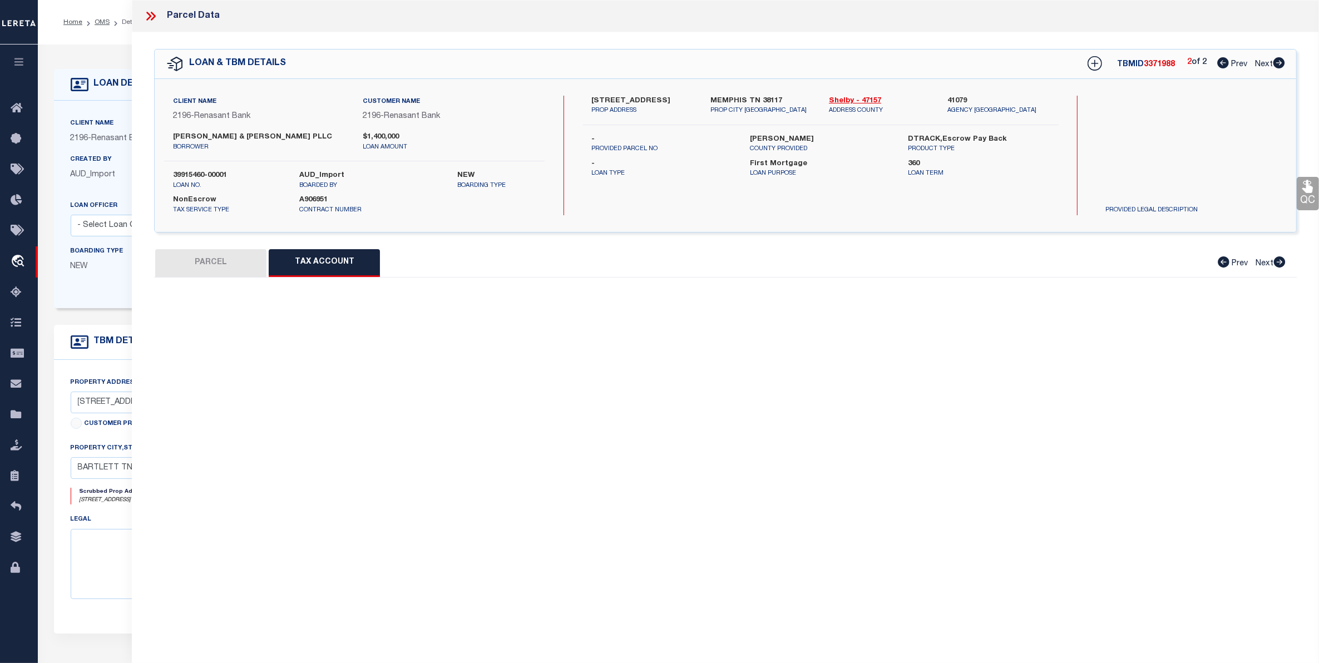
select select "100"
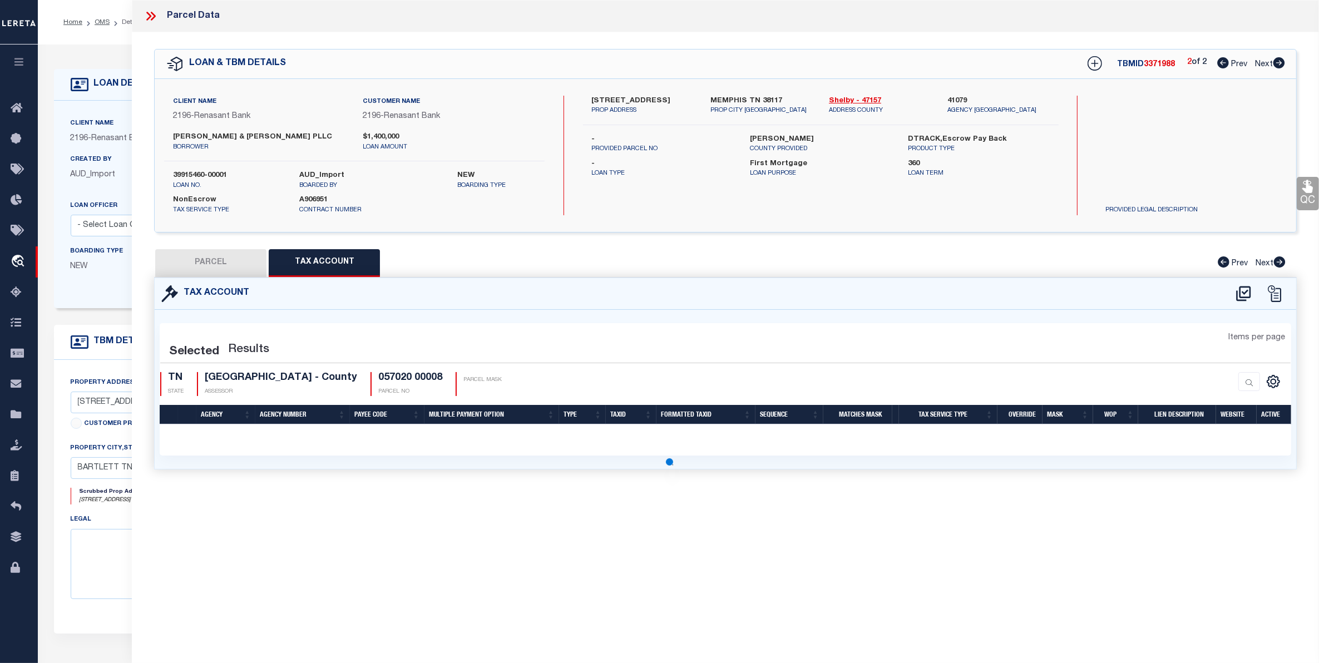
select select "100"
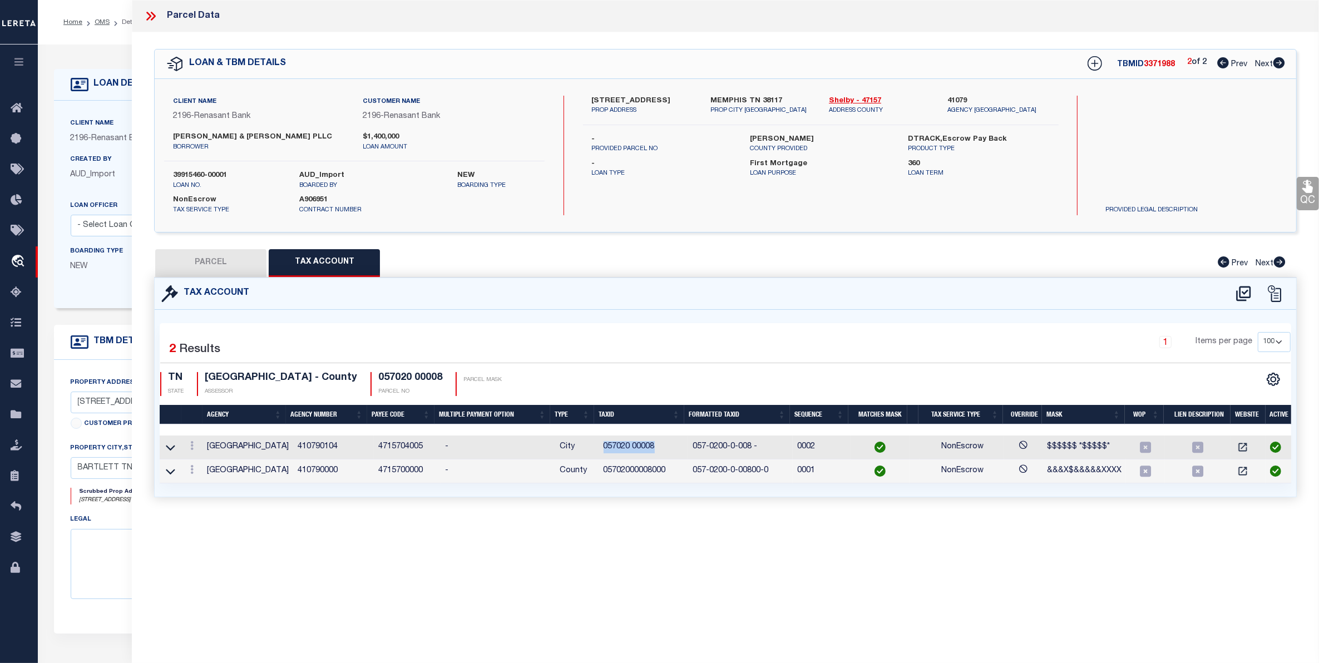
drag, startPoint x: 599, startPoint y: 446, endPoint x: 651, endPoint y: 443, distance: 53.0
click at [651, 443] on td "057020 00008" at bounding box center [644, 448] width 90 height 24
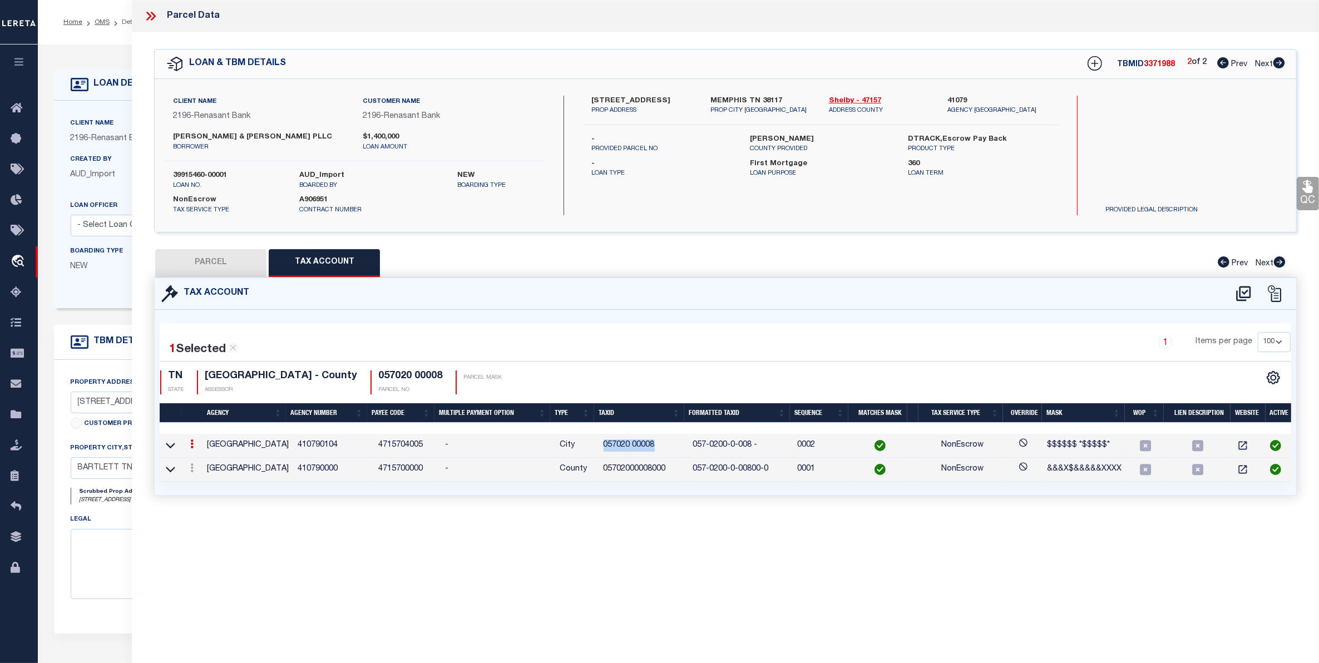
copy td "057020 00008"
click at [213, 259] on button "PARCEL" at bounding box center [210, 263] width 111 height 28
select select "AS"
select select
checkbox input "false"
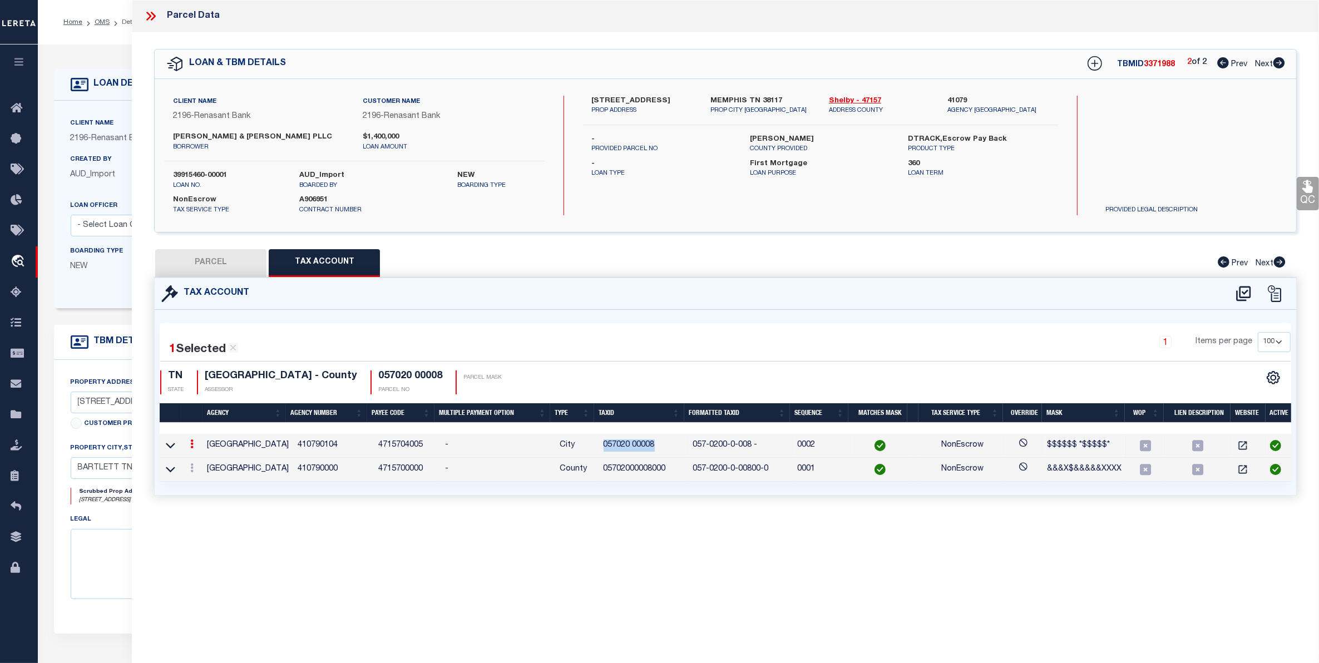
checkbox input "false"
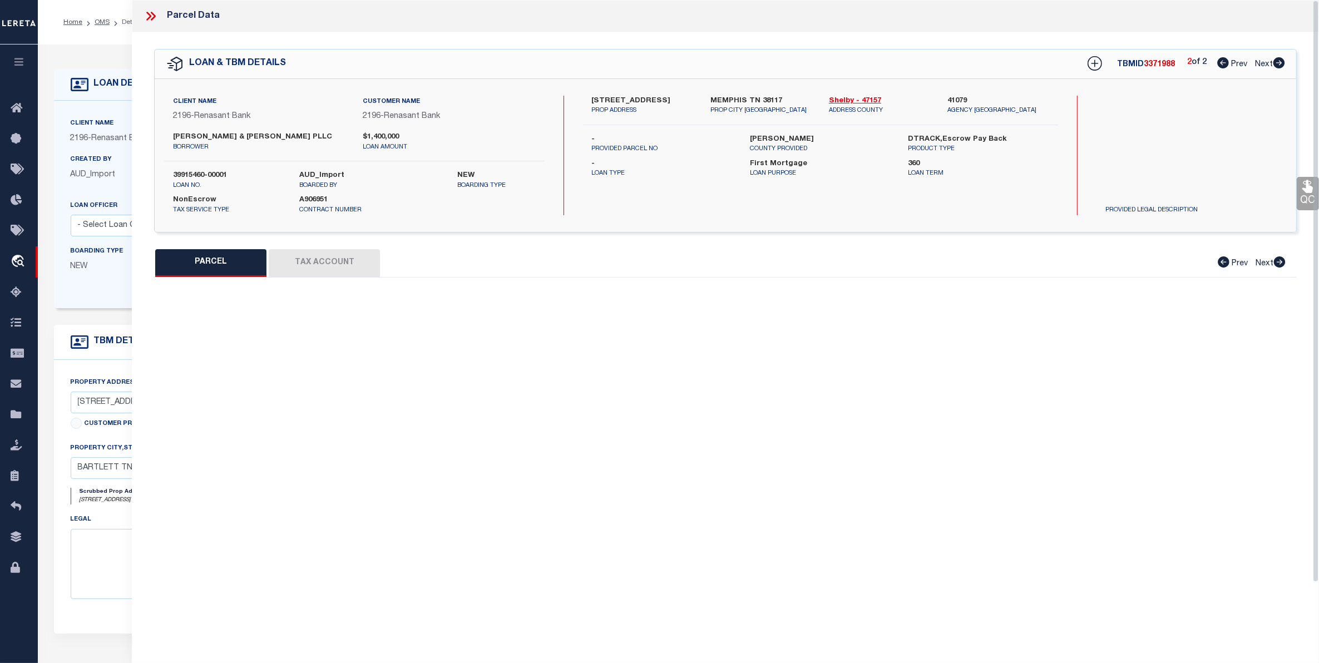
select select "CP"
type input "RUNGER CURTIS A & JODI B"
select select "AGW"
select select
type input "4583 LAURELWOOD DR"
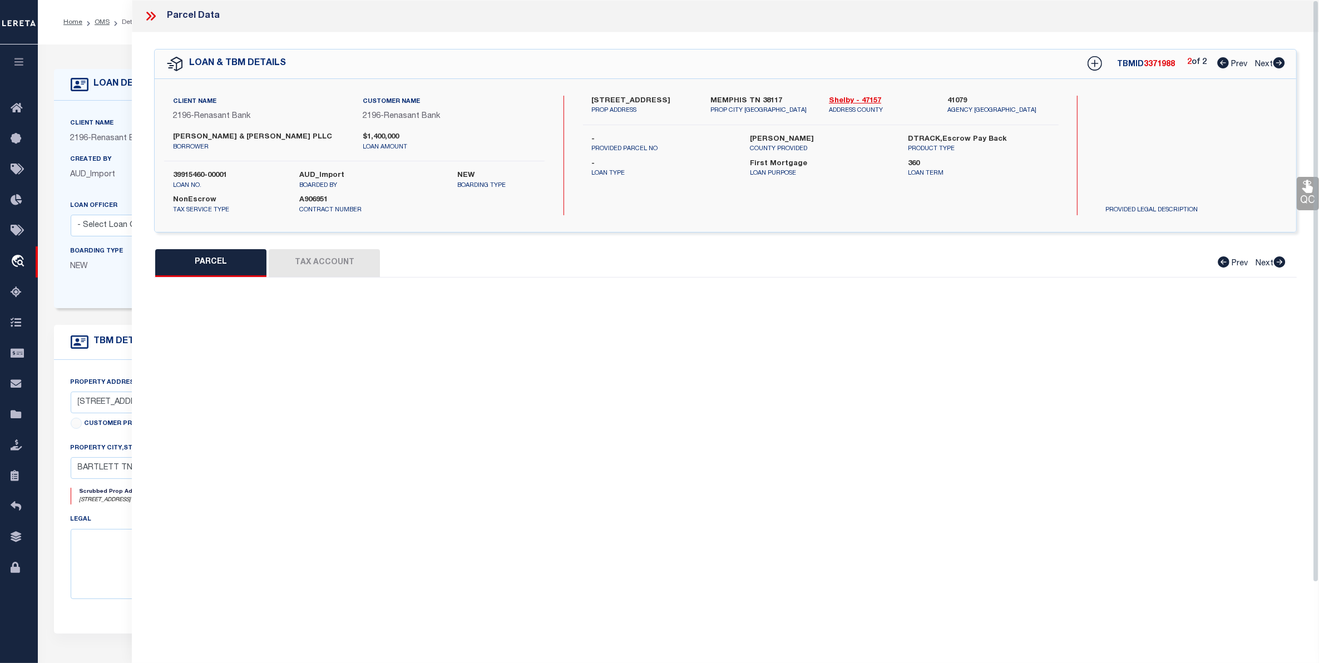
checkbox input "false"
type input "MEMPHIS TN 38117"
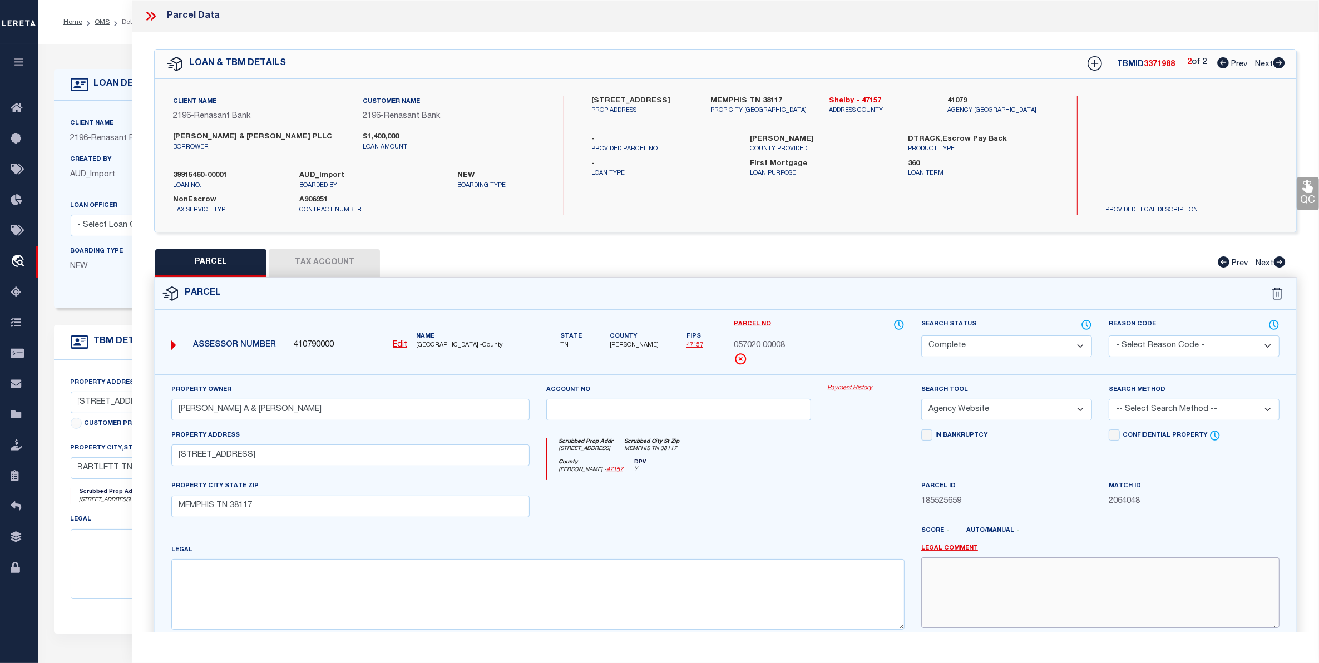
click at [947, 572] on textarea at bounding box center [1100, 592] width 358 height 70
paste textarea "057020 00008"
click at [1002, 574] on textarea "Code 500 057020 00008" at bounding box center [1100, 592] width 358 height 70
click at [1000, 572] on textarea "Code 500 057020 00008" at bounding box center [1100, 592] width 358 height 70
click at [1041, 568] on textarea "Code 500 057020 0008" at bounding box center [1100, 592] width 358 height 70
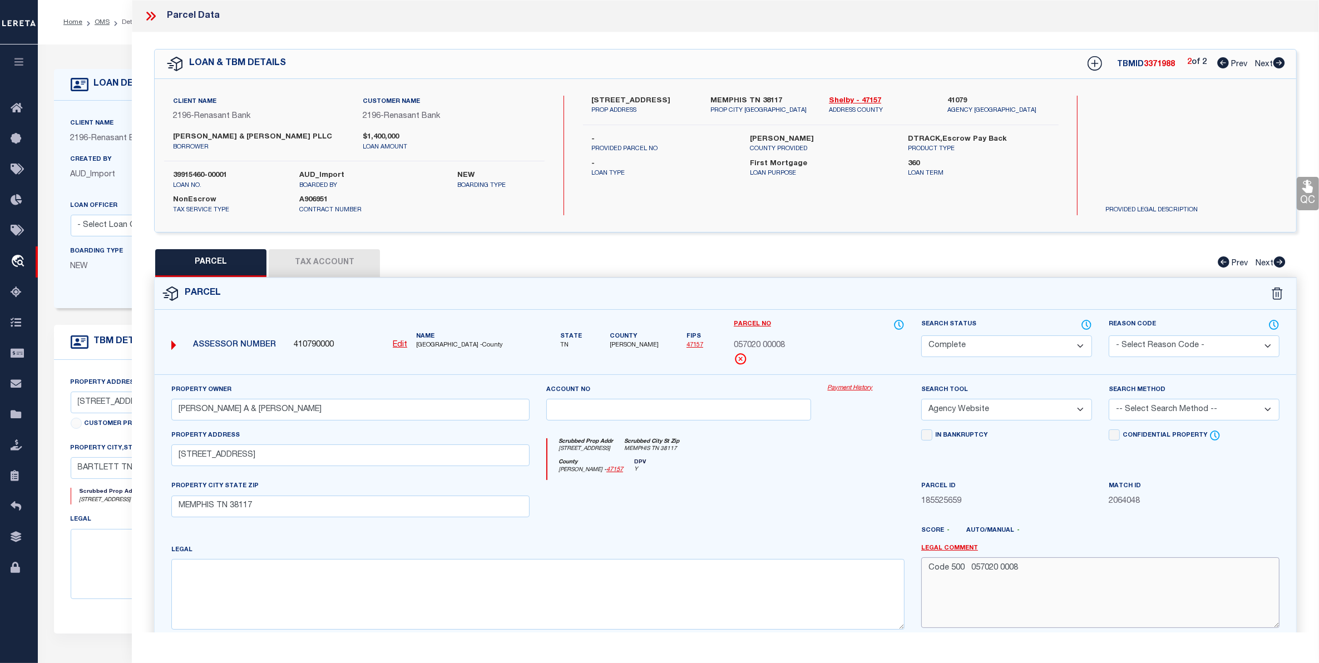
click at [1001, 574] on textarea "Code 500 057020 0008" at bounding box center [1100, 592] width 358 height 70
click at [1024, 572] on textarea "Code 500 0570200008" at bounding box center [1100, 592] width 358 height 70
drag, startPoint x: 995, startPoint y: 569, endPoint x: 1011, endPoint y: 572, distance: 16.9
click at [1011, 572] on textarea "Code 500 0570200008 is tax id change" at bounding box center [1100, 592] width 358 height 70
drag, startPoint x: 757, startPoint y: 343, endPoint x: 786, endPoint y: 362, distance: 34.9
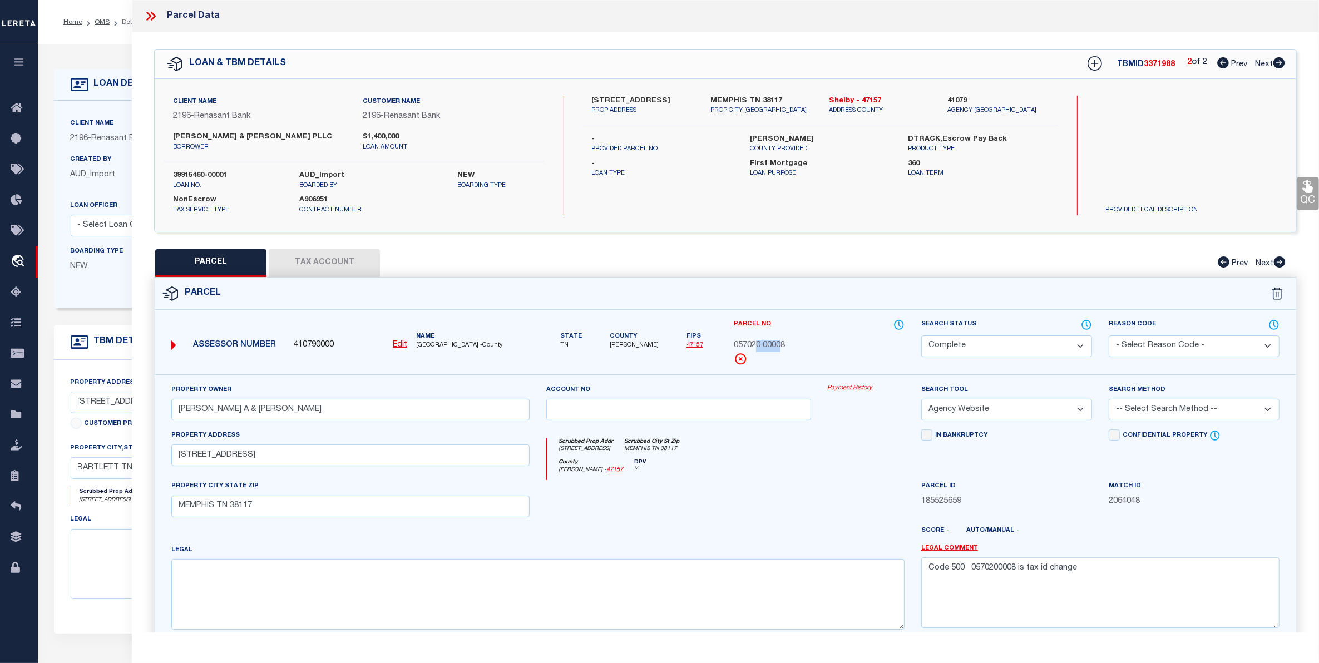
click at [782, 352] on div "Parcel No 057020 00008" at bounding box center [819, 342] width 171 height 47
click at [997, 574] on textarea "Code 500 0570200008 is tax id change" at bounding box center [1100, 592] width 358 height 70
click at [1005, 572] on textarea "Code 500 0570200008 is tax id change" at bounding box center [1100, 592] width 358 height 70
click at [1003, 612] on textarea "Code 500 05702000008 is tax id change" at bounding box center [1100, 592] width 358 height 70
type textarea "Code 500 05702000008 is tax id change"
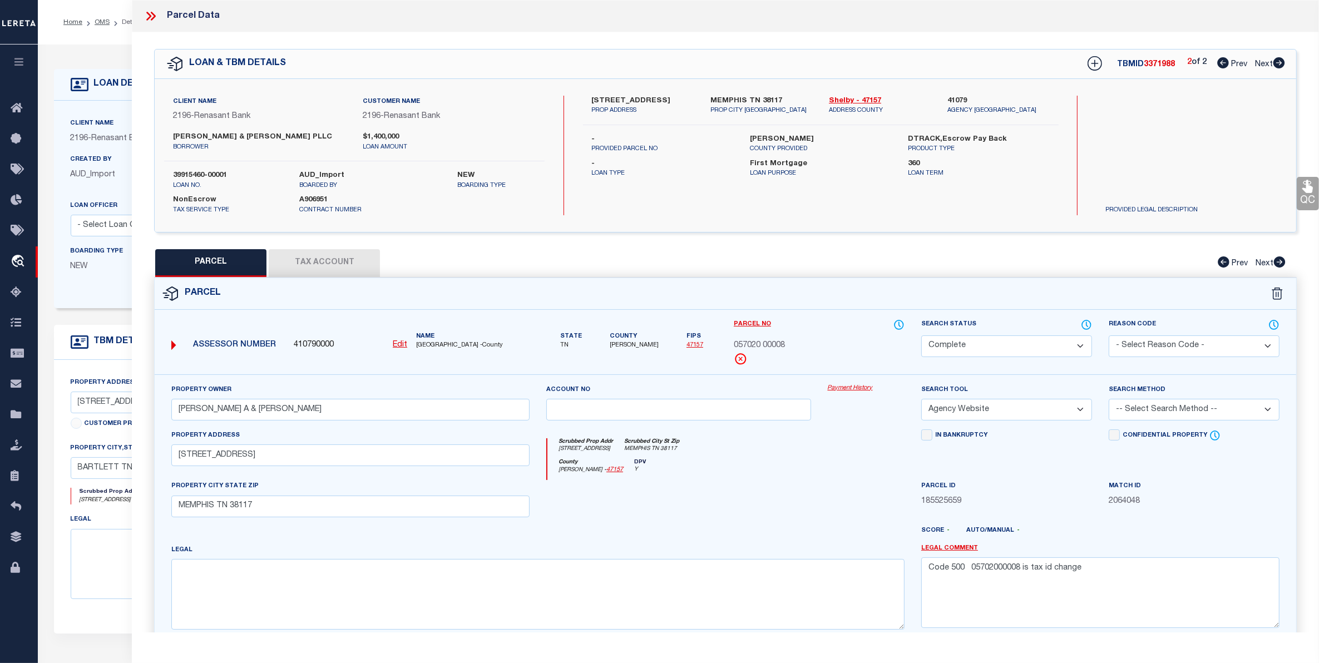
drag, startPoint x: 1069, startPoint y: 332, endPoint x: 1069, endPoint y: 340, distance: 8.3
click at [1069, 335] on div "Search Status Automated Search Bad Parcel Complete Duplicate Parcel High Dollar…" at bounding box center [1006, 338] width 171 height 38
click at [1069, 340] on select "Automated Search Bad Parcel Complete Duplicate Parcel High Dollar Reporting In …" at bounding box center [1006, 346] width 171 height 22
click at [921, 335] on select "Automated Search Bad Parcel Complete Duplicate Parcel High Dollar Reporting In …" at bounding box center [1006, 346] width 171 height 22
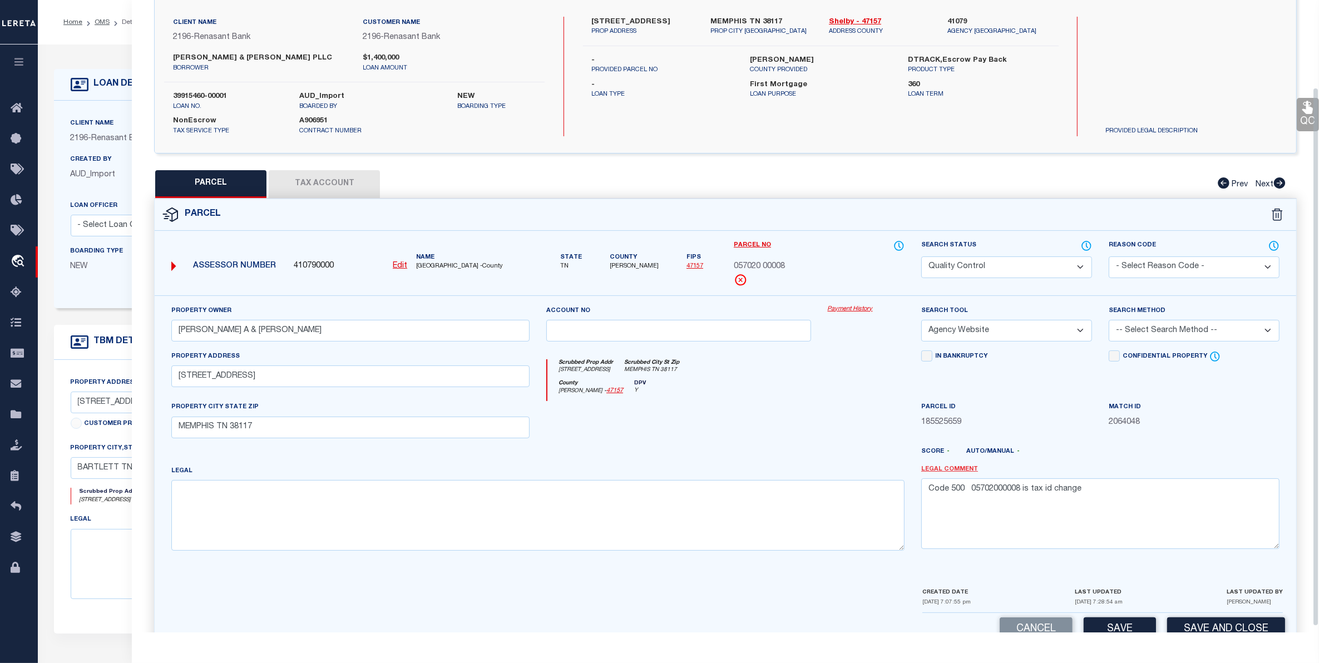
scroll to position [109, 0]
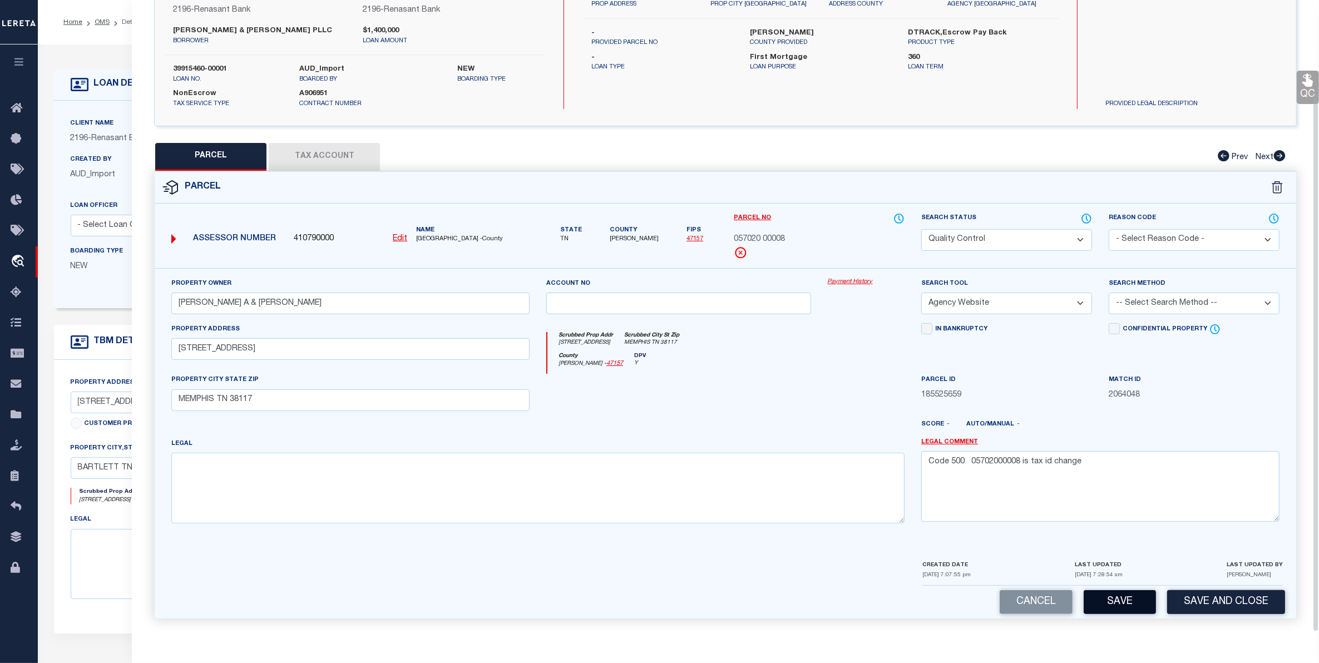
click at [1124, 604] on button "Save" at bounding box center [1120, 602] width 72 height 24
select select "AS"
select select
checkbox input "false"
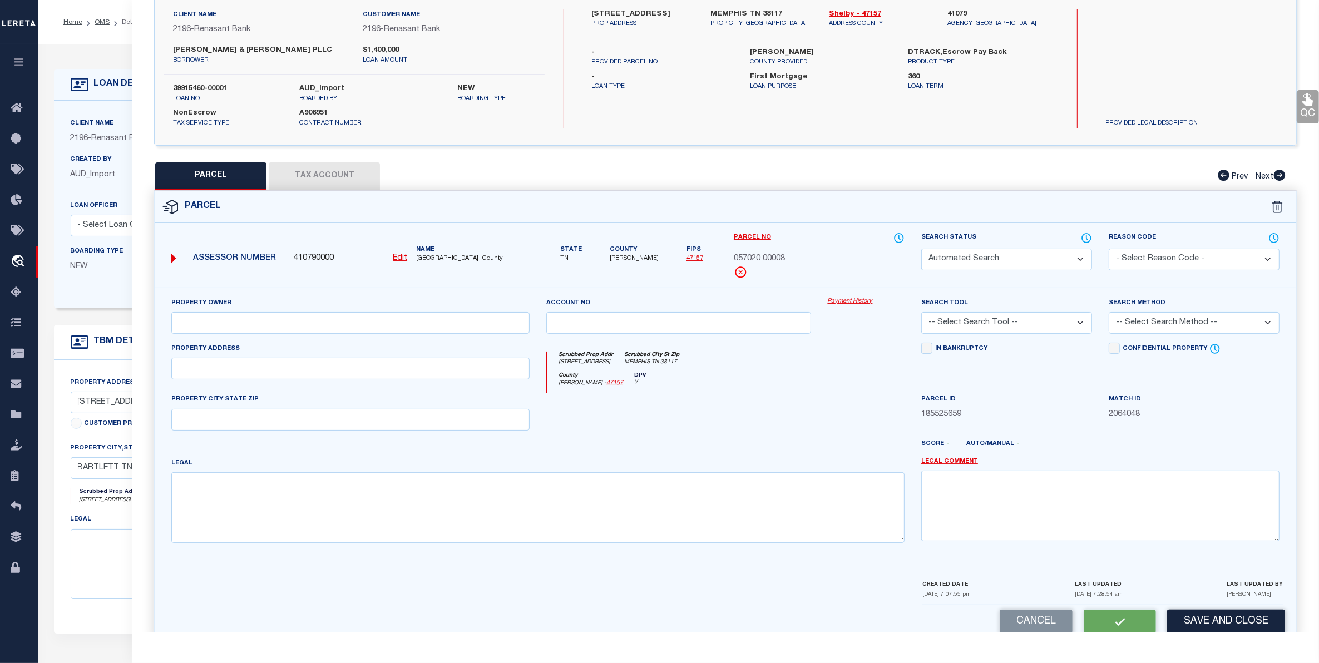
select select "QC"
type input "RUNGER CURTIS A & JODI B"
select select "AGW"
select select
type input "4583 LAURELWOOD DR"
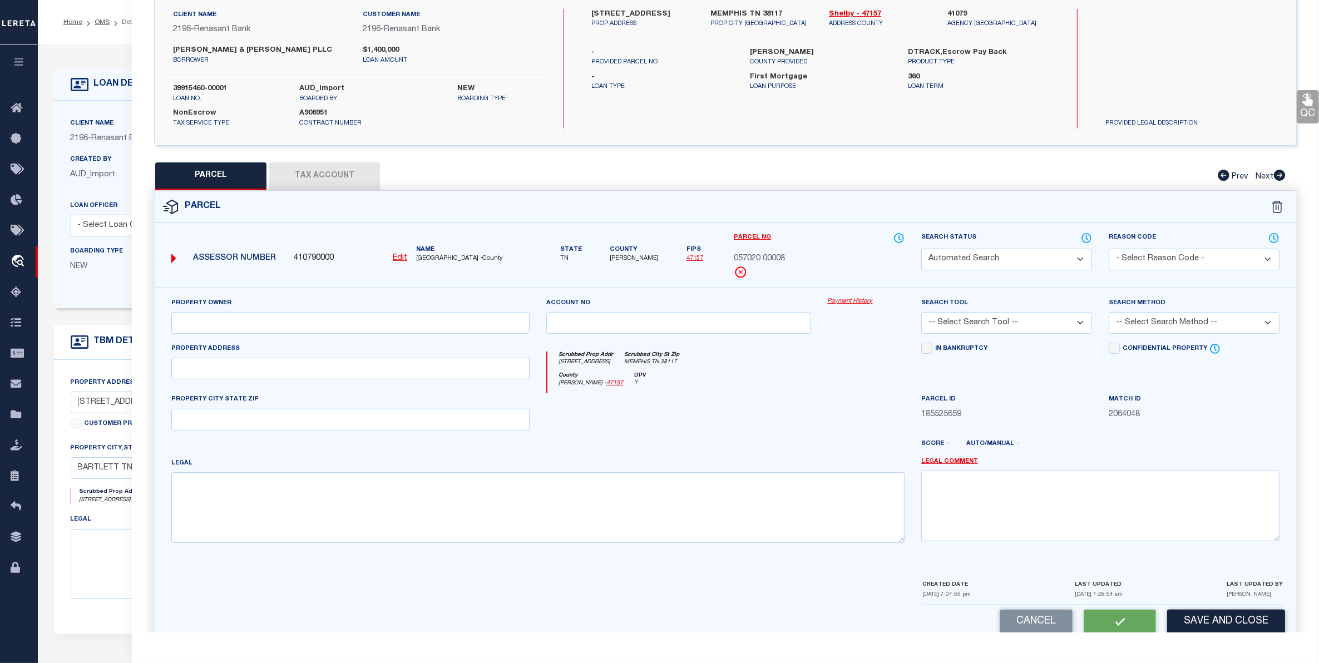
type input "MEMPHIS TN 38117"
type textarea "Code 500 05702000008 is tax id change"
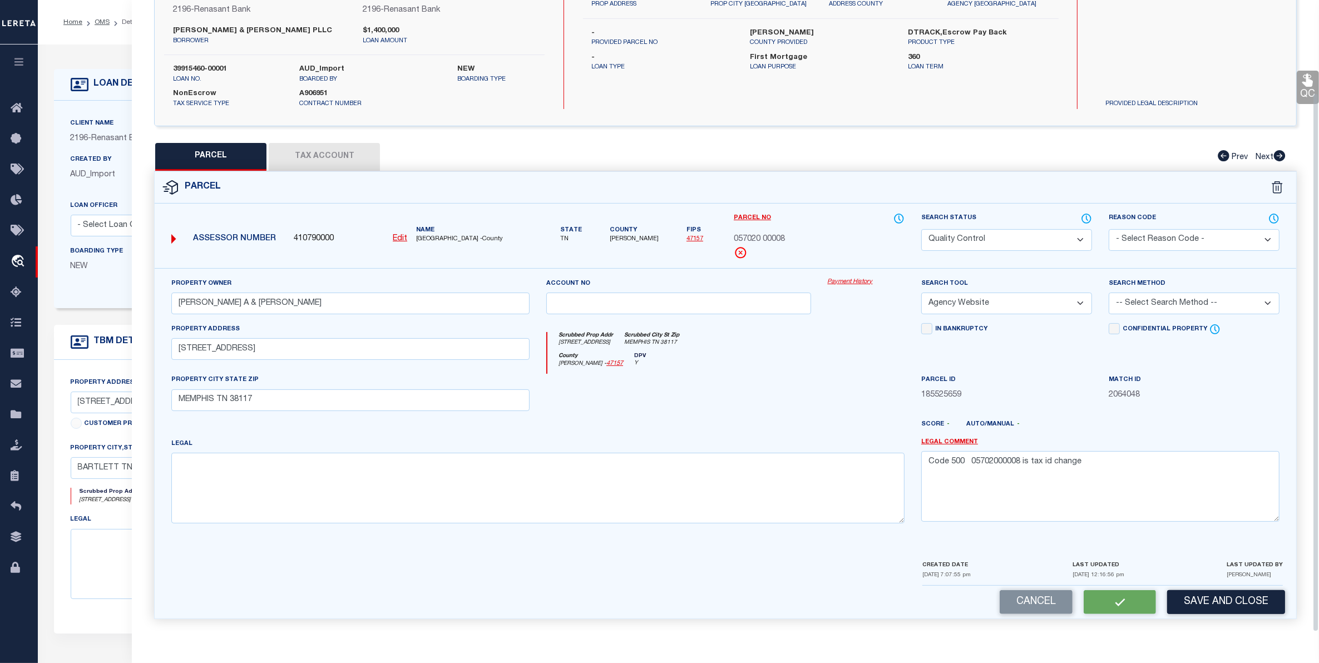
scroll to position [76, 0]
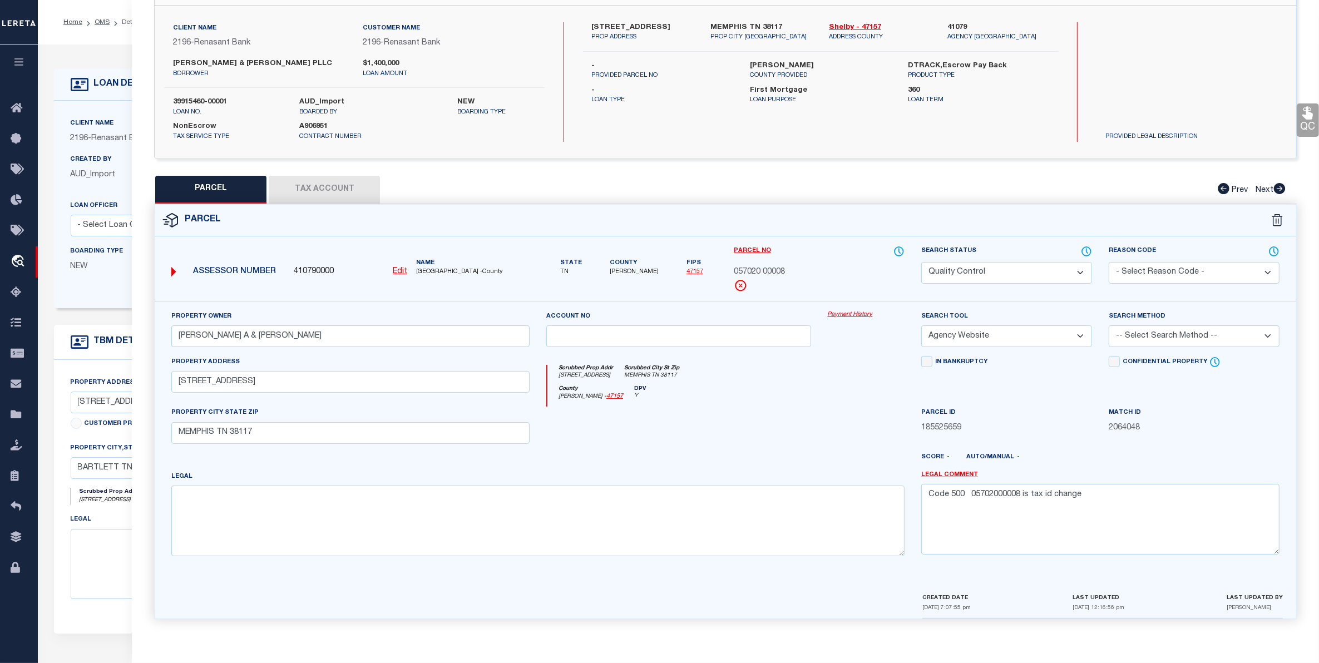
click at [317, 186] on button "Tax Account" at bounding box center [324, 190] width 111 height 28
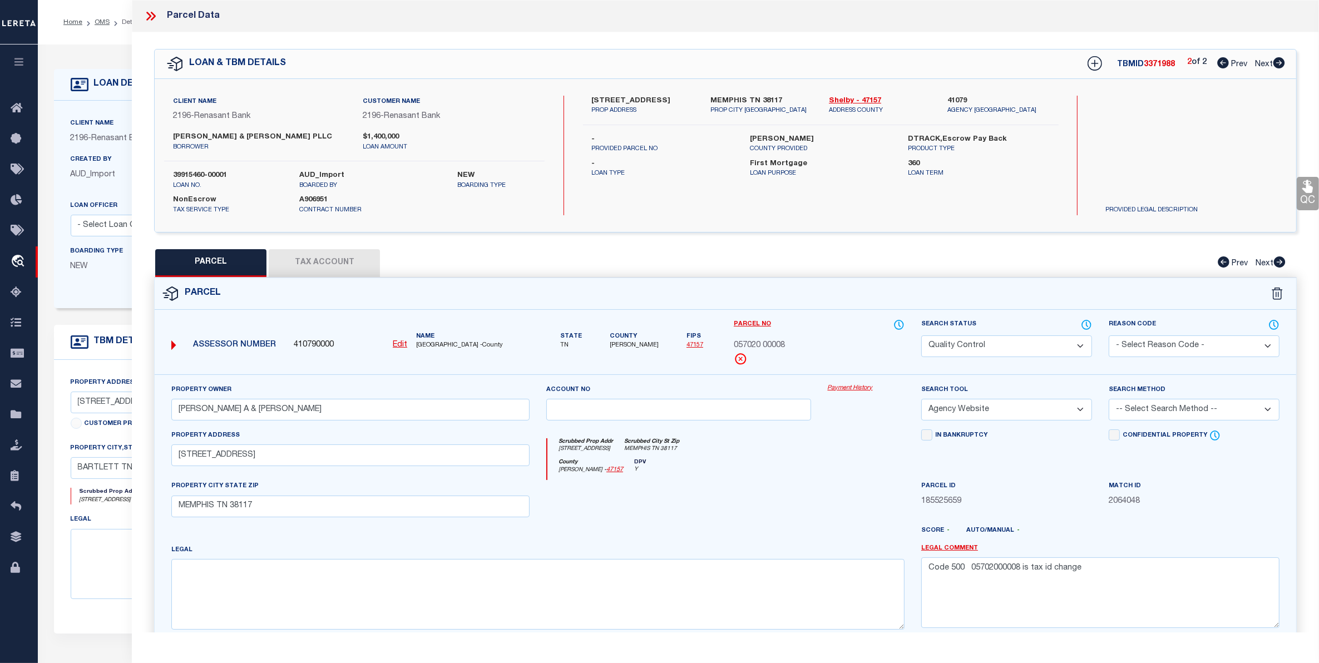
select select "100"
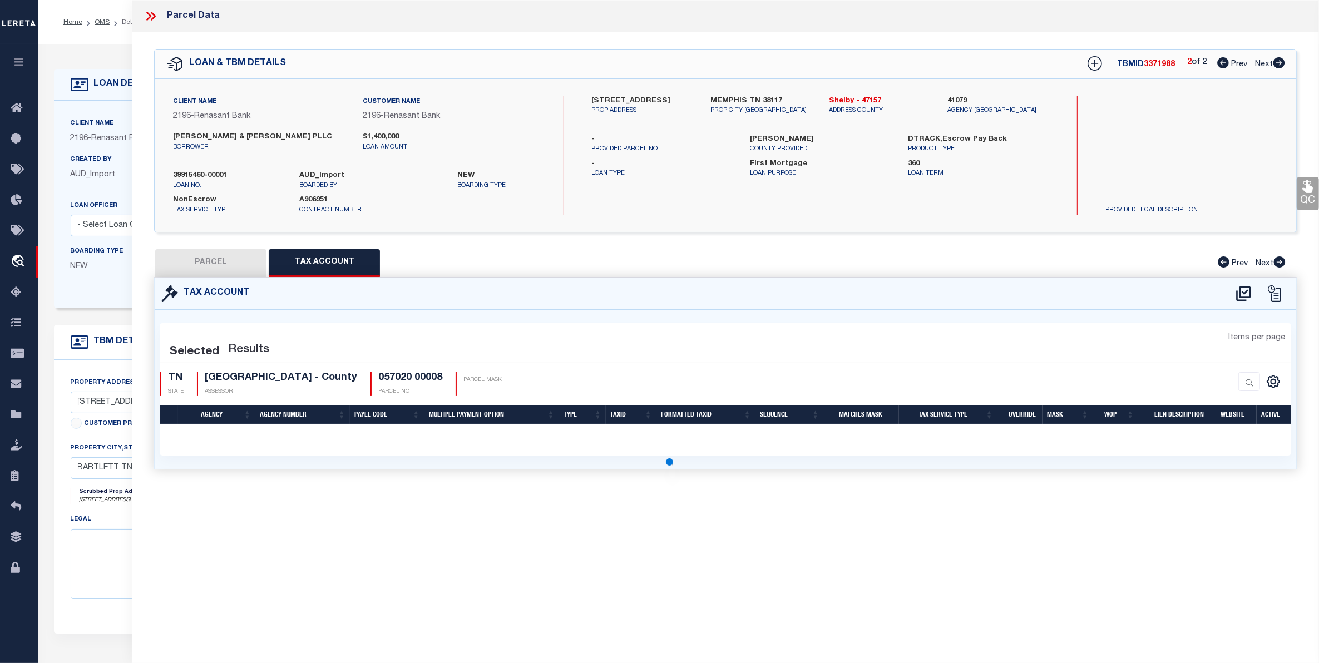
select select "100"
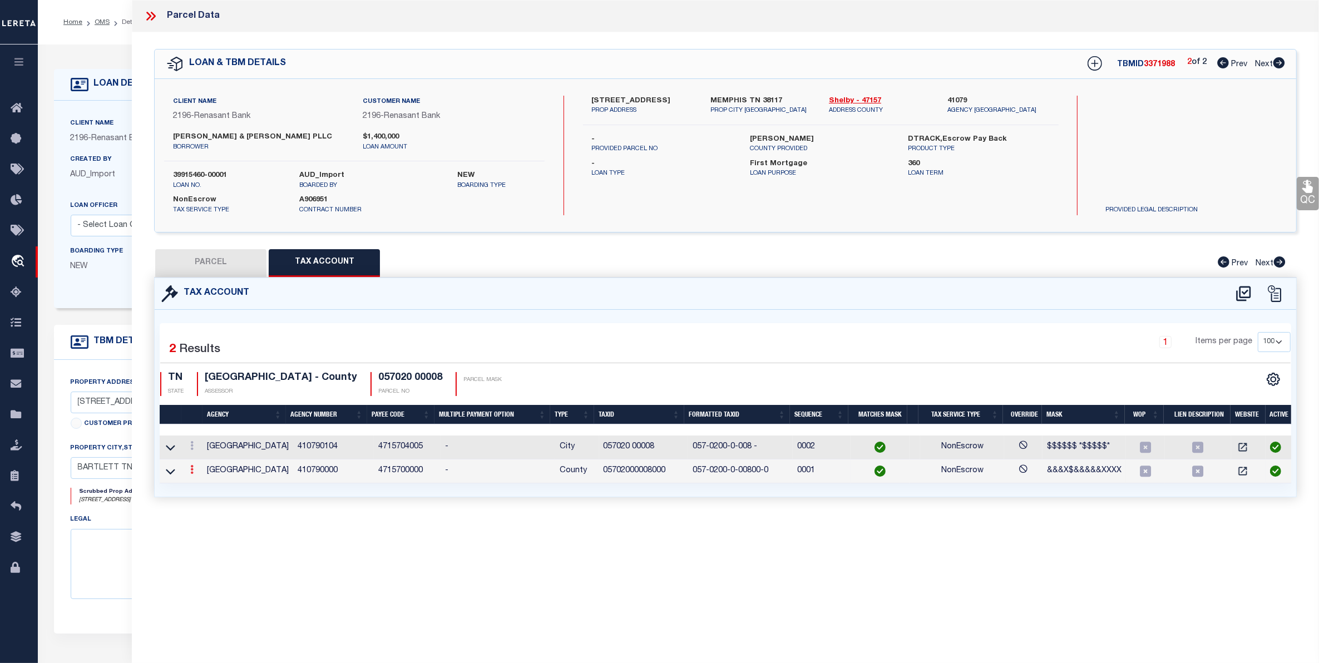
click at [191, 474] on icon at bounding box center [191, 469] width 3 height 9
click at [204, 490] on icon "" at bounding box center [204, 486] width 8 height 8
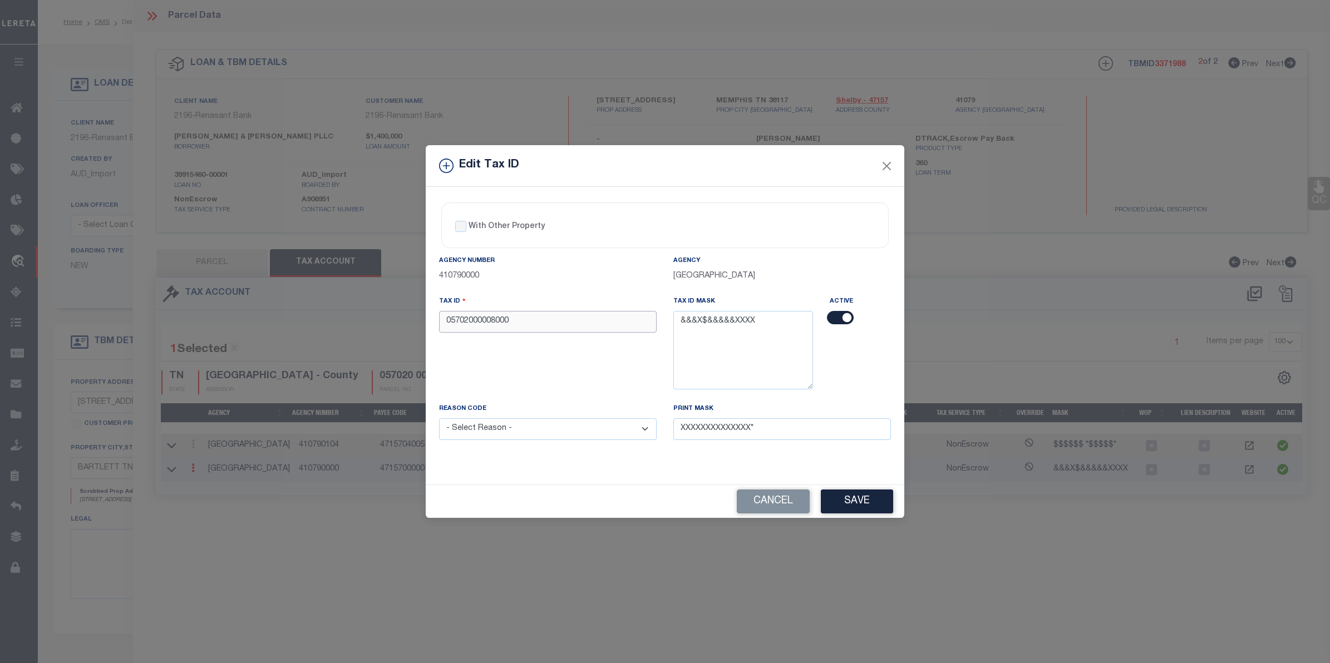
drag, startPoint x: 482, startPoint y: 323, endPoint x: 487, endPoint y: 352, distance: 30.0
click at [484, 329] on input "05702000008000" at bounding box center [548, 322] width 218 height 22
click at [521, 324] on input "0570200008000" at bounding box center [548, 322] width 218 height 22
type input "0570200008"
click at [519, 432] on select "- Select Reason - 099 - Other (Provide additional detail) ACT - Agency Changed …" at bounding box center [548, 429] width 218 height 22
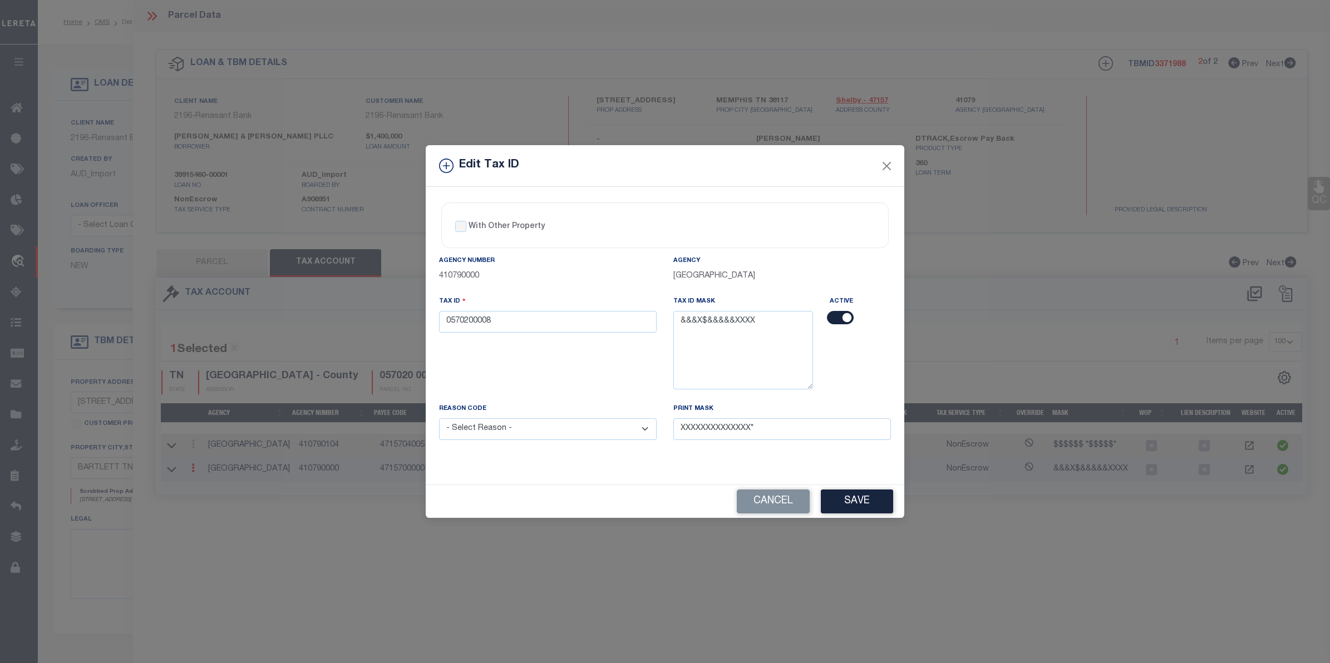
select select "ACT"
click at [439, 420] on select "- Select Reason - 099 - Other (Provide additional detail) ACT - Agency Changed …" at bounding box center [548, 429] width 218 height 22
click at [857, 499] on button "Save" at bounding box center [857, 502] width 72 height 24
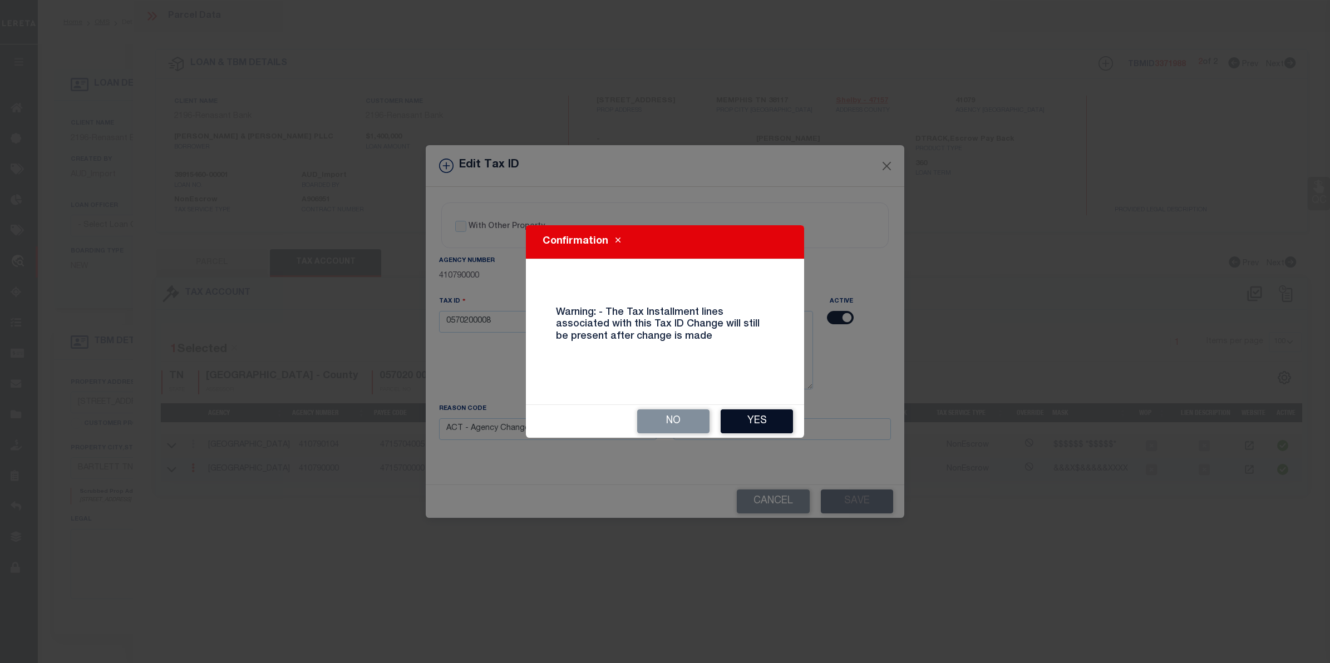
click at [746, 422] on button "Yes" at bounding box center [756, 421] width 72 height 24
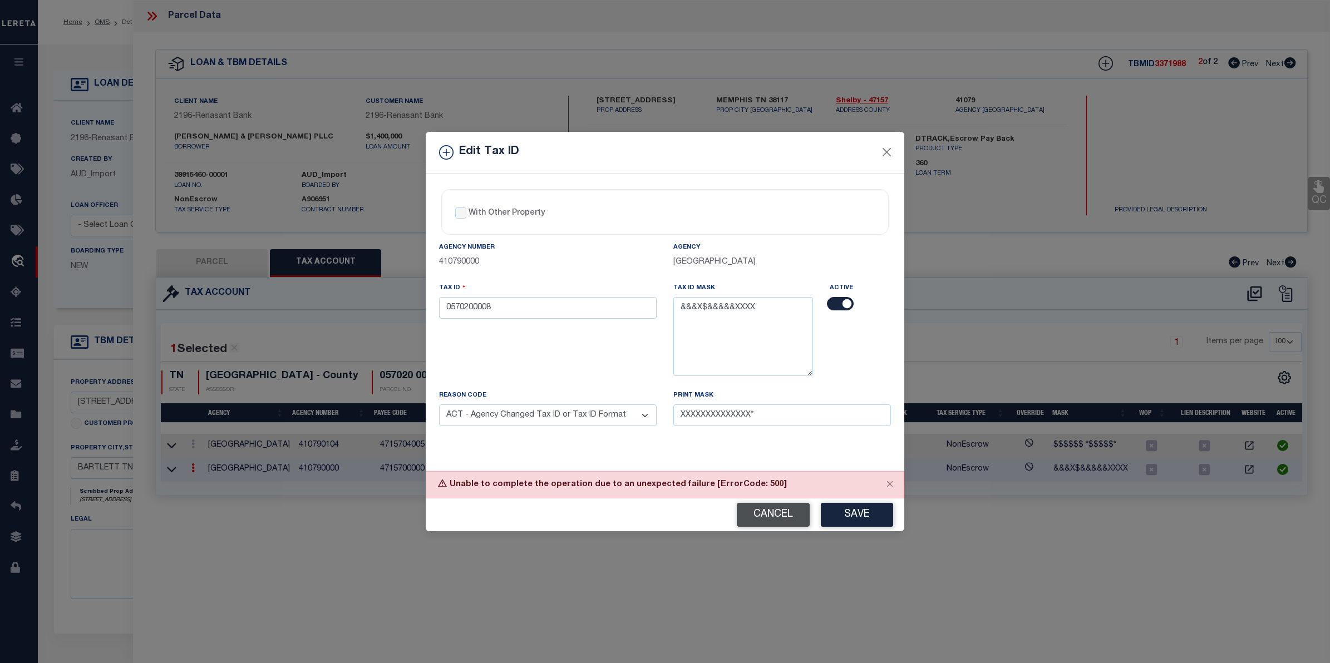
click at [767, 505] on button "Cancel" at bounding box center [773, 515] width 73 height 24
type input "05702000008000"
select select
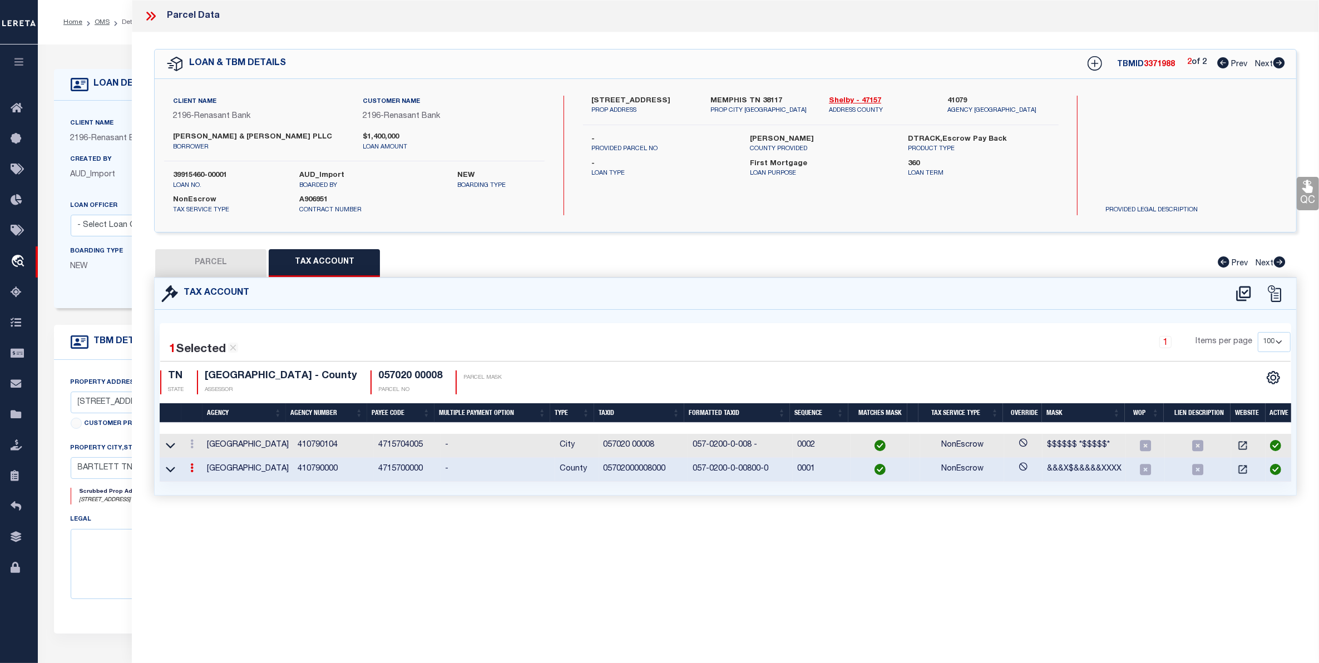
drag, startPoint x: 153, startPoint y: 17, endPoint x: 130, endPoint y: 14, distance: 23.5
click at [149, 16] on icon at bounding box center [151, 16] width 14 height 14
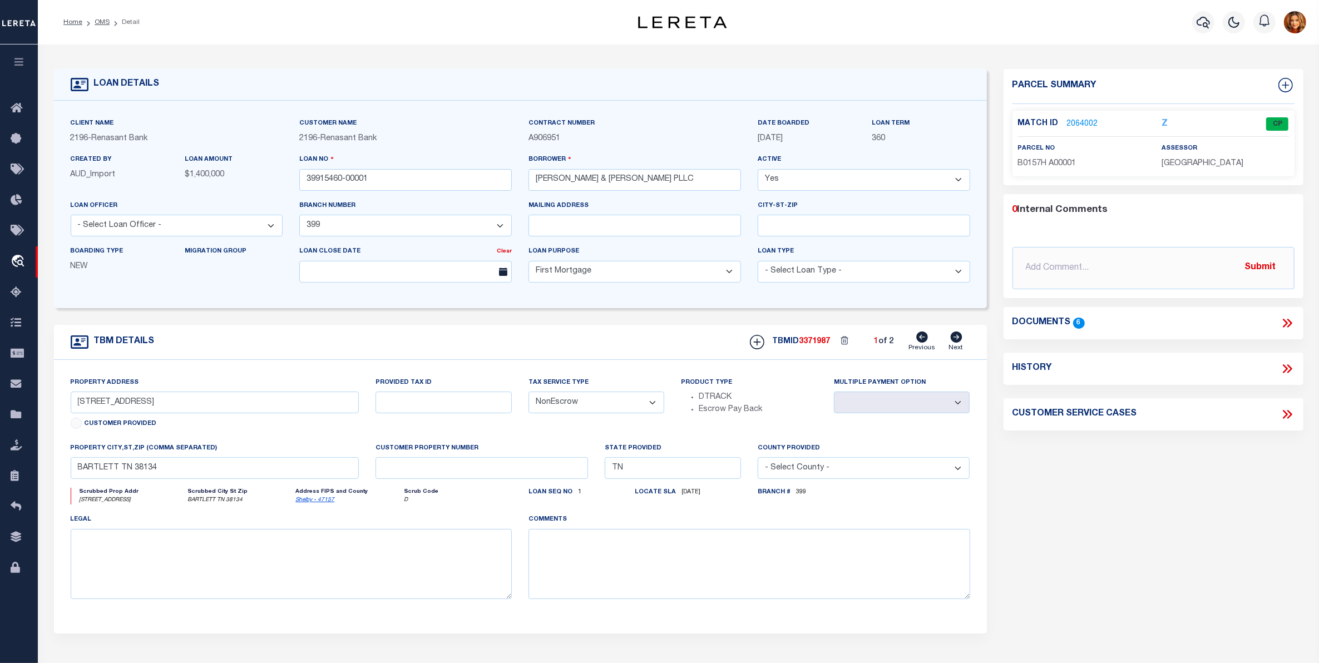
click at [99, 26] on li "OMS" at bounding box center [95, 22] width 27 height 10
click at [99, 21] on link "OMS" at bounding box center [102, 22] width 15 height 7
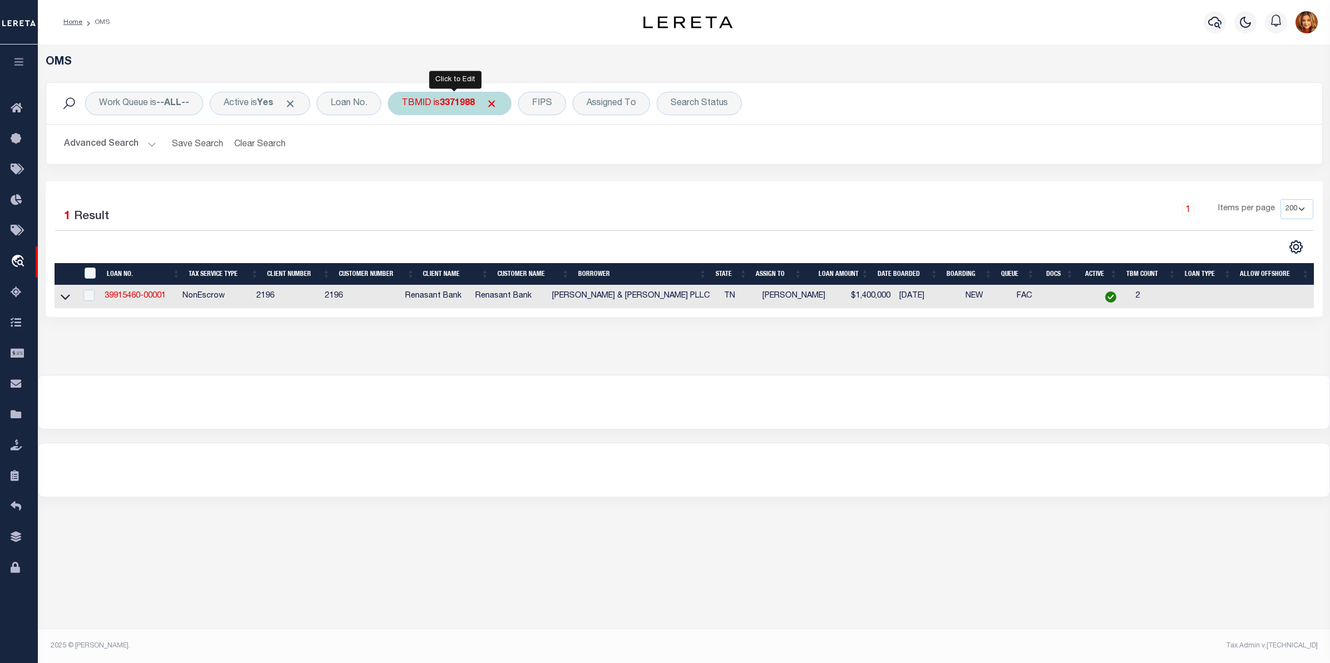
click at [466, 96] on div "TBMID is 3371988" at bounding box center [450, 103] width 124 height 23
type input "3380962"
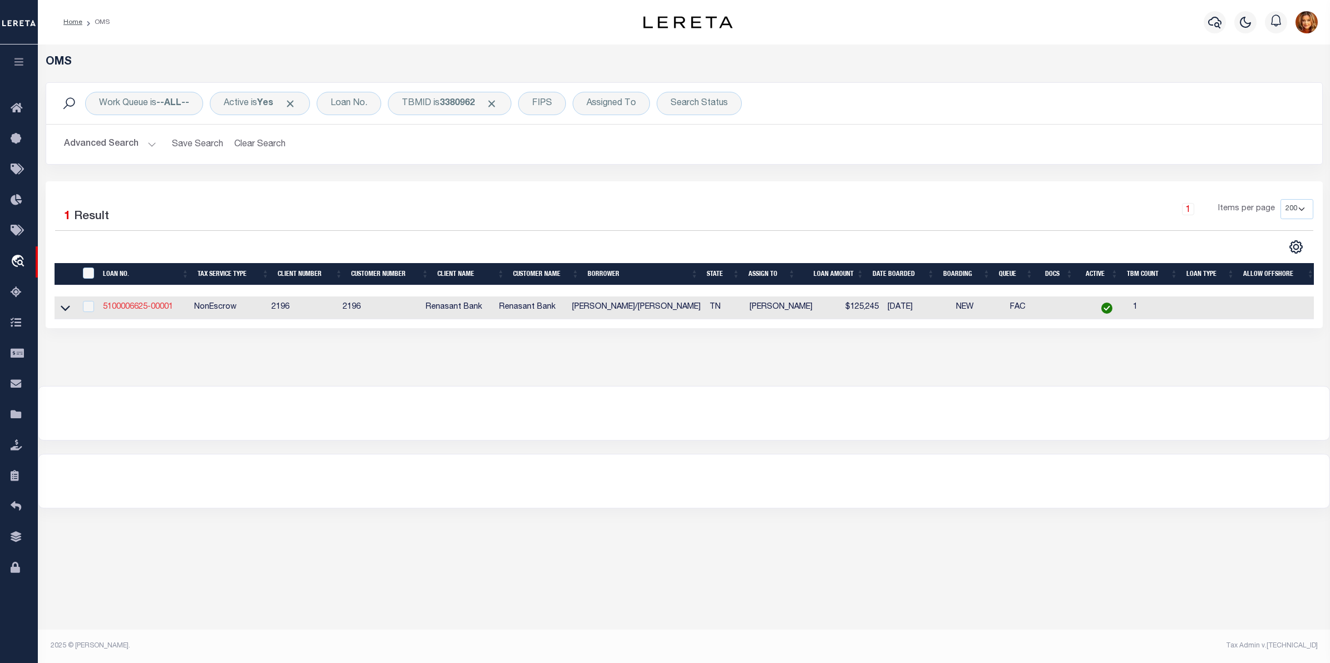
click at [140, 310] on link "5100006625-00001" at bounding box center [138, 307] width 70 height 8
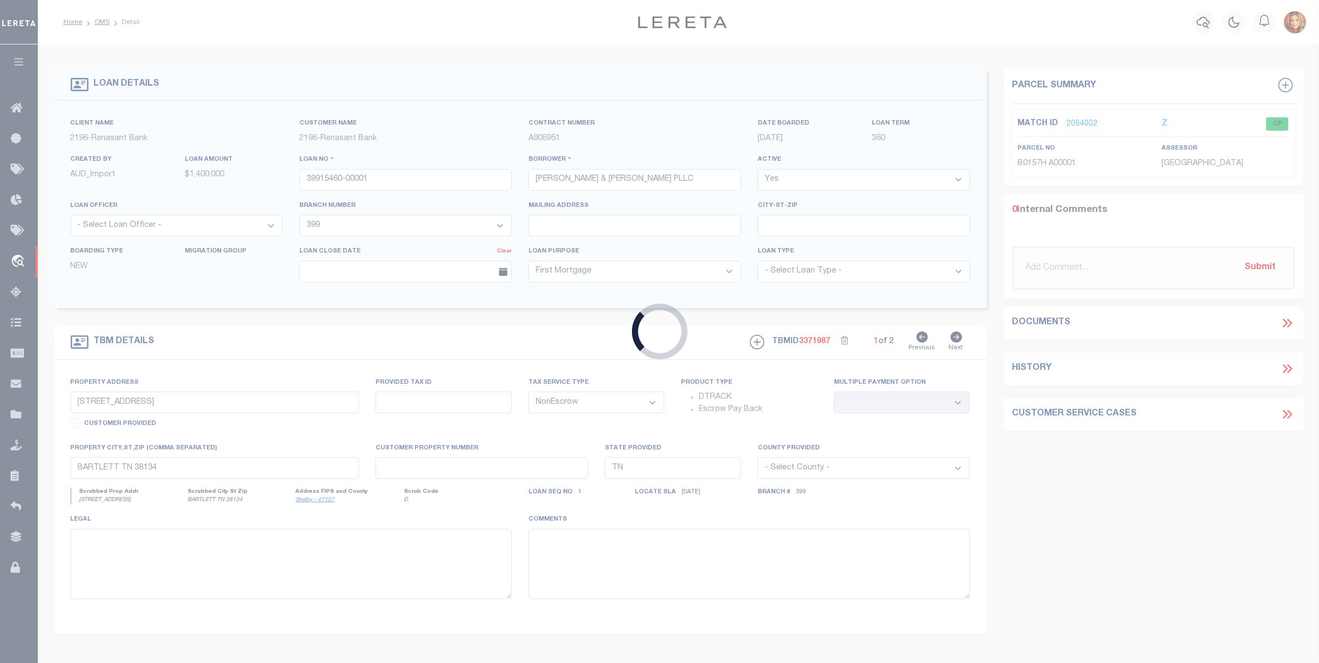
type input "5100006625-00001"
type input "BROOKS GLADYS/EARL"
select select "5096"
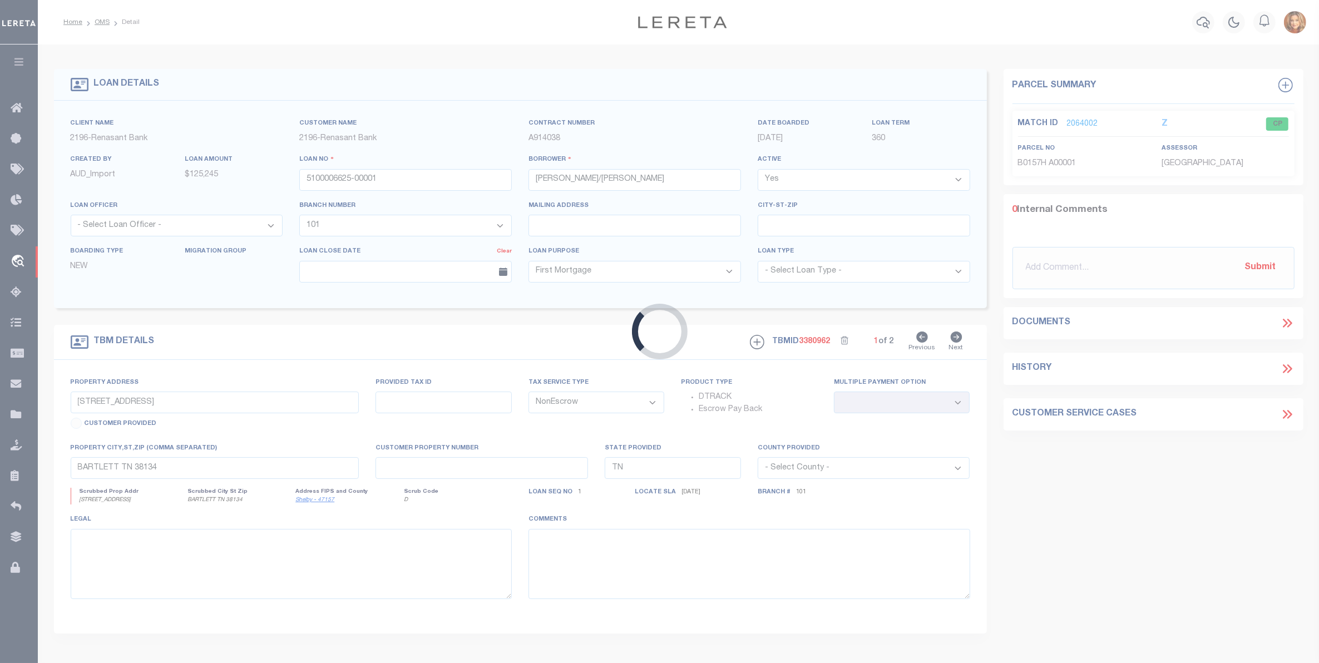
type input "786 N BELVEDERE BOULEVARD"
select select
type input "MEMPHIS TN 38107"
select select
select select "5096"
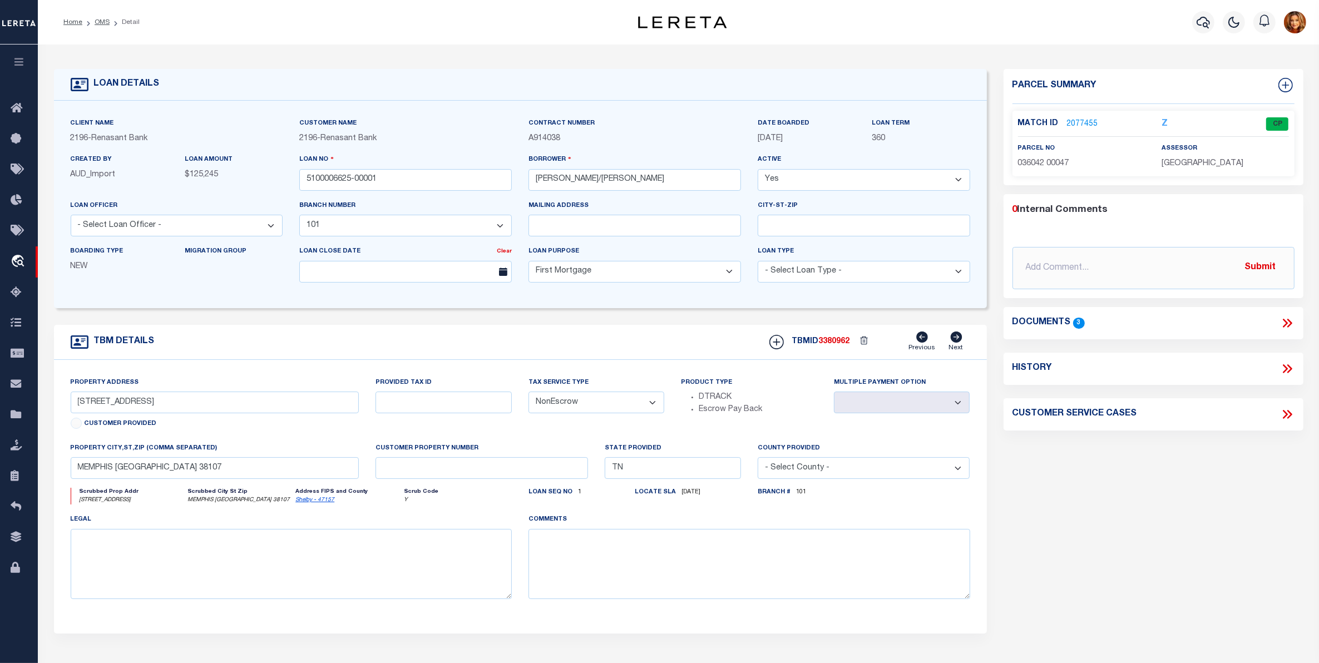
click at [1088, 118] on link "2077455" at bounding box center [1082, 124] width 31 height 12
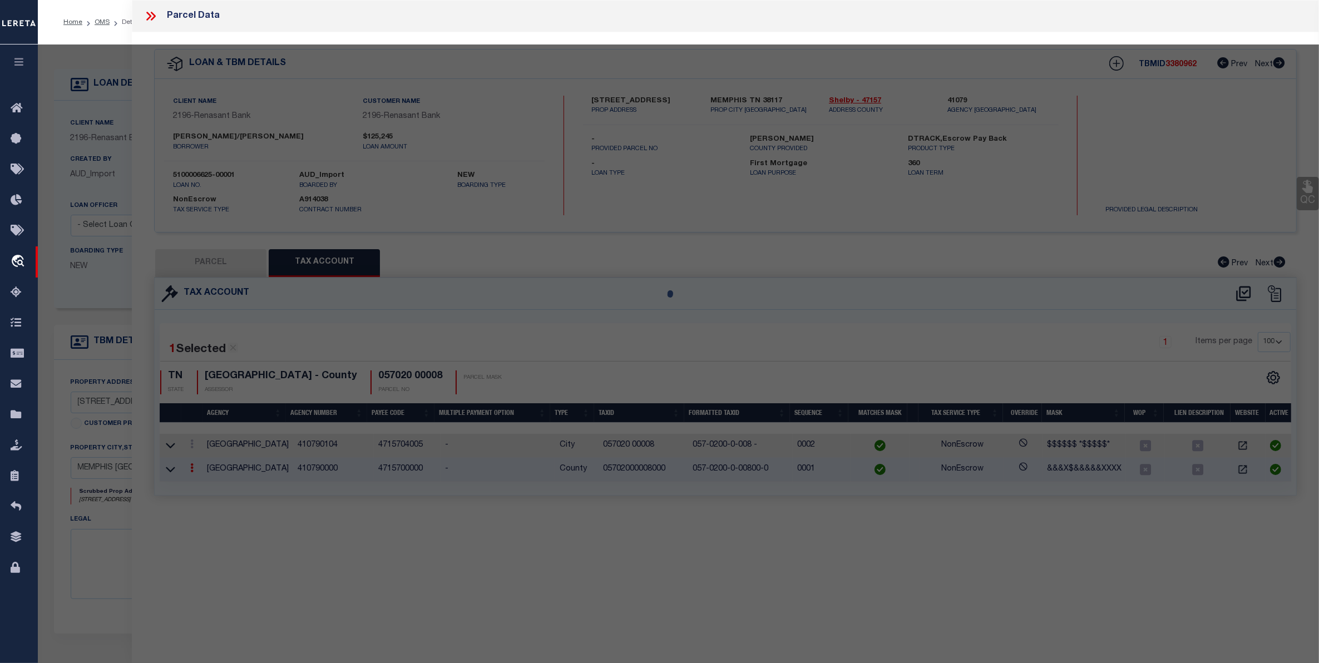
select select "AS"
select select
checkbox input "false"
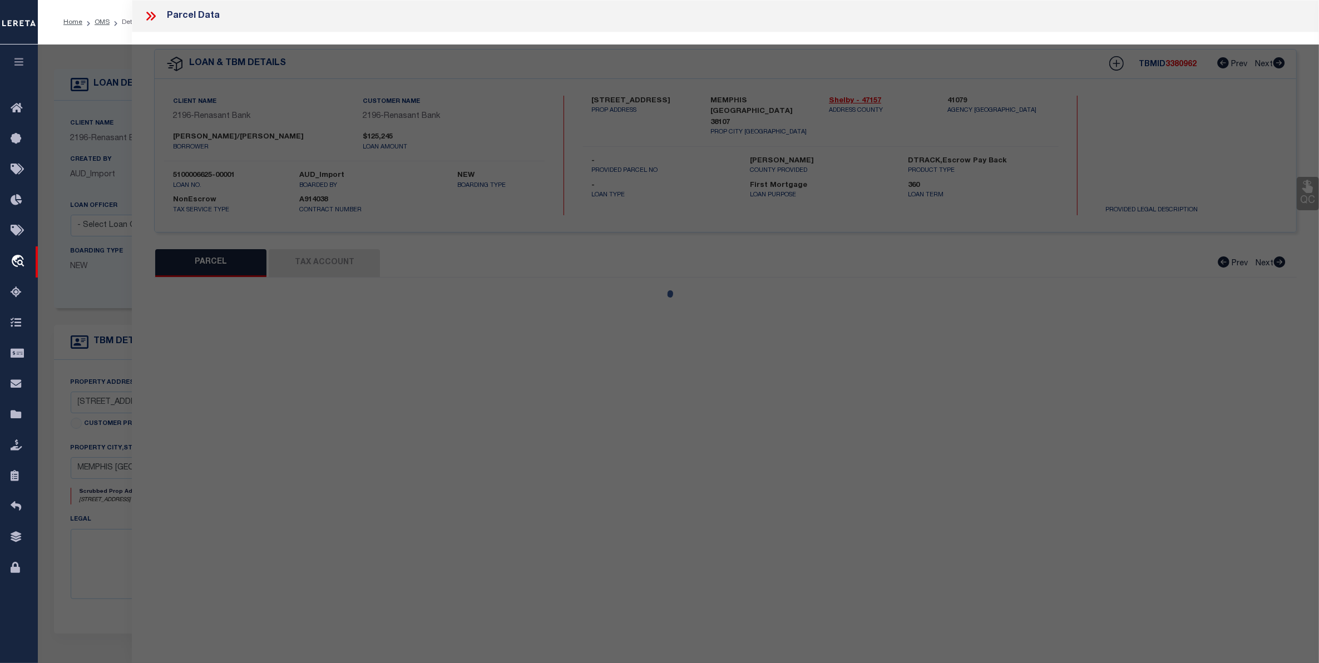
select select "CP"
type input "BROOKS EARL H AND GLADYS W BROOKS LIVING TRUST"
select select "AGW"
select select
type input "786 N BELVEDERE BLVD"
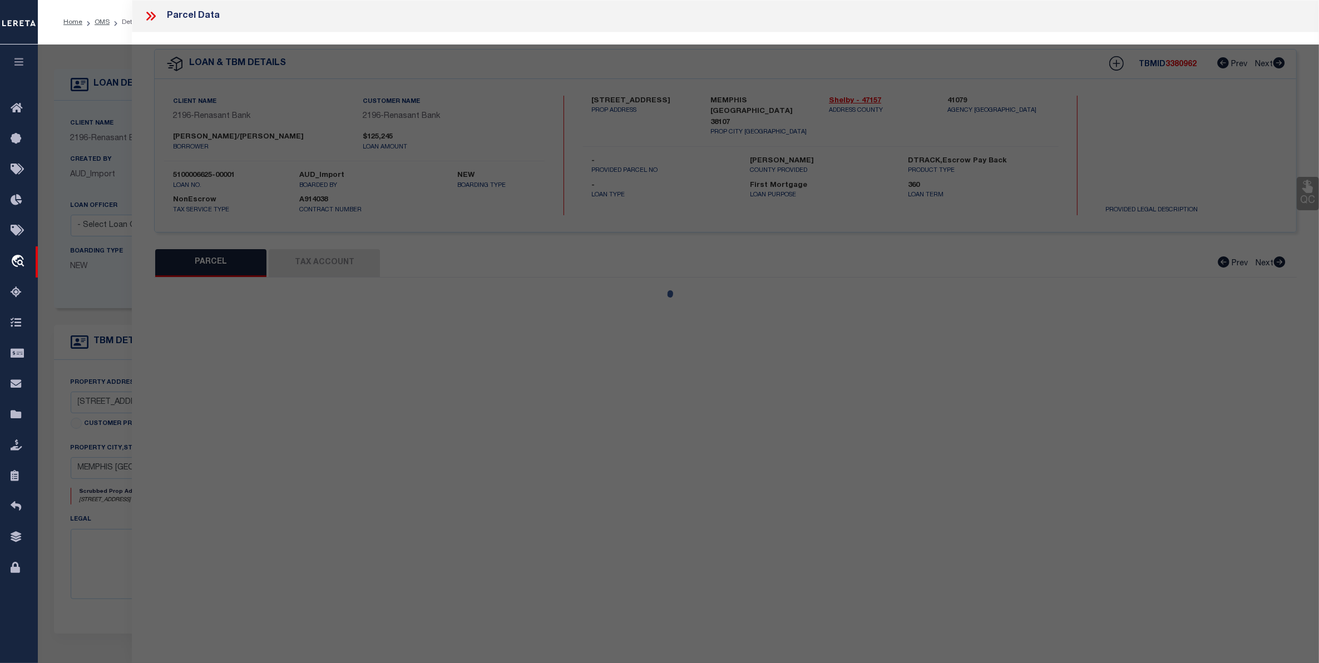
checkbox input "false"
type input "MEMPHIS TN 38107"
type textarea "UNIVERSITY PARK BLK 15 Lot Number :0 52"
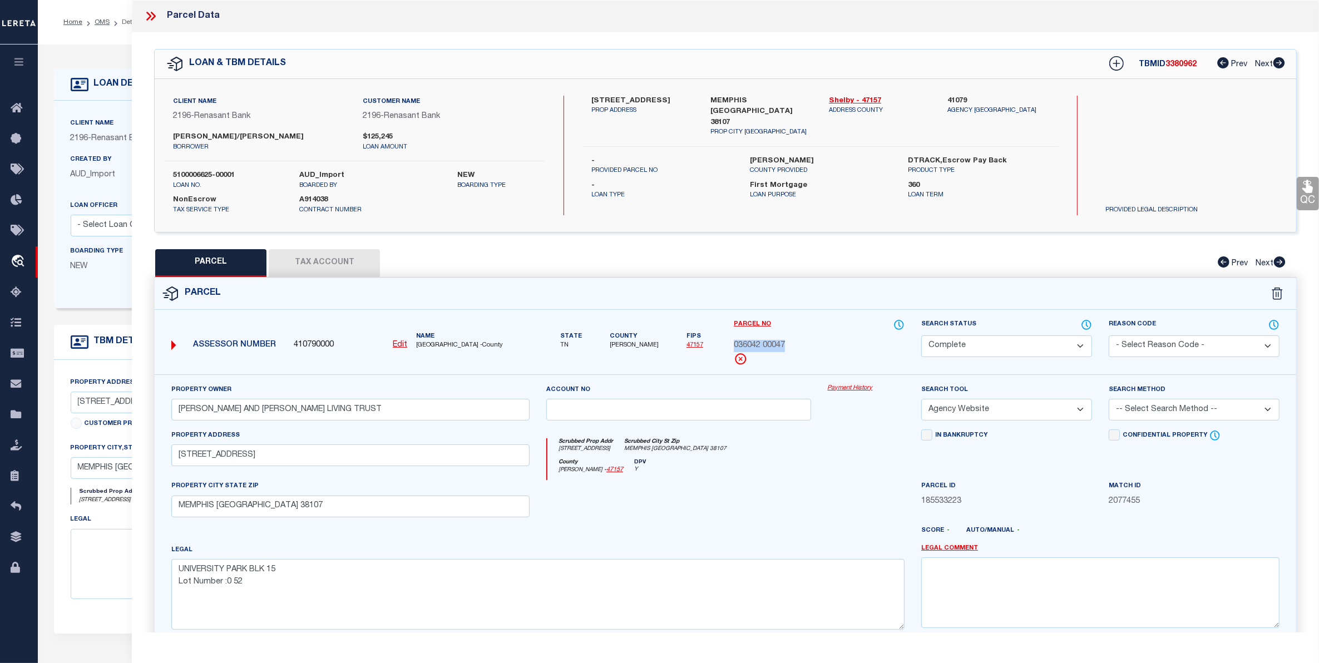
drag, startPoint x: 734, startPoint y: 345, endPoint x: 790, endPoint y: 351, distance: 56.0
click at [790, 351] on div "Parcel No 036042 00047" at bounding box center [819, 342] width 171 height 47
copy span "036042 00047"
click at [318, 261] on button "Tax Account" at bounding box center [324, 263] width 111 height 28
select select "100"
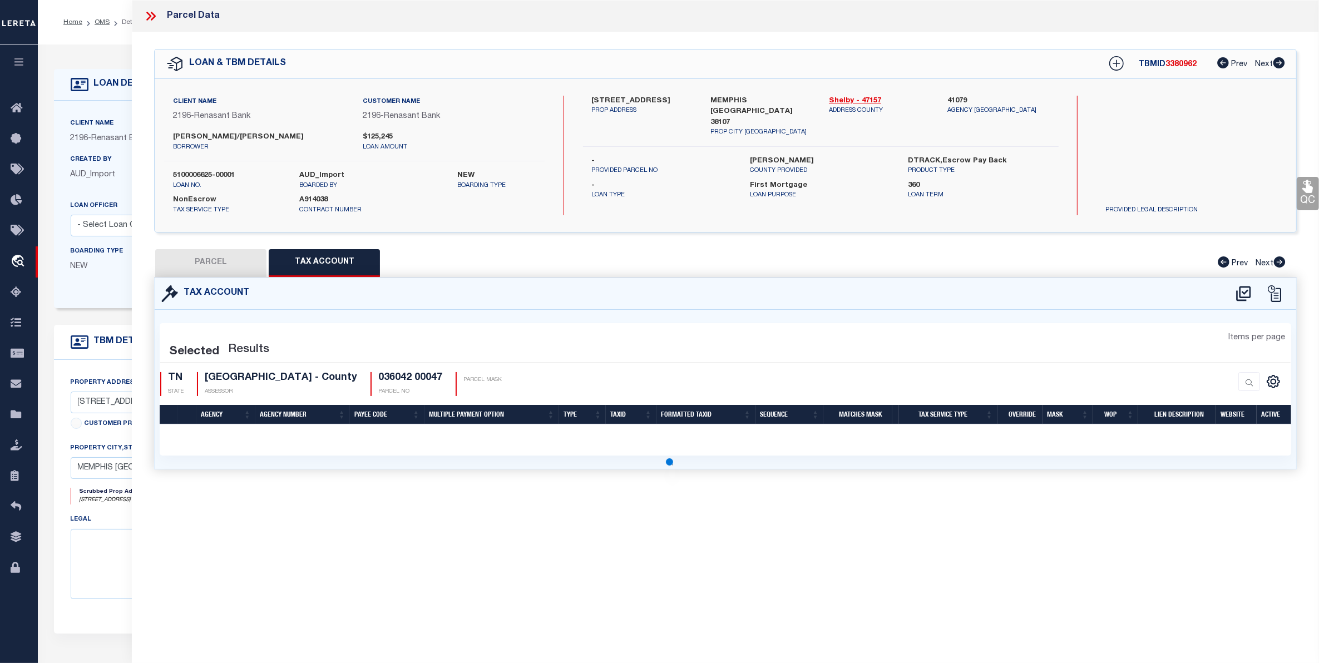
select select "100"
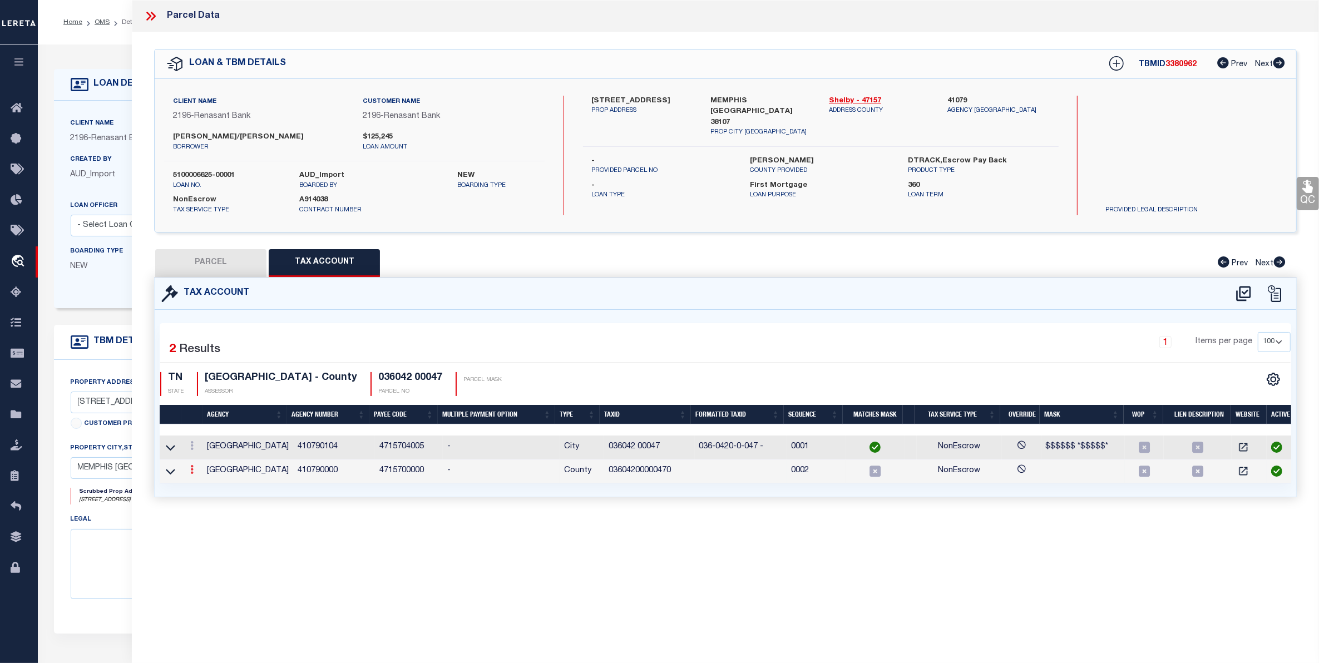
click at [188, 471] on link at bounding box center [192, 471] width 12 height 9
click at [204, 486] on icon "" at bounding box center [204, 486] width 8 height 8
type input "03604200000470"
type textarea "&&&X$&&&&&XXXX %%%$$$$&$$$$$$ (SUBLET PROPERTY ONLY)"
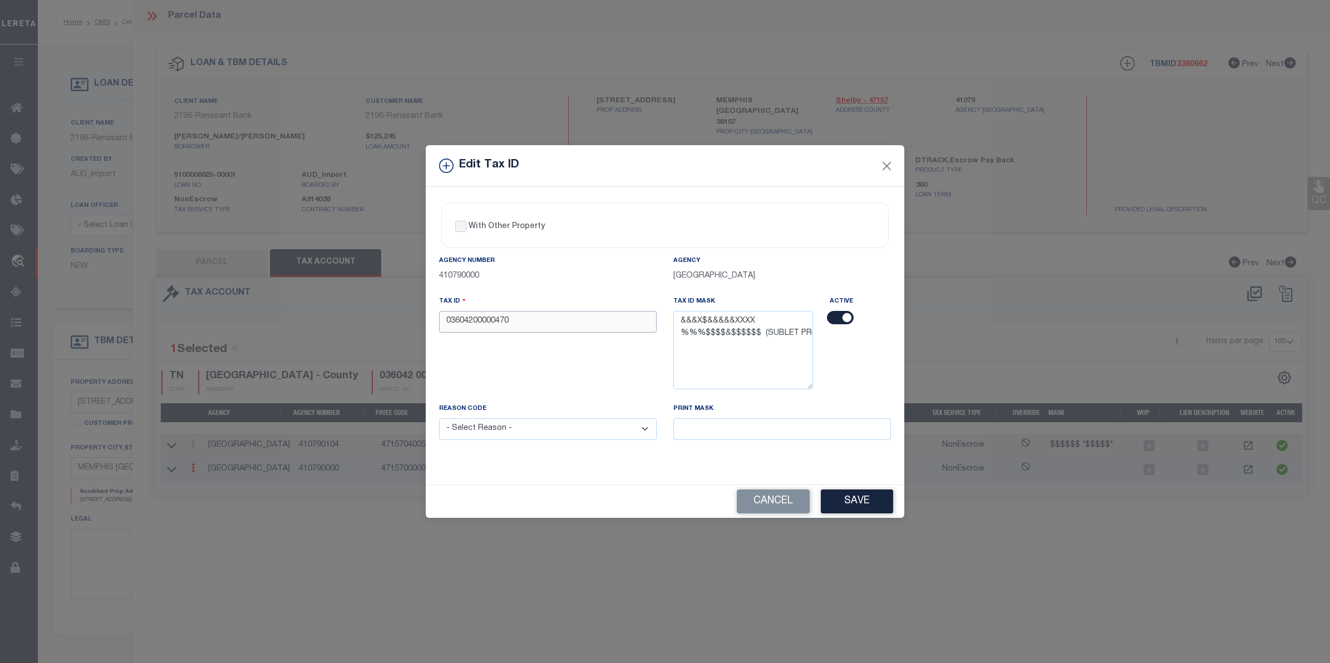
drag, startPoint x: 524, startPoint y: 322, endPoint x: 344, endPoint y: 327, distance: 180.3
click at [345, 327] on div "Edit Tax ID With Other Property With Other Property Type Temporary" at bounding box center [665, 331] width 1330 height 663
paste input "036042 00047"
drag, startPoint x: 472, startPoint y: 323, endPoint x: 482, endPoint y: 341, distance: 21.2
click at [477, 327] on input "036042 00047" at bounding box center [548, 322] width 218 height 22
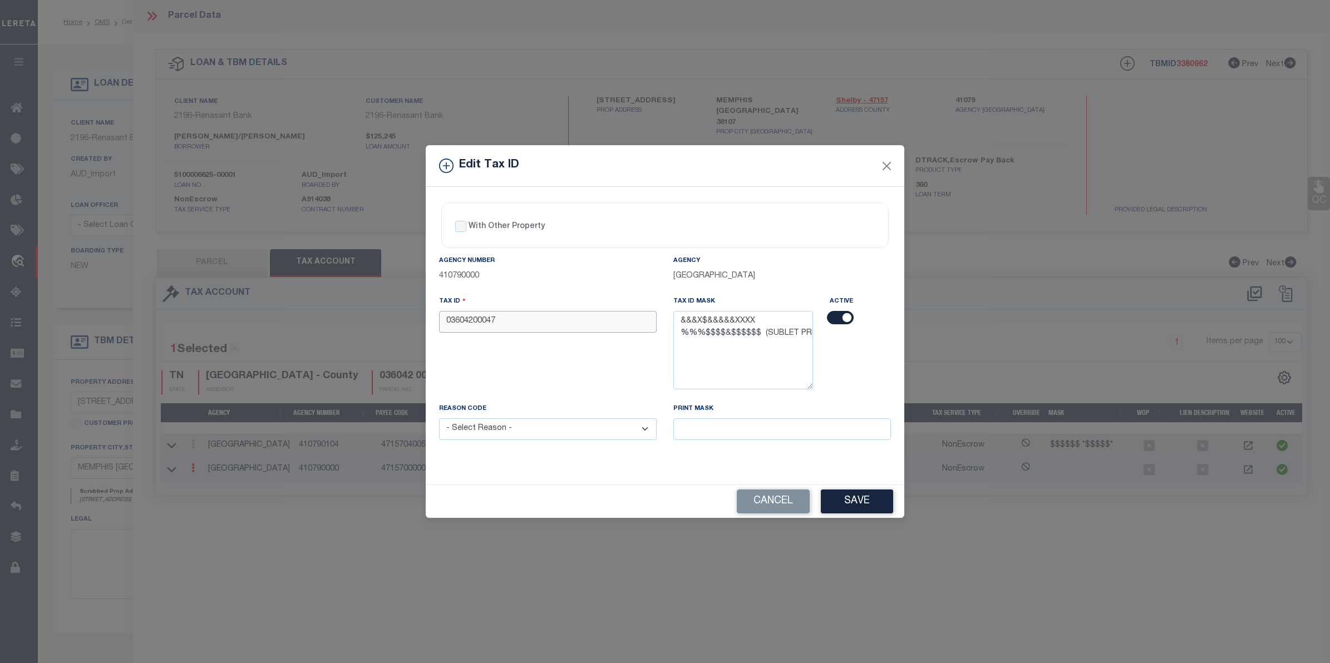
type input "03604200047"
click at [539, 429] on select "- Select Reason - 099 - Other (Provide additional detail) ACT - Agency Changed …" at bounding box center [548, 429] width 218 height 22
select select "ACT"
click at [439, 420] on select "- Select Reason - 099 - Other (Provide additional detail) ACT - Agency Changed …" at bounding box center [548, 429] width 218 height 22
click at [868, 508] on button "Save" at bounding box center [857, 502] width 72 height 24
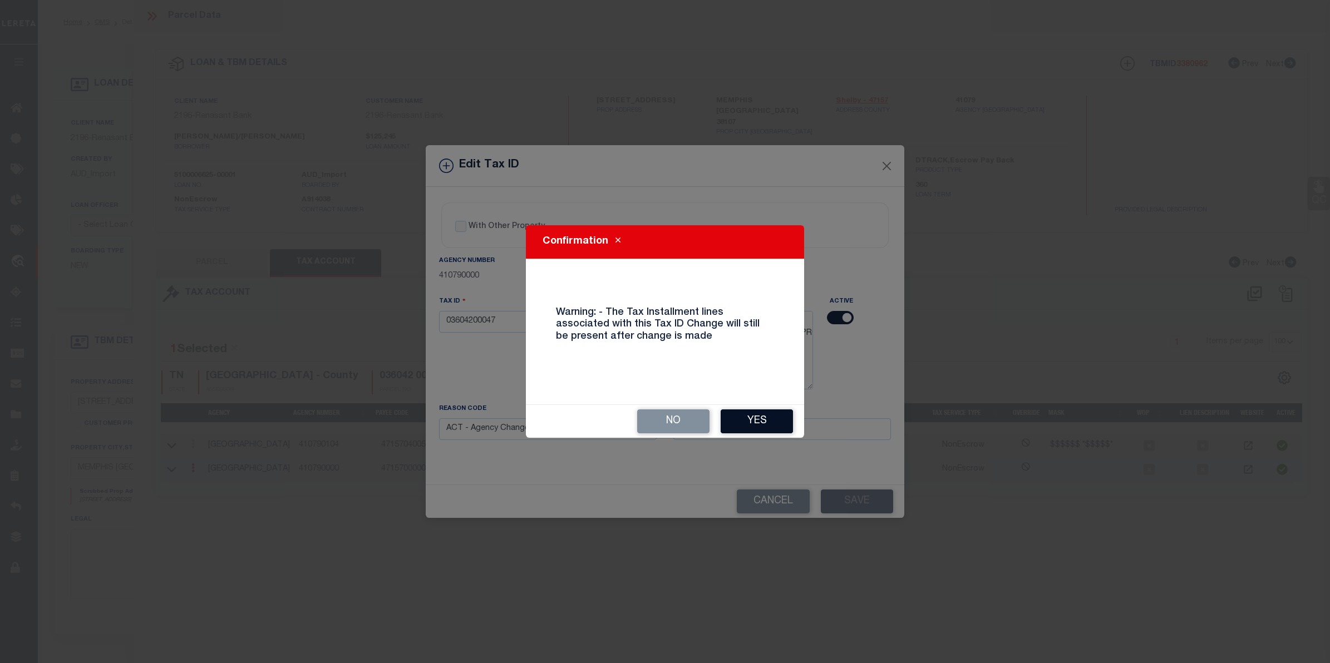
click at [763, 415] on button "Yes" at bounding box center [756, 421] width 72 height 24
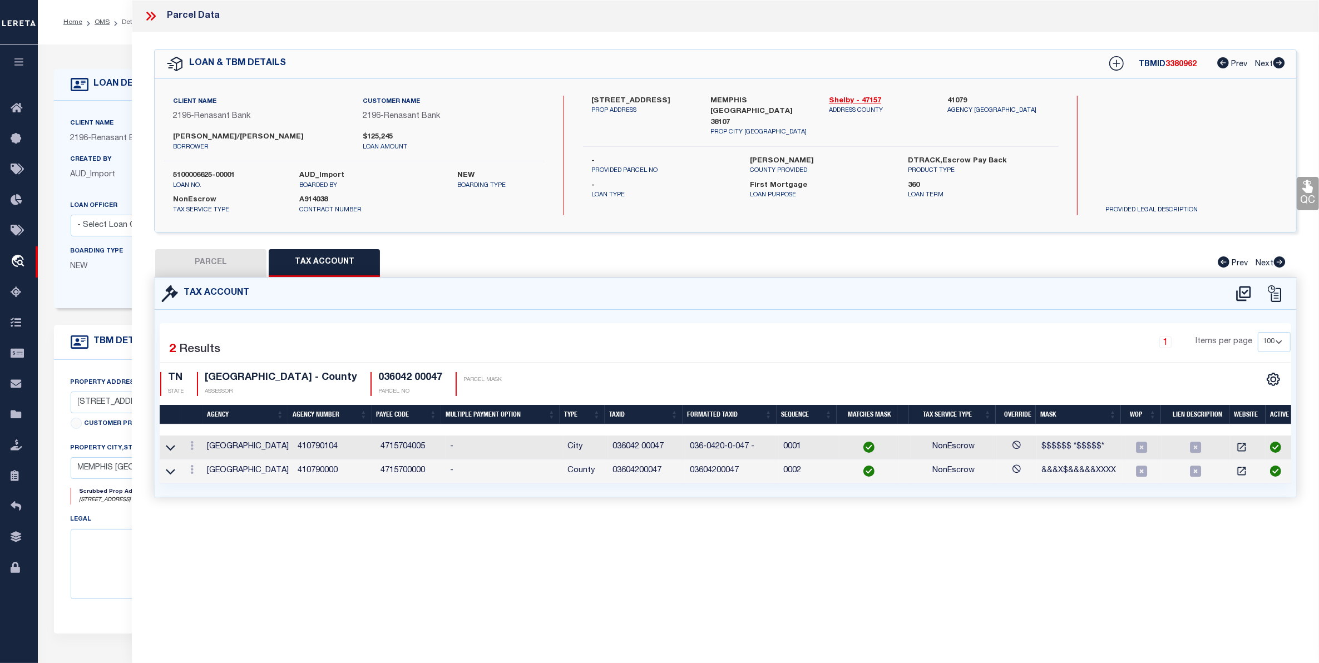
select select
click at [209, 256] on button "PARCEL" at bounding box center [210, 263] width 111 height 28
select select "AS"
select select
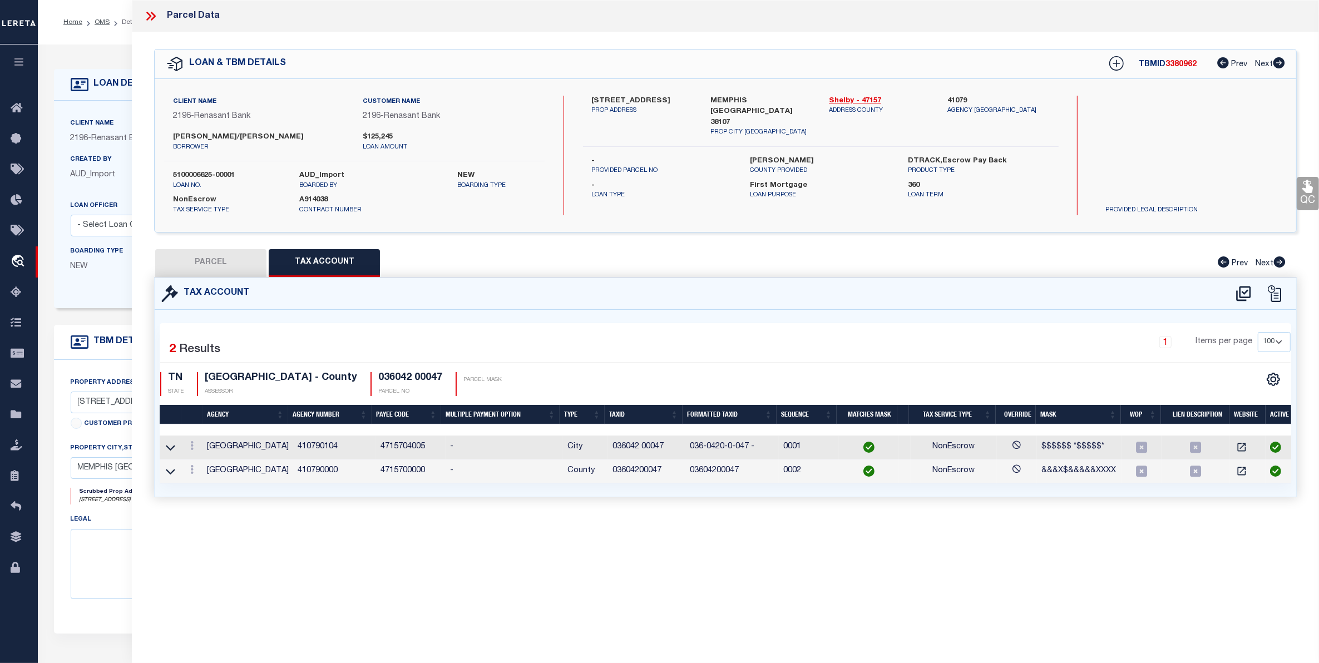
checkbox input "false"
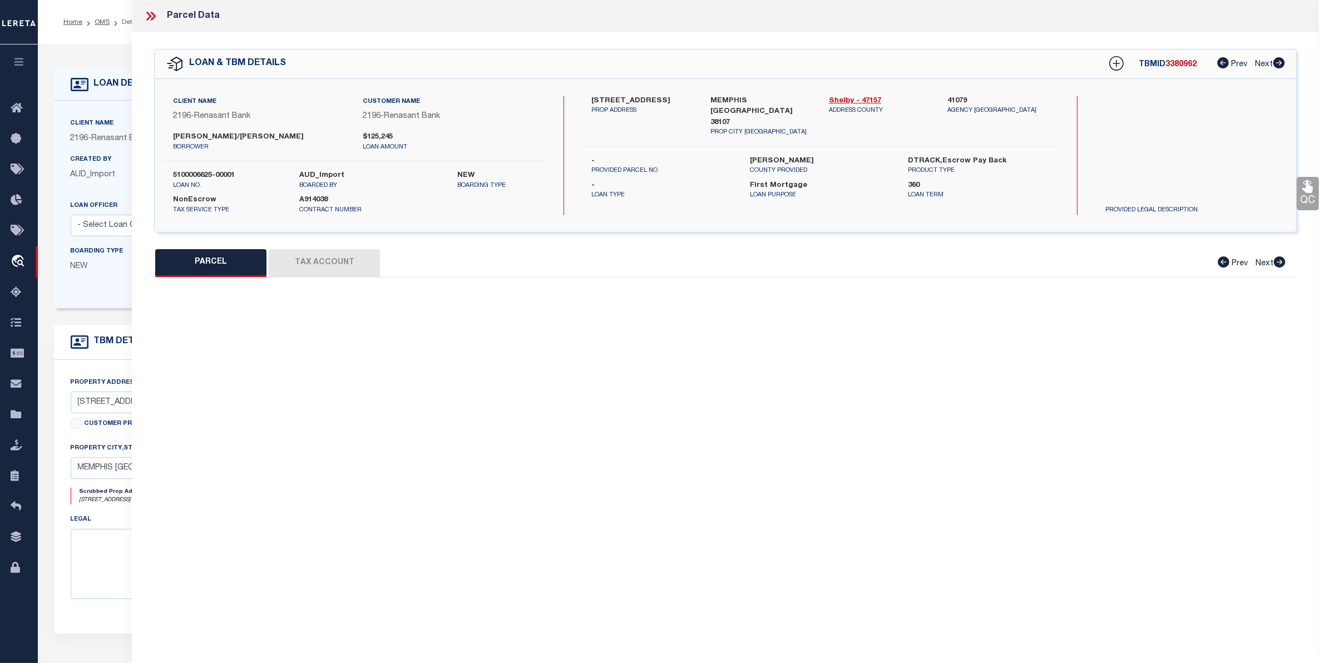
select select "CP"
type input "BROOKS EARL H AND GLADYS W BROOKS LIVING TRUST"
select select "AGW"
select select
type input "786 N BELVEDERE BLVD"
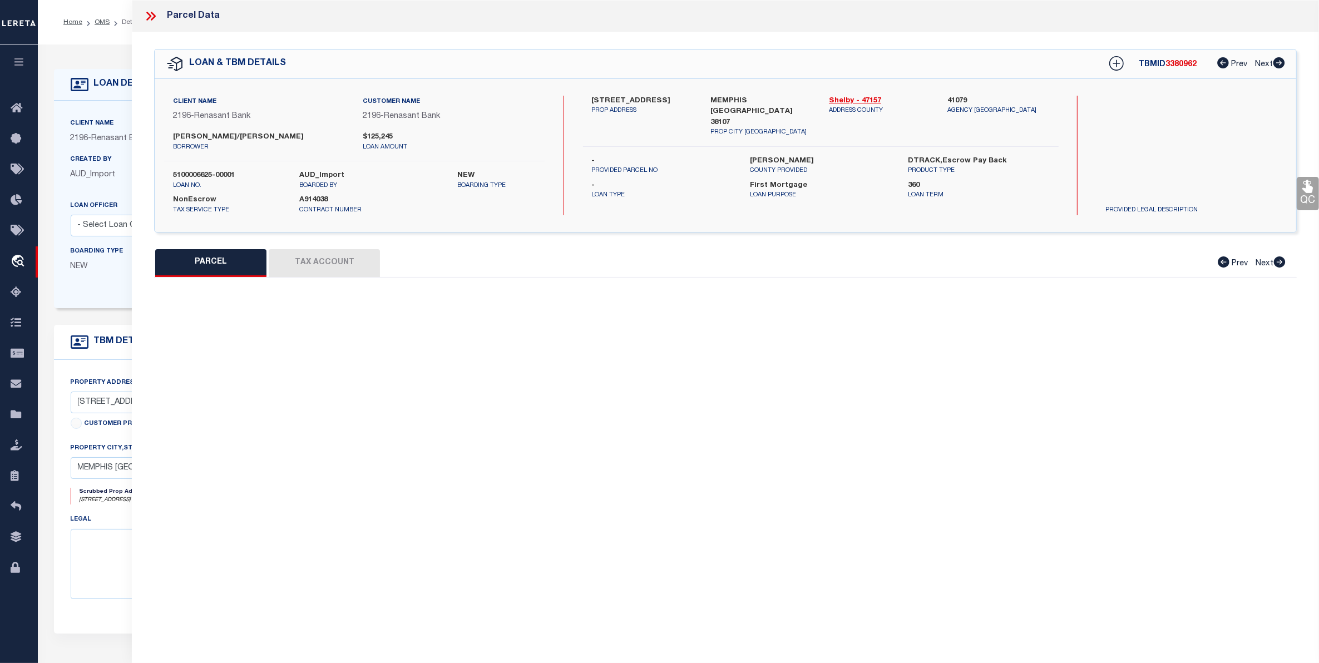
checkbox input "false"
type input "MEMPHIS TN 38107"
type textarea "UNIVERSITY PARK BLK 15 Lot Number :0 52"
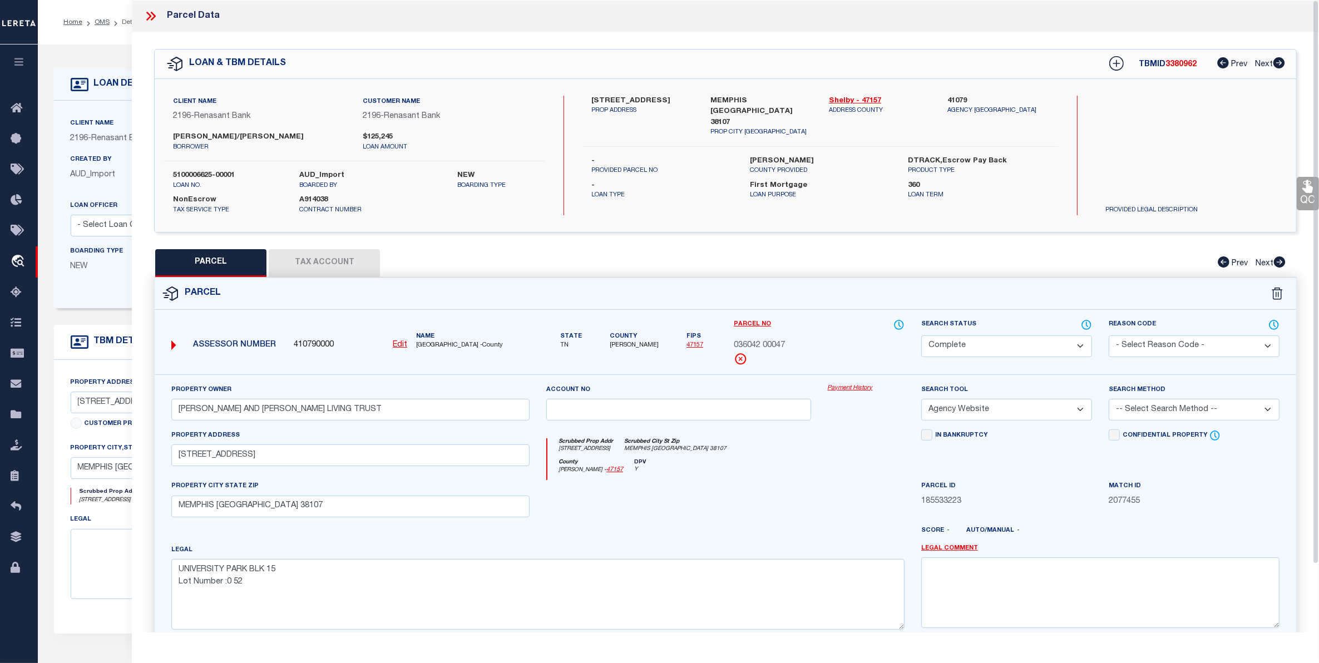
click at [149, 19] on icon at bounding box center [151, 16] width 14 height 14
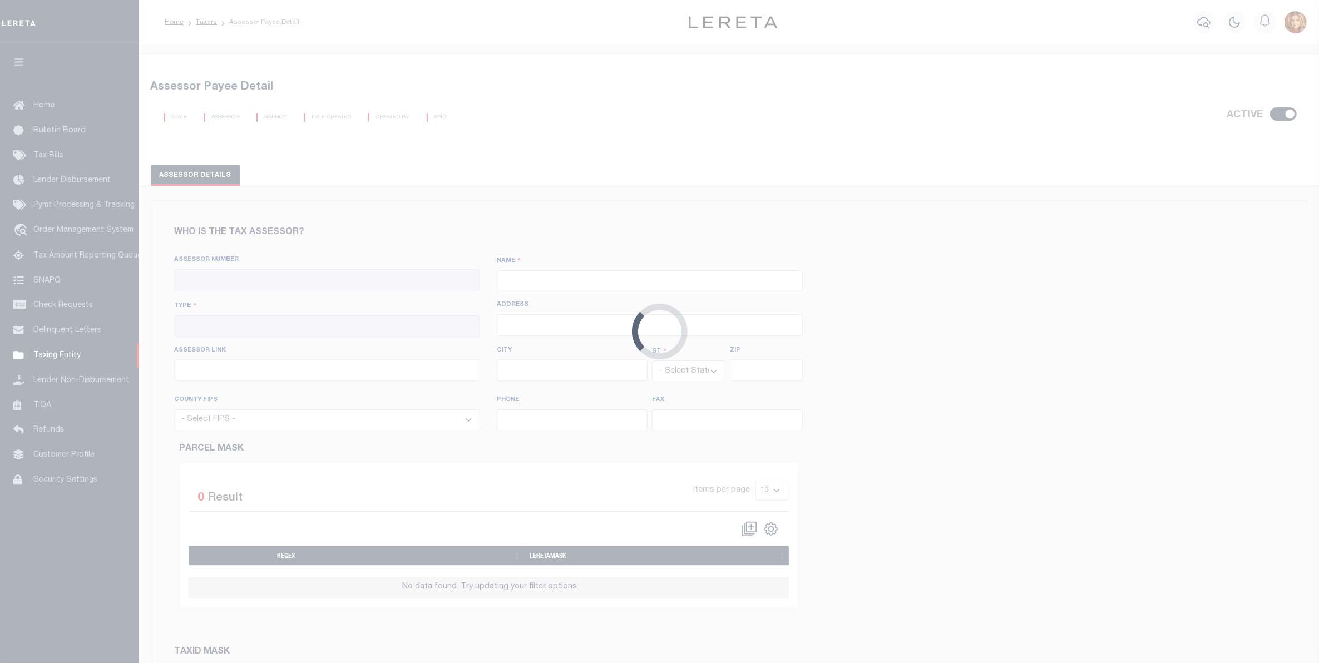
checkbox input "true"
type input "410790000"
type input "[GEOGRAPHIC_DATA]"
type input "00 - County"
type input "[STREET_ADDRESS]"
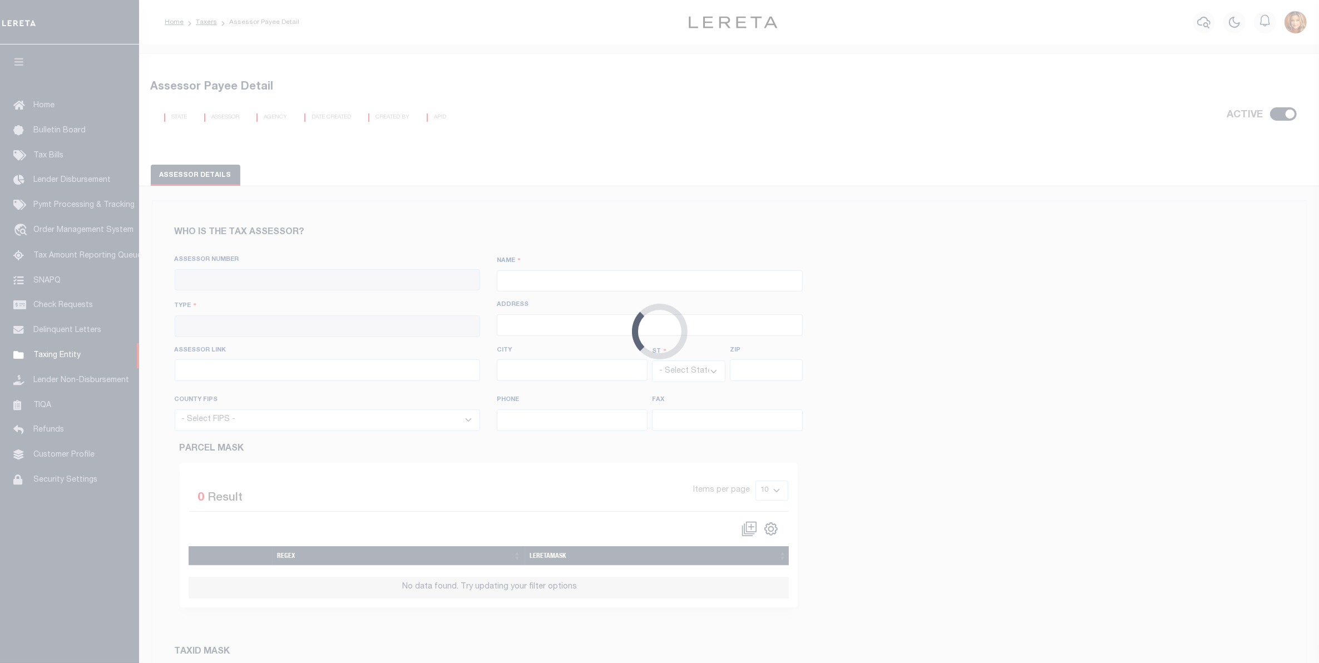
type input "[URL][DOMAIN_NAME]"
type input "[GEOGRAPHIC_DATA]"
select select "TN"
type input "38103"
select select "47157"
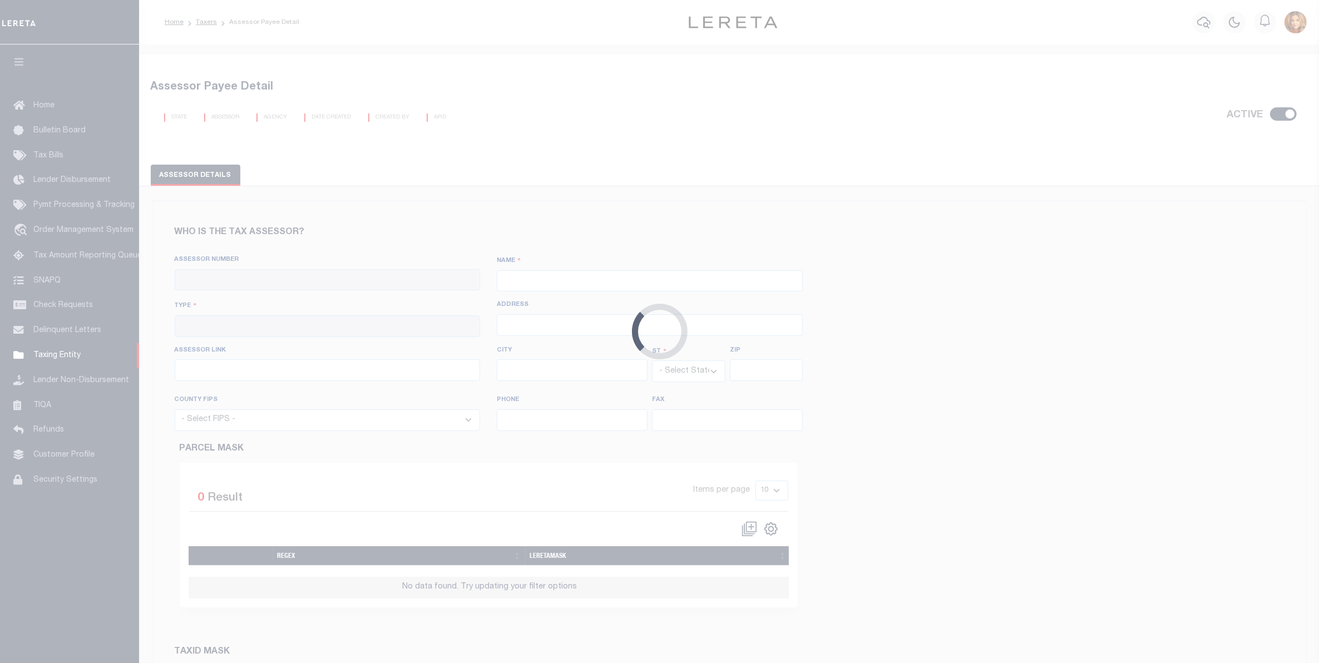
type input "[PHONE_NUMBER]"
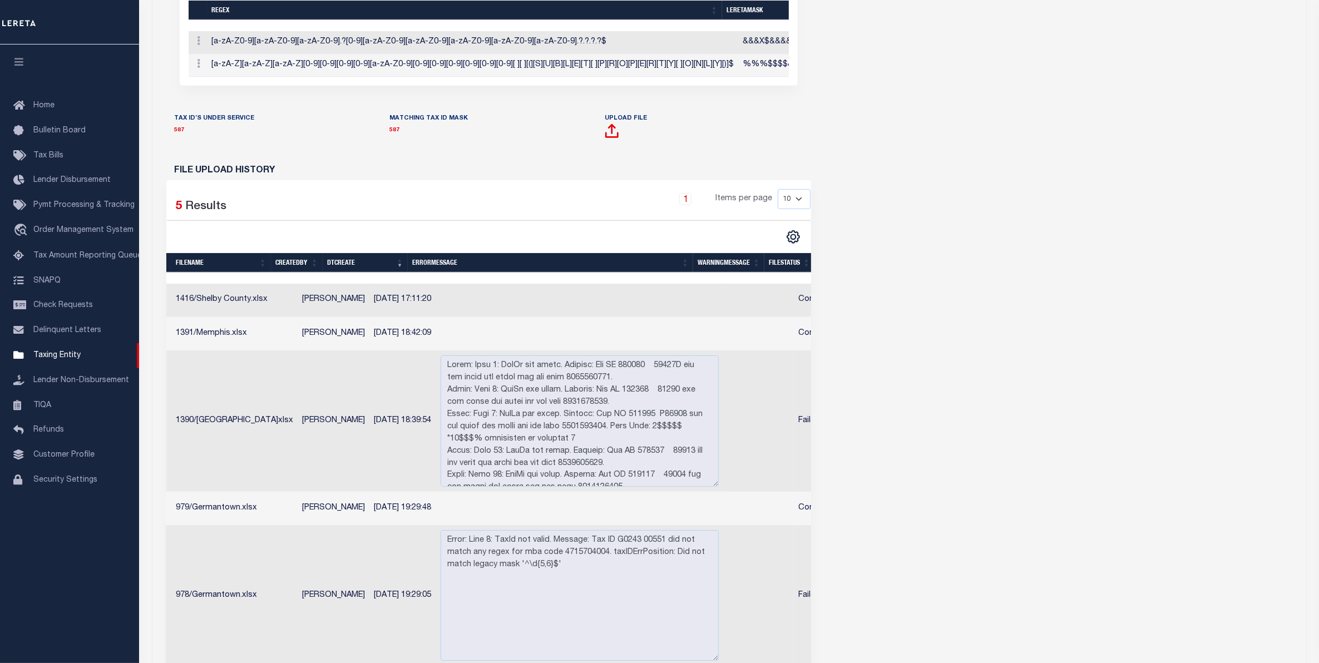
scroll to position [0, 68]
